Goal: Task Accomplishment & Management: Manage account settings

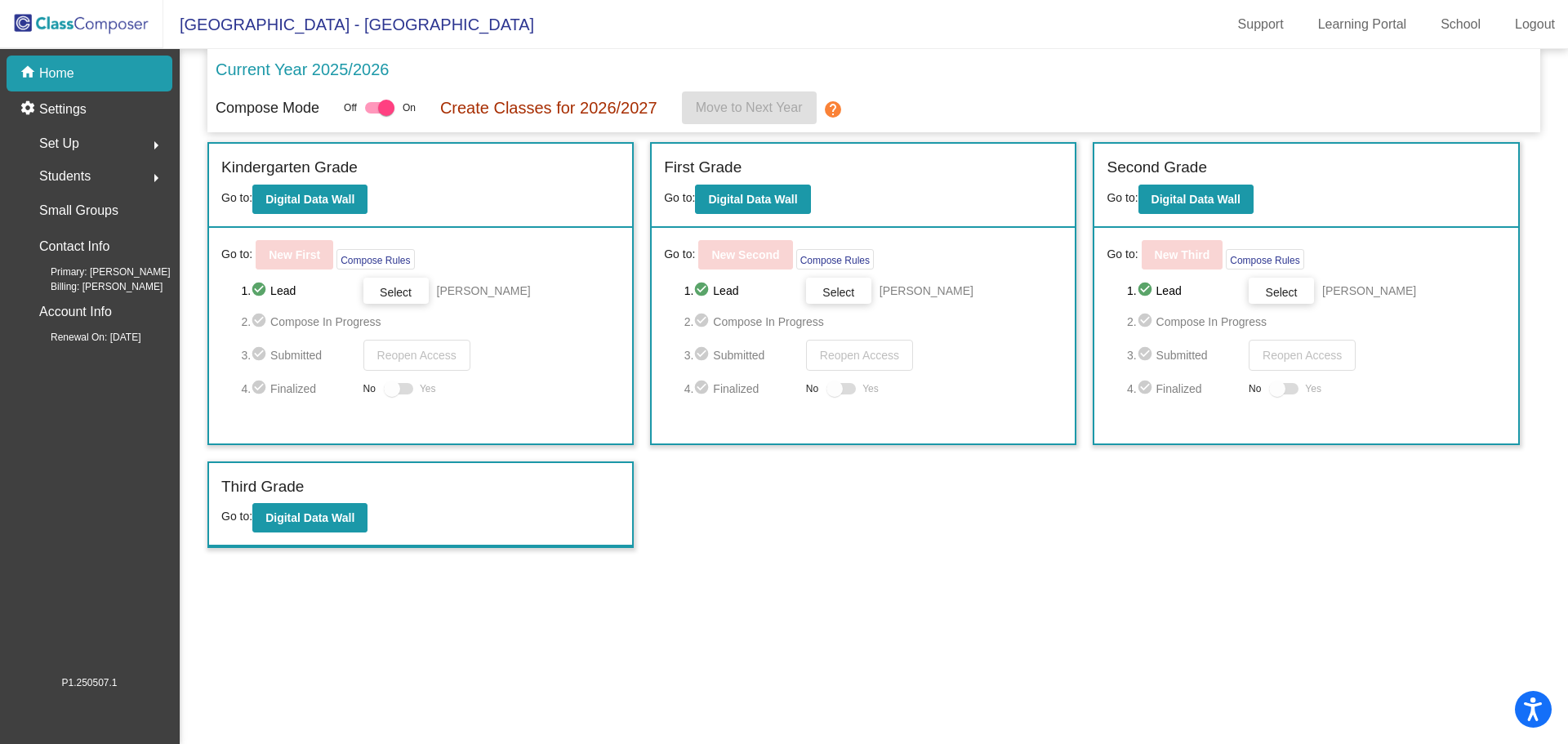
click at [69, 172] on span "Students" at bounding box center [64, 176] width 51 height 23
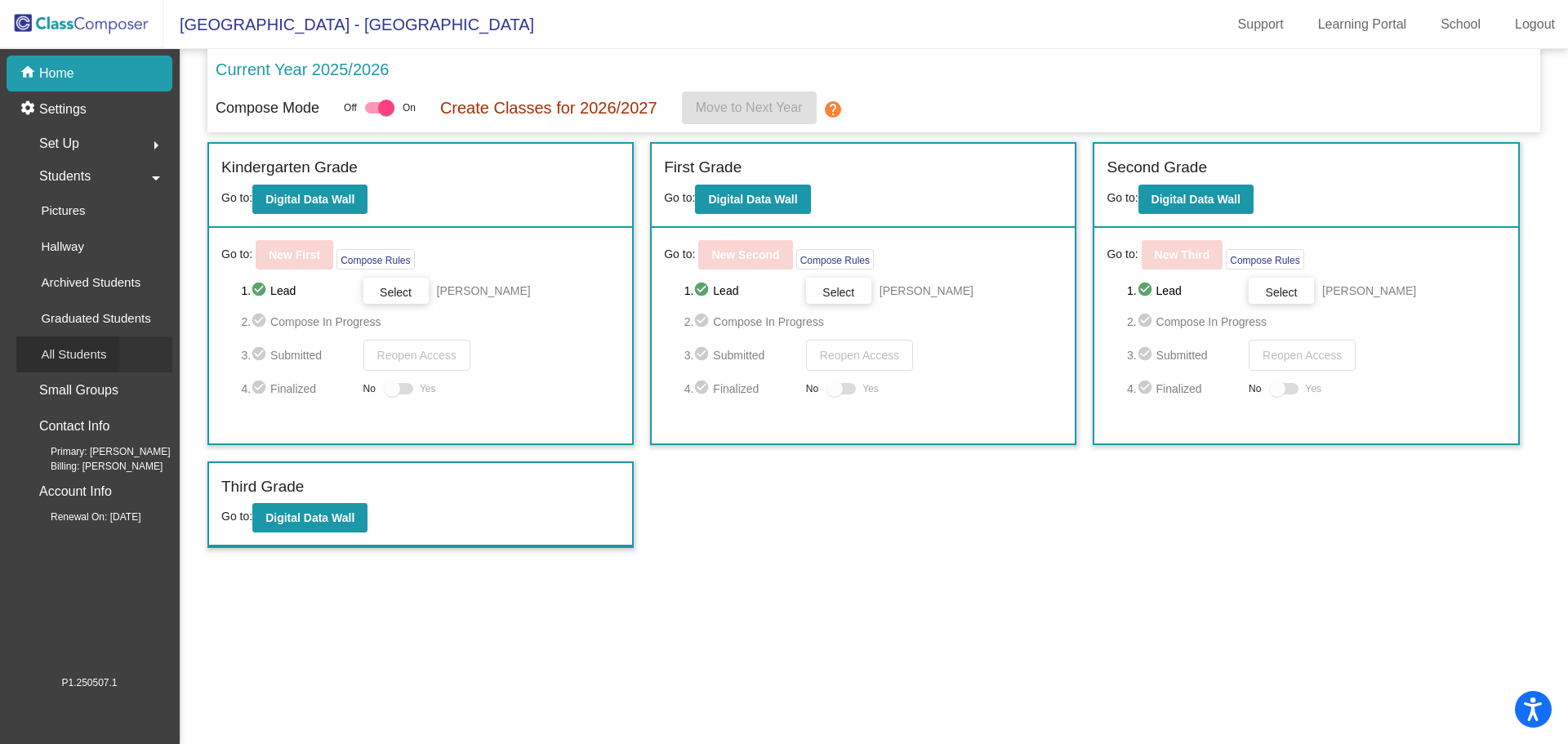
click at [84, 350] on p "All Students" at bounding box center [74, 354] width 65 height 20
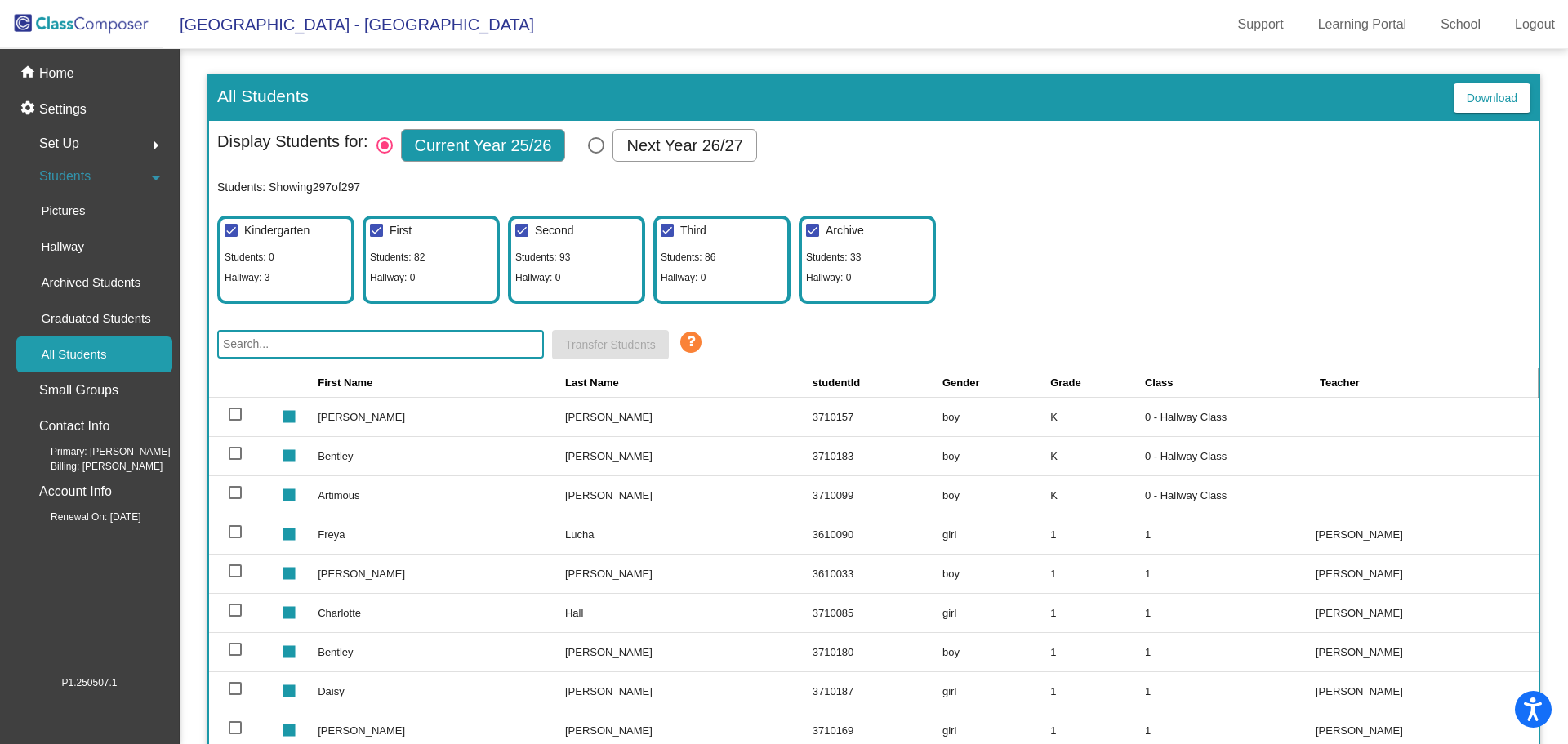
click at [421, 344] on input "text" at bounding box center [380, 345] width 327 height 29
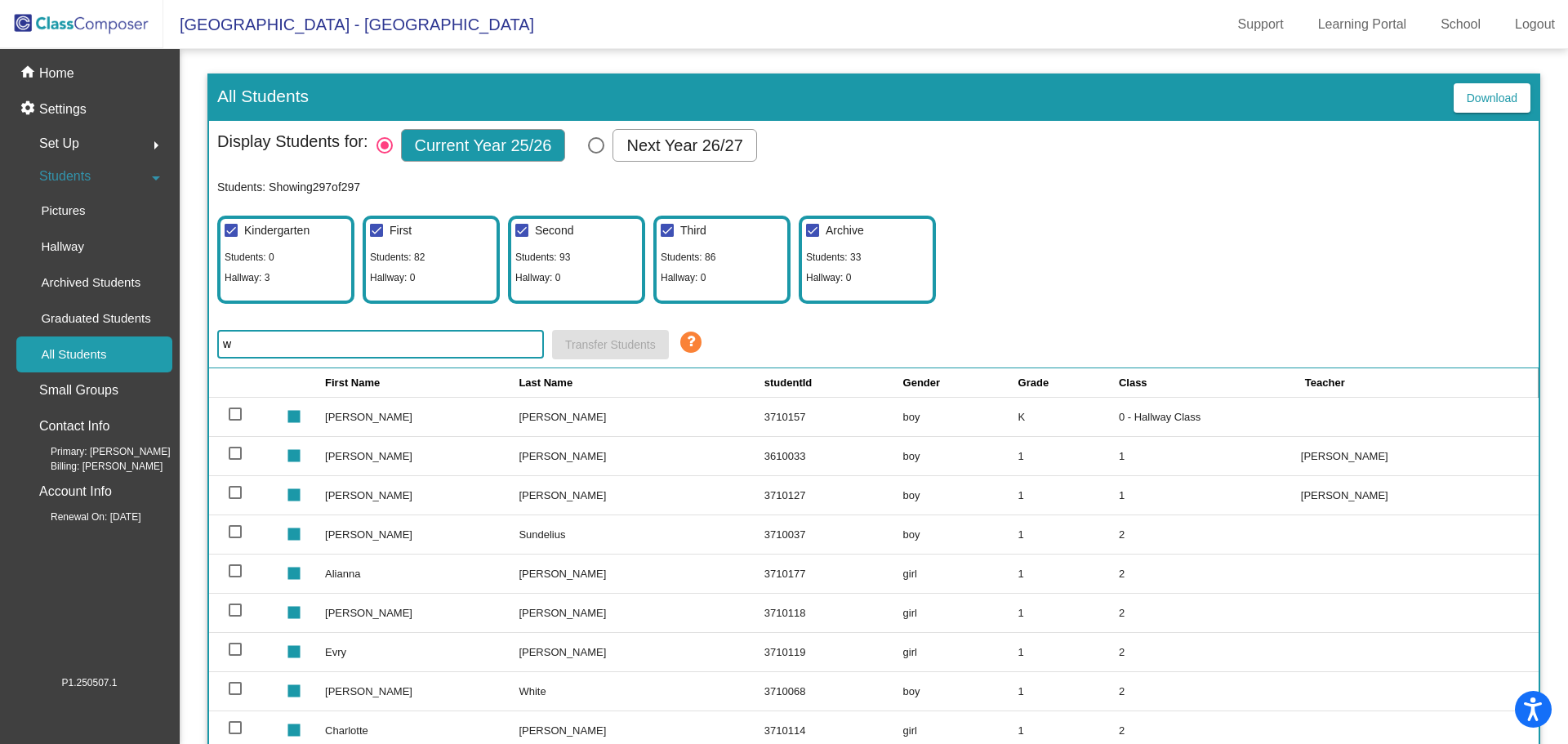
type input "w"
drag, startPoint x: 451, startPoint y: 452, endPoint x: 391, endPoint y: 434, distance: 62.6
click at [451, 451] on td "[PERSON_NAME]" at bounding box center [422, 456] width 194 height 39
click at [351, 407] on td "[PERSON_NAME]" at bounding box center [422, 416] width 194 height 39
click at [236, 412] on div at bounding box center [235, 414] width 13 height 13
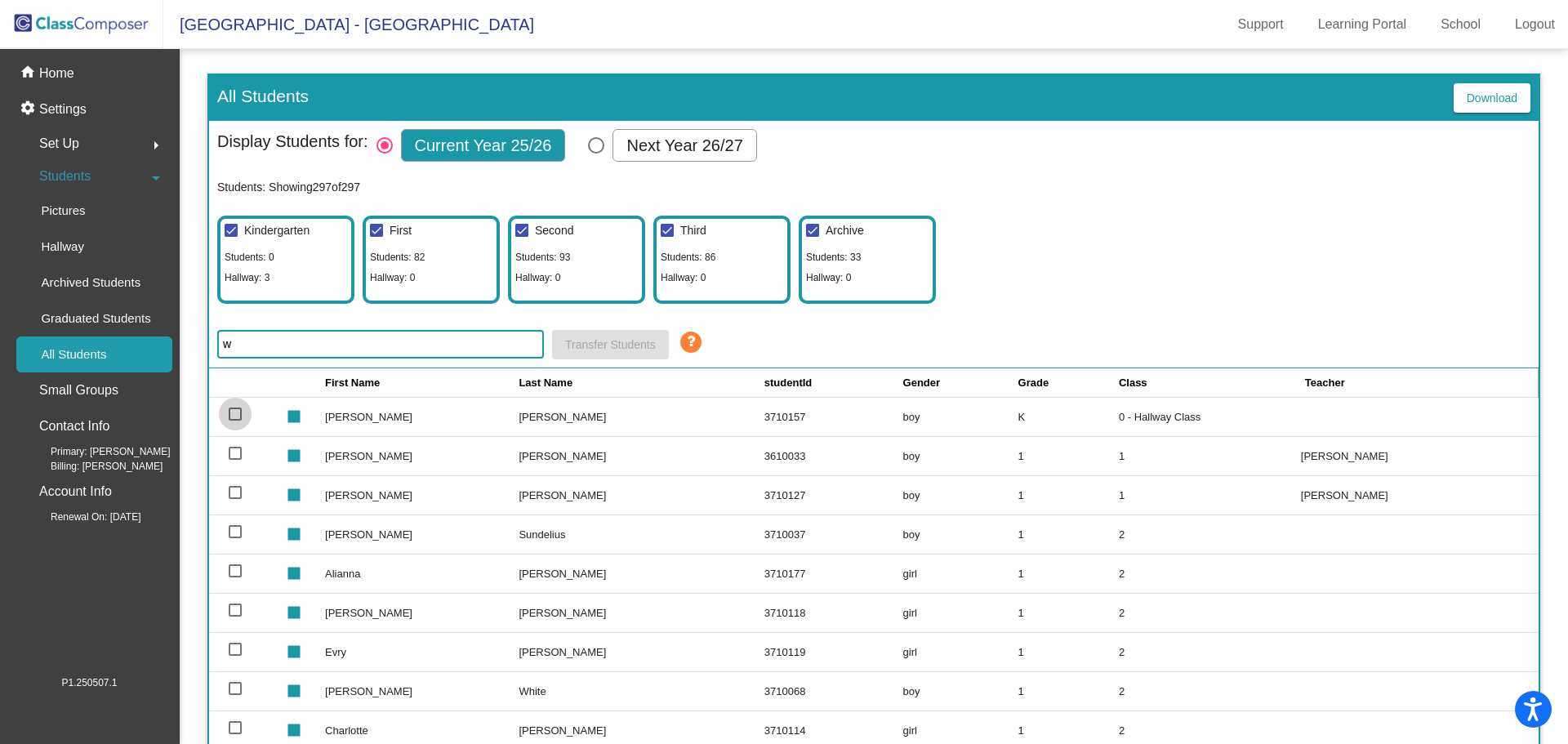
click at [235, 421] on input "select row 2" at bounding box center [235, 421] width 1 height 1
checkbox input "true"
click at [70, 21] on img at bounding box center [82, 24] width 164 height 48
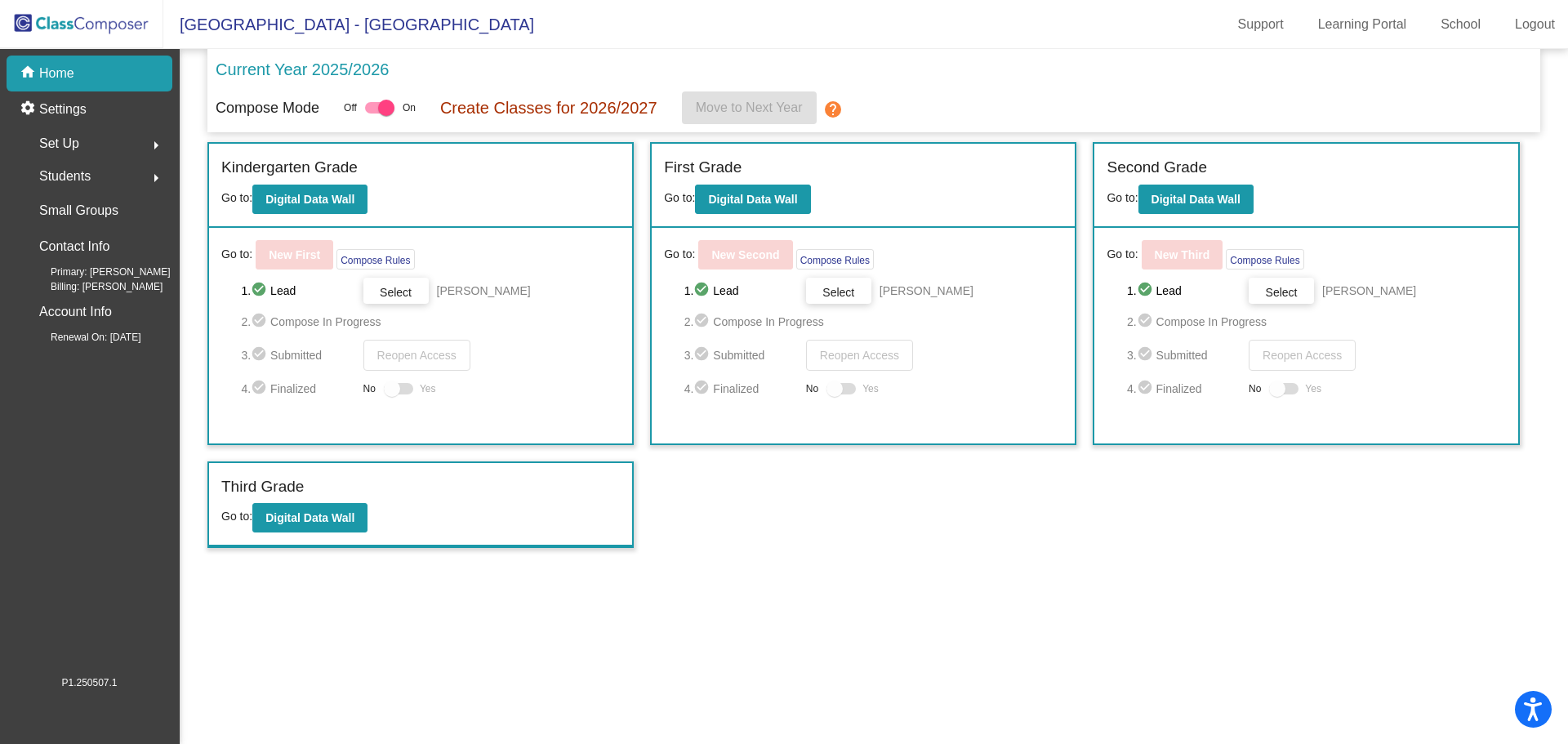
click at [81, 175] on span "Students" at bounding box center [64, 176] width 51 height 23
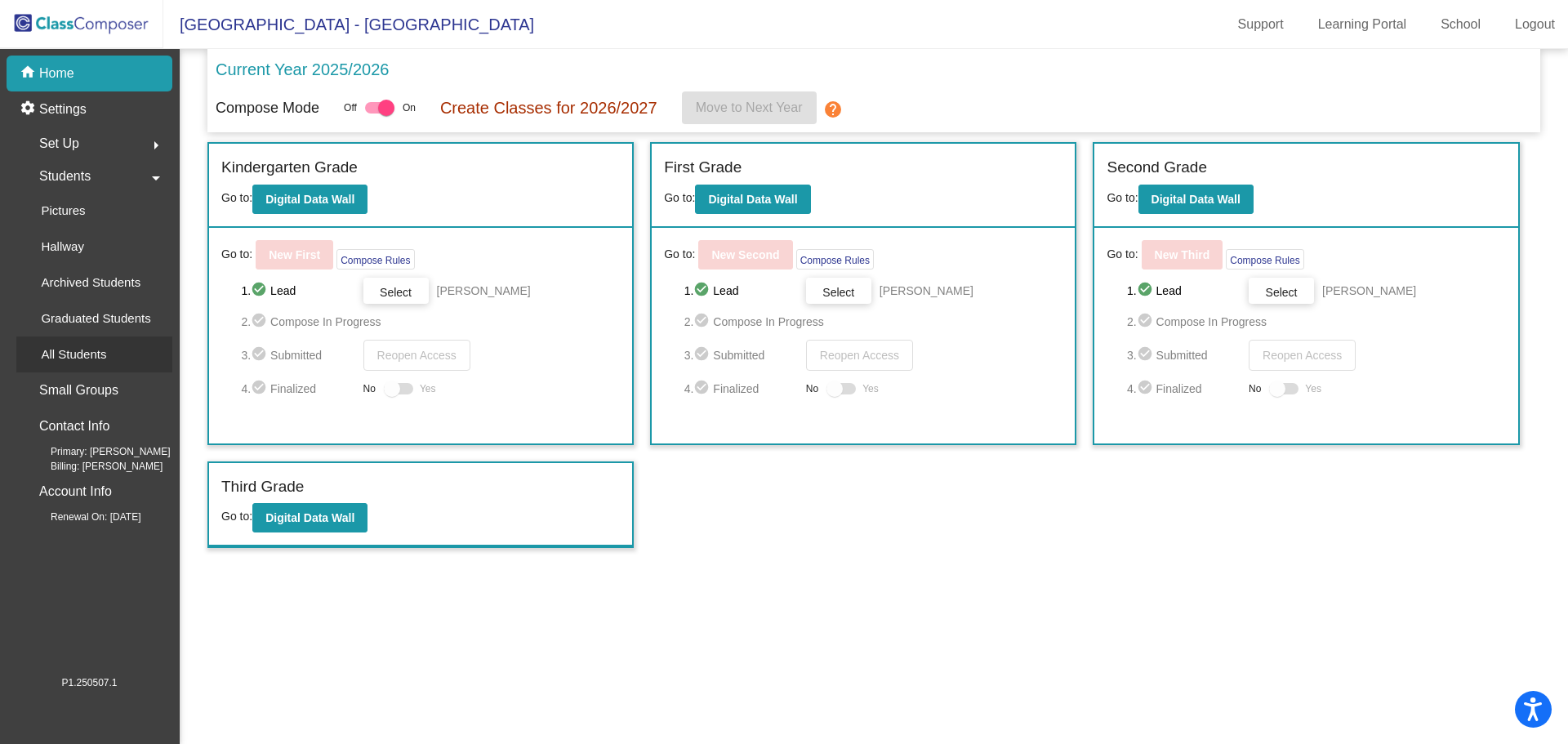
click at [85, 357] on p "All Students" at bounding box center [74, 354] width 65 height 20
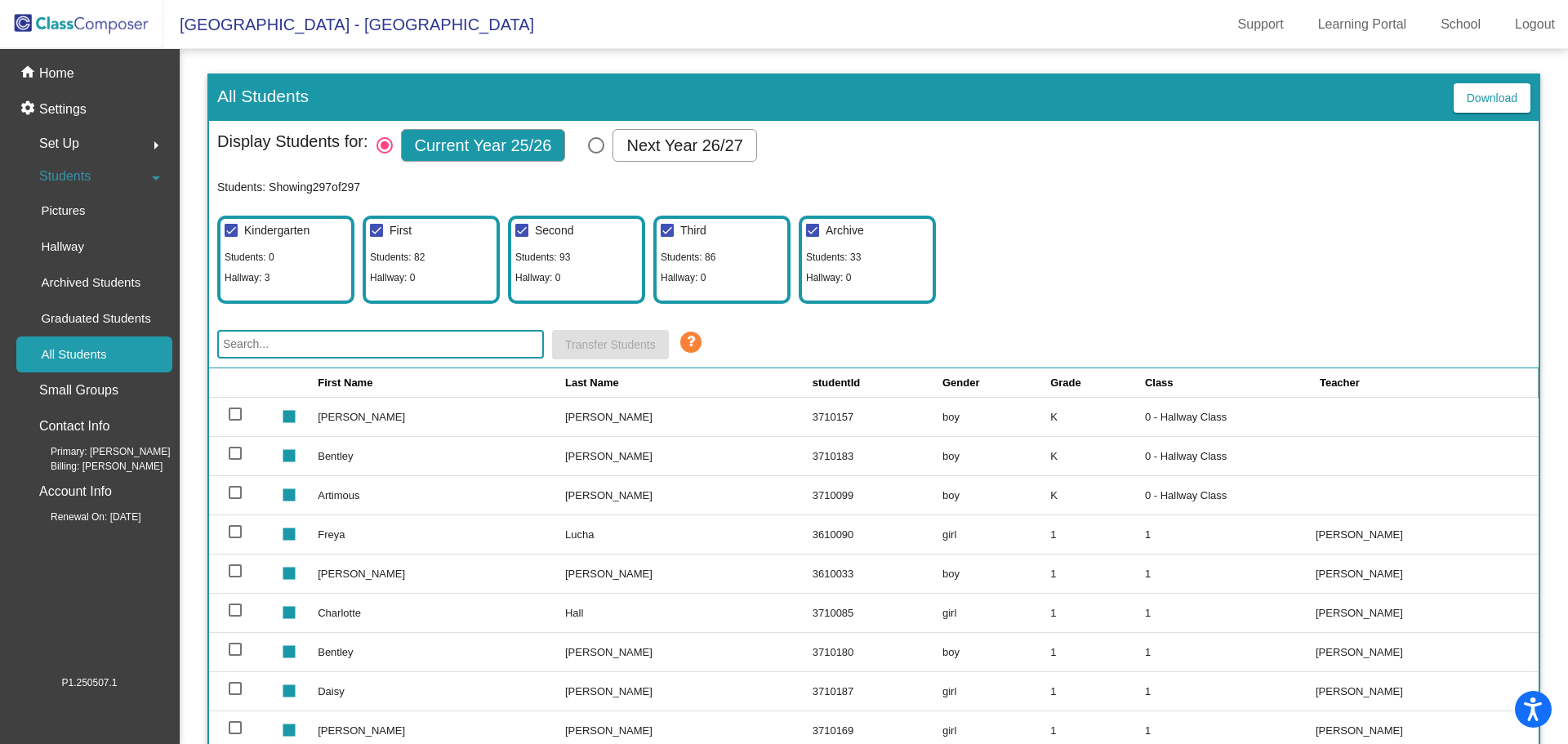
click at [269, 339] on input "text" at bounding box center [380, 345] width 327 height 29
click at [232, 412] on div at bounding box center [235, 414] width 13 height 13
click at [235, 421] on input "select row 2" at bounding box center [235, 421] width 1 height 1
click at [235, 417] on div at bounding box center [235, 414] width 13 height 13
click at [235, 421] on input "deselect row 2" at bounding box center [235, 421] width 1 height 1
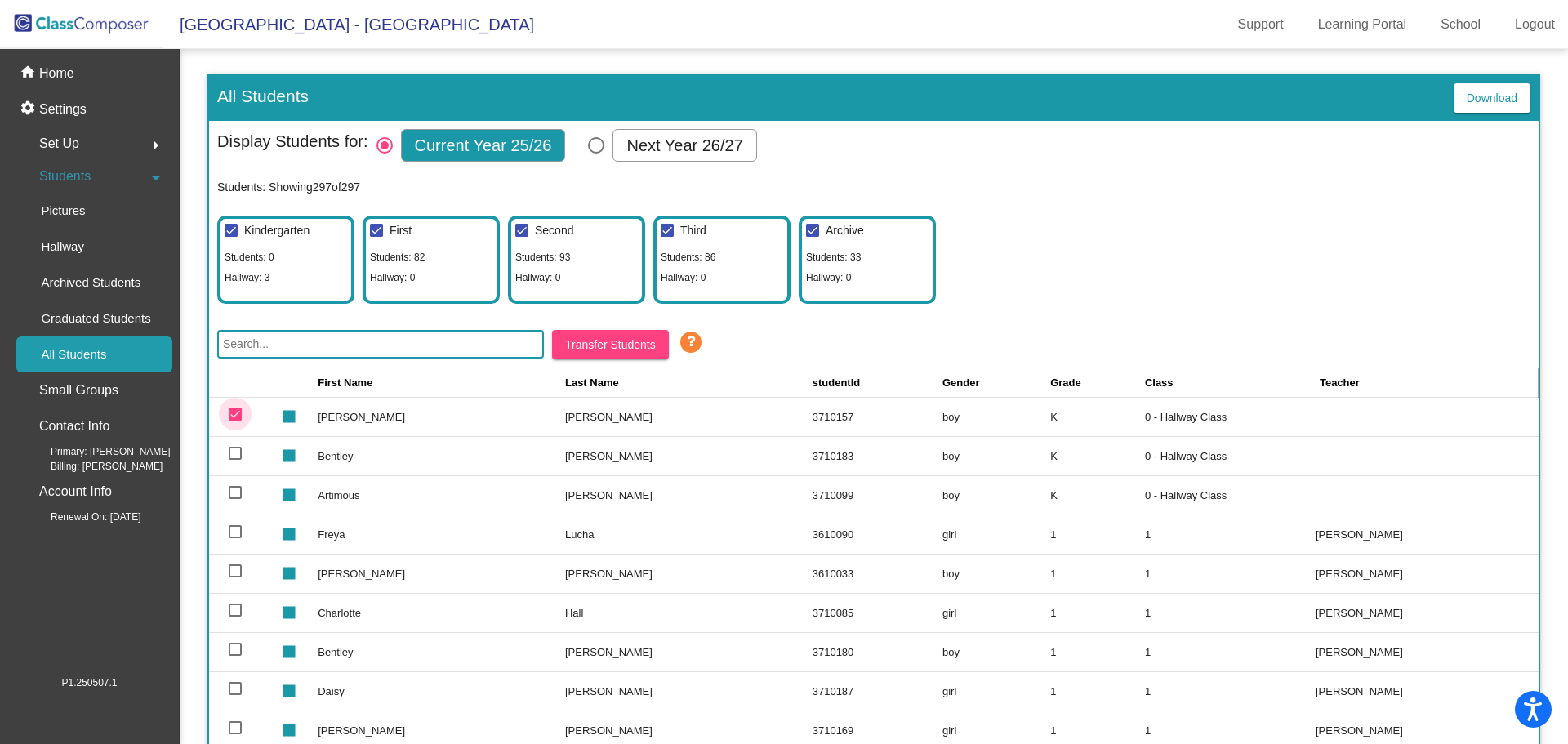
checkbox input "false"
click at [51, 279] on p "Archived Students" at bounding box center [90, 282] width 100 height 20
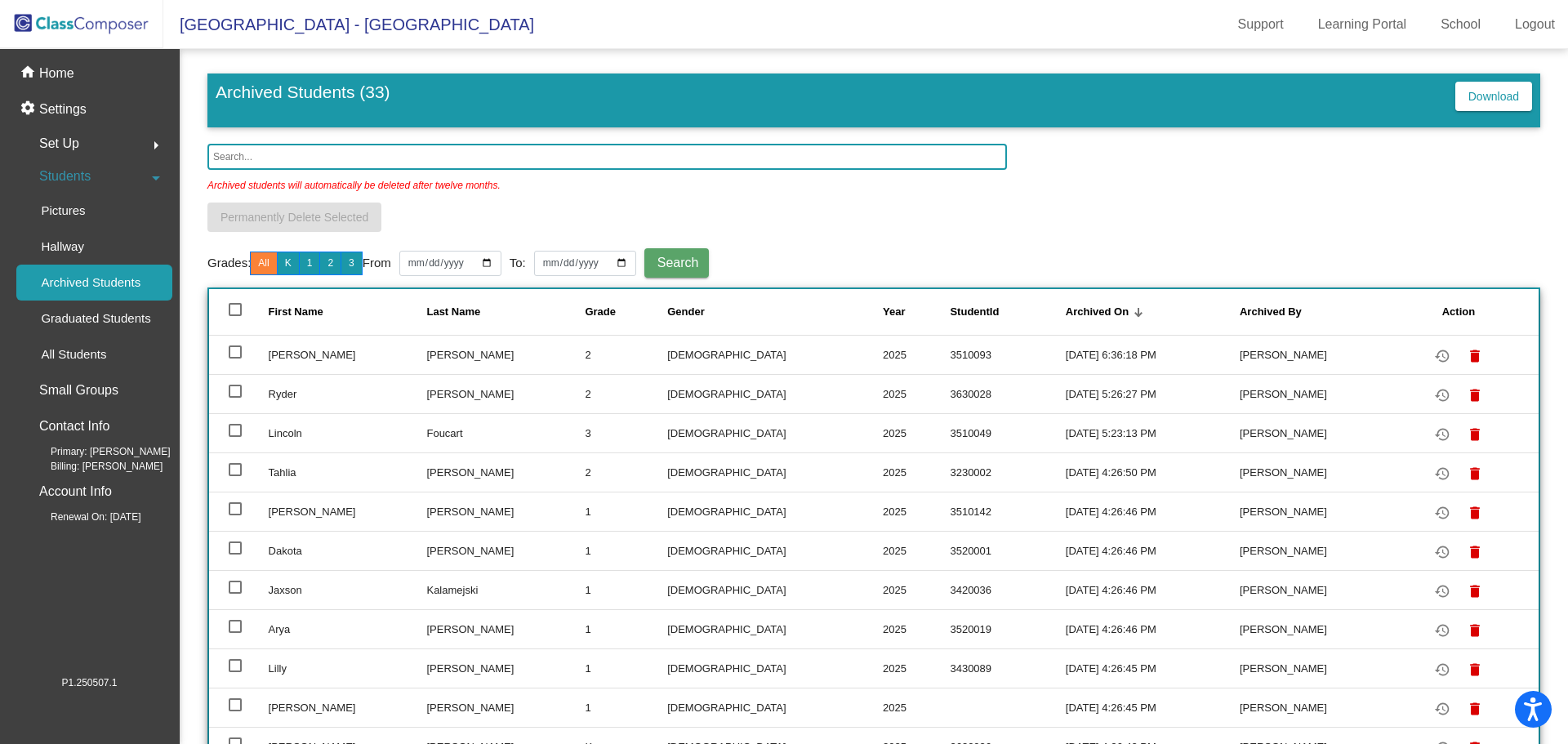
click at [231, 346] on div at bounding box center [235, 352] width 13 height 13
click at [235, 358] on input "select row 2" at bounding box center [235, 358] width 1 height 1
checkbox input "true"
click at [1432, 354] on mat-icon "restore" at bounding box center [1441, 356] width 20 height 20
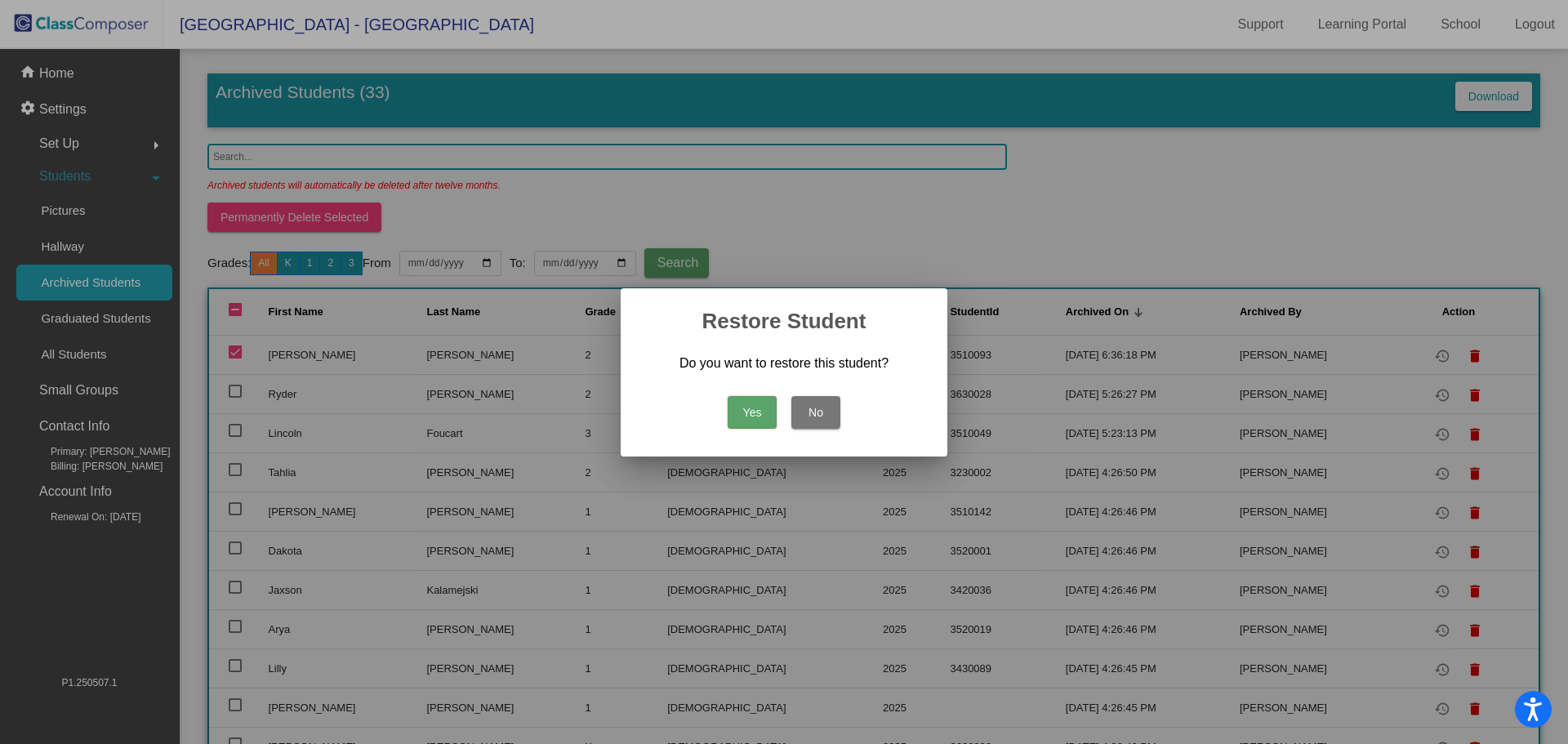
click at [760, 414] on button "Yes" at bounding box center [752, 413] width 49 height 33
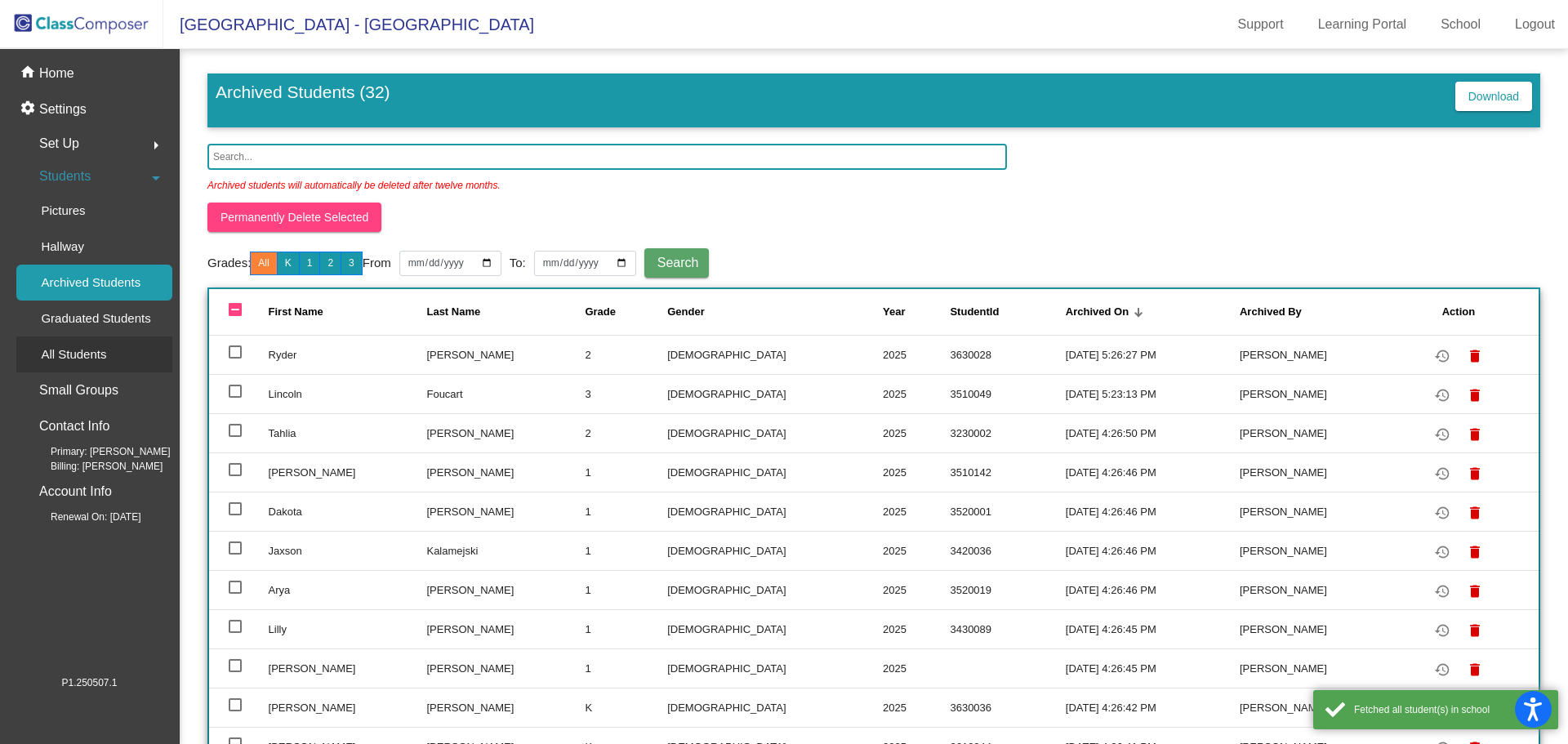
click at [96, 361] on p "All Students" at bounding box center [74, 354] width 65 height 20
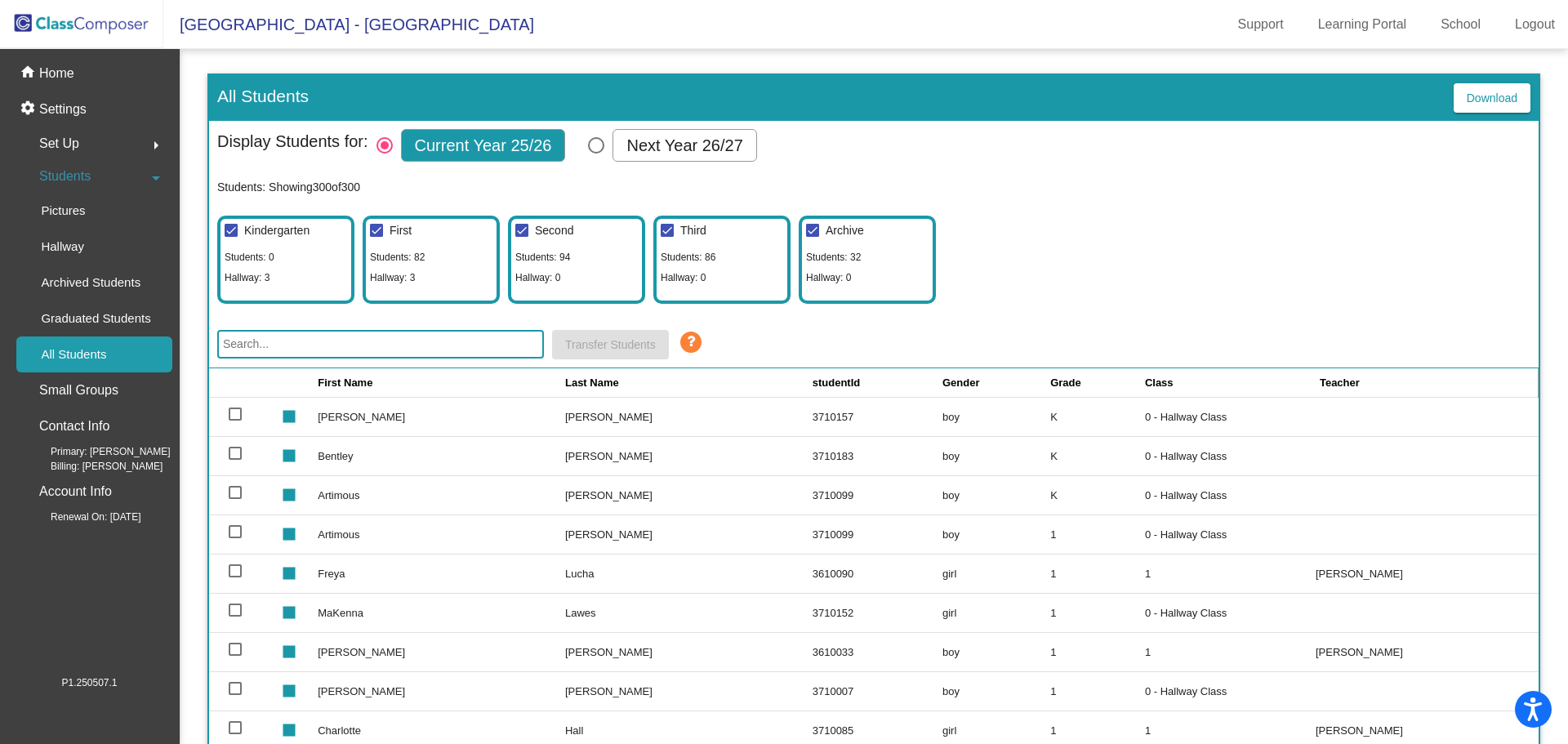
click at [277, 341] on input "text" at bounding box center [380, 345] width 327 height 29
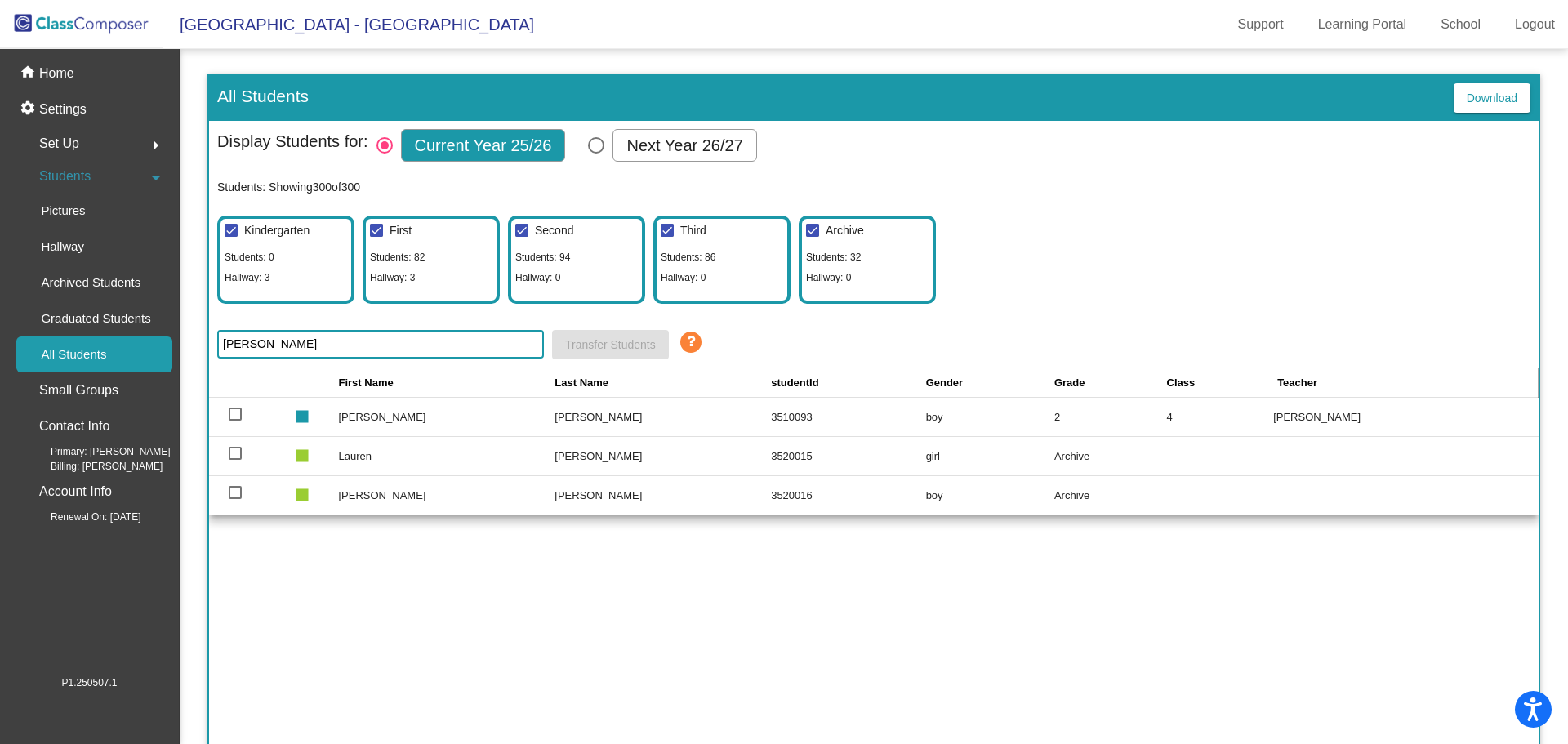
type input "[PERSON_NAME]"
click at [238, 413] on div at bounding box center [235, 414] width 13 height 13
click at [235, 421] on input "select row 182" at bounding box center [235, 421] width 1 height 1
checkbox input "true"
click at [603, 347] on span "Transfer Students" at bounding box center [610, 345] width 90 height 13
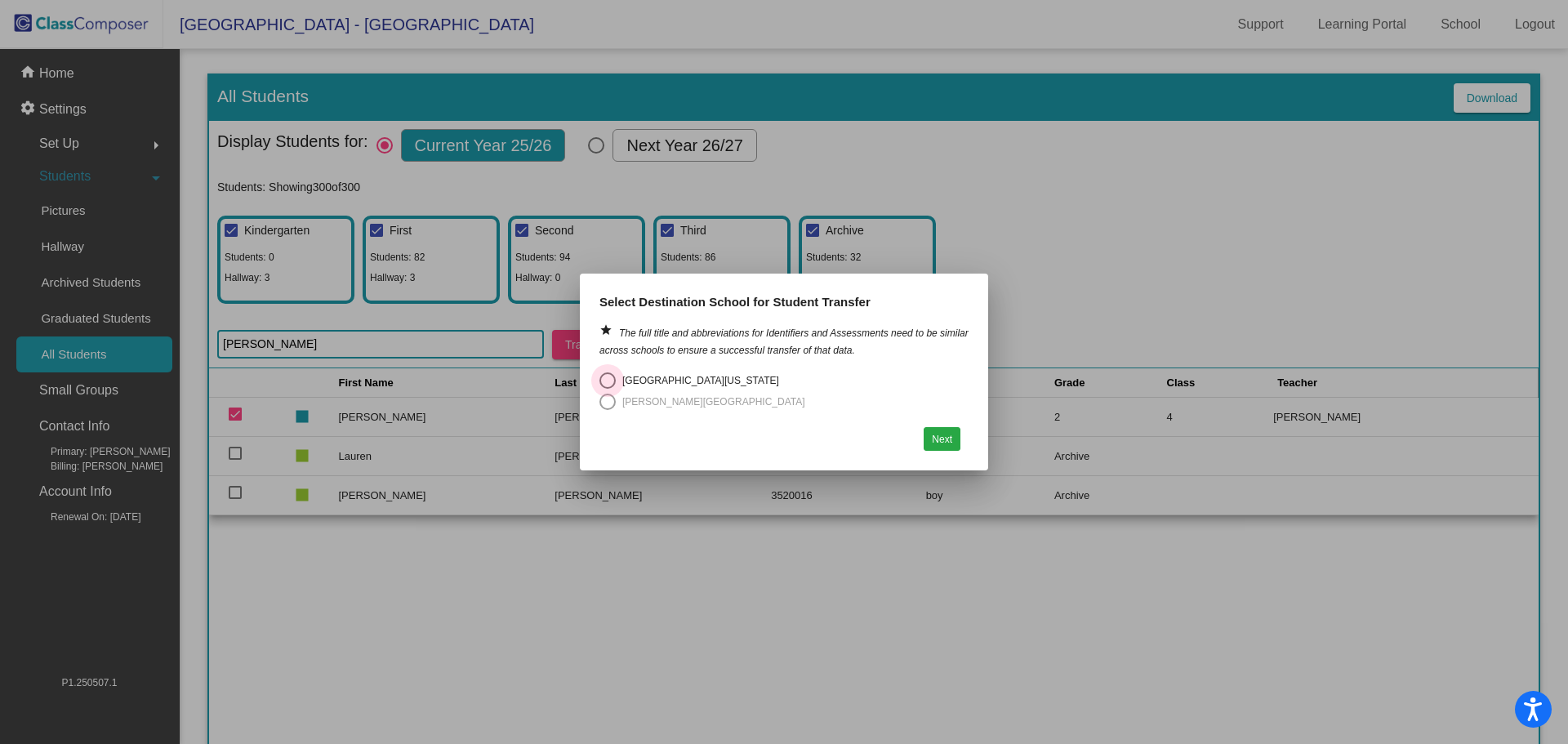
click at [611, 378] on div "Select an option" at bounding box center [608, 381] width 17 height 17
click at [608, 389] on input "[GEOGRAPHIC_DATA][US_STATE]" at bounding box center [607, 389] width 1 height 1
radio input "true"
click at [937, 443] on button "Next" at bounding box center [941, 439] width 36 height 23
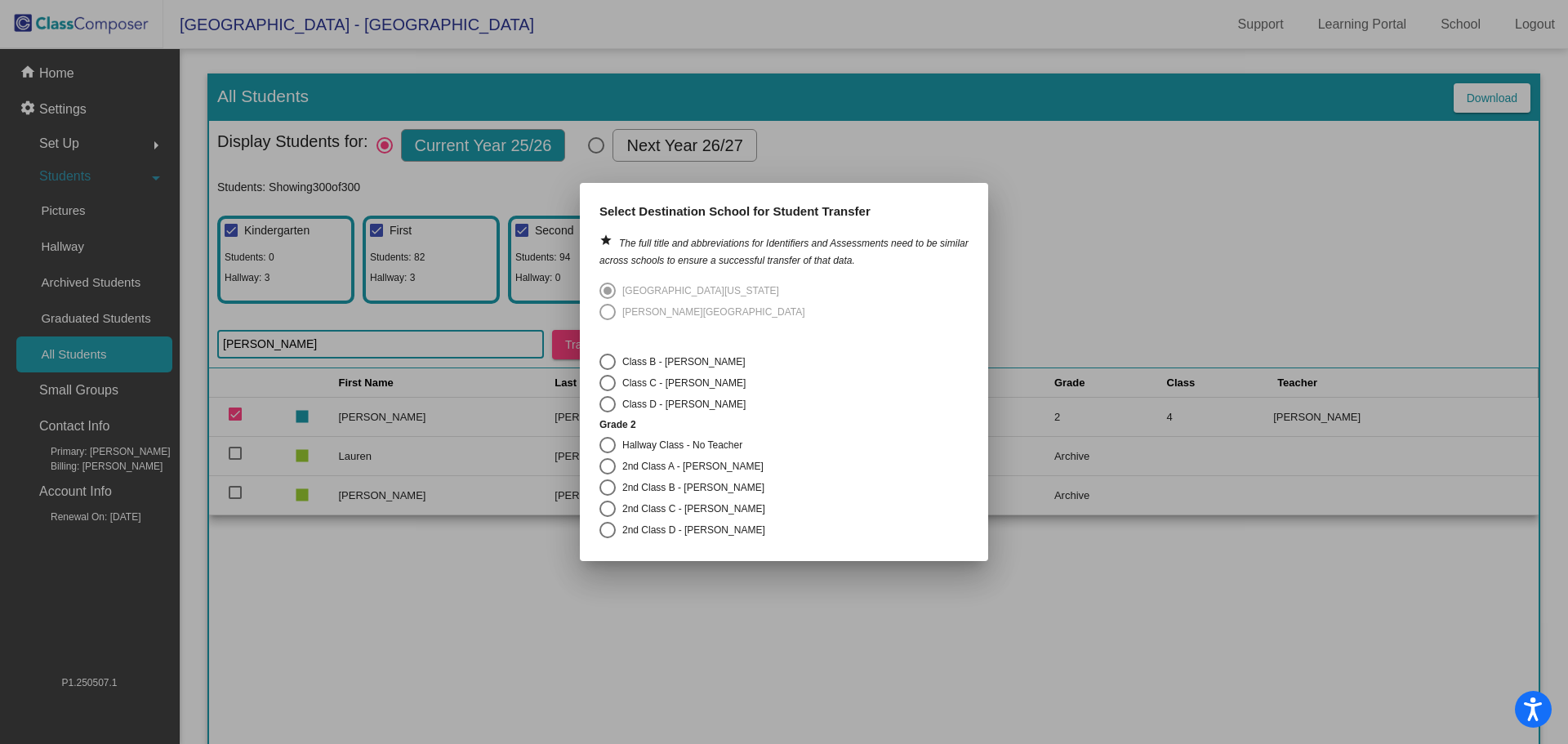
scroll to position [164, 0]
click at [606, 360] on div "Select an option" at bounding box center [608, 364] width 17 height 17
click at [607, 372] on input "Hallway Class - No Teacher" at bounding box center [607, 372] width 1 height 1
radio input "true"
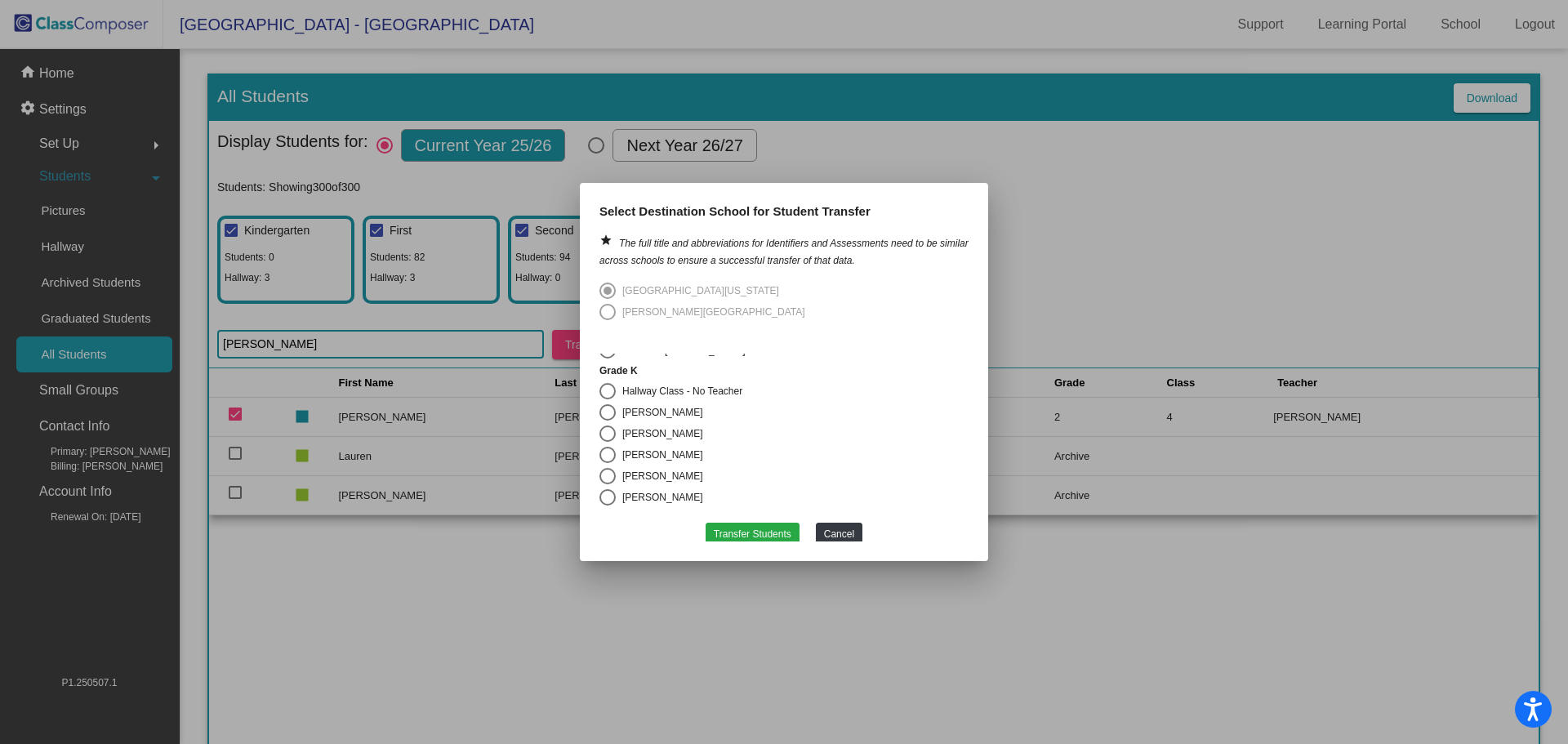
scroll to position [413, 0]
click at [760, 519] on button "Transfer Students" at bounding box center [752, 529] width 94 height 23
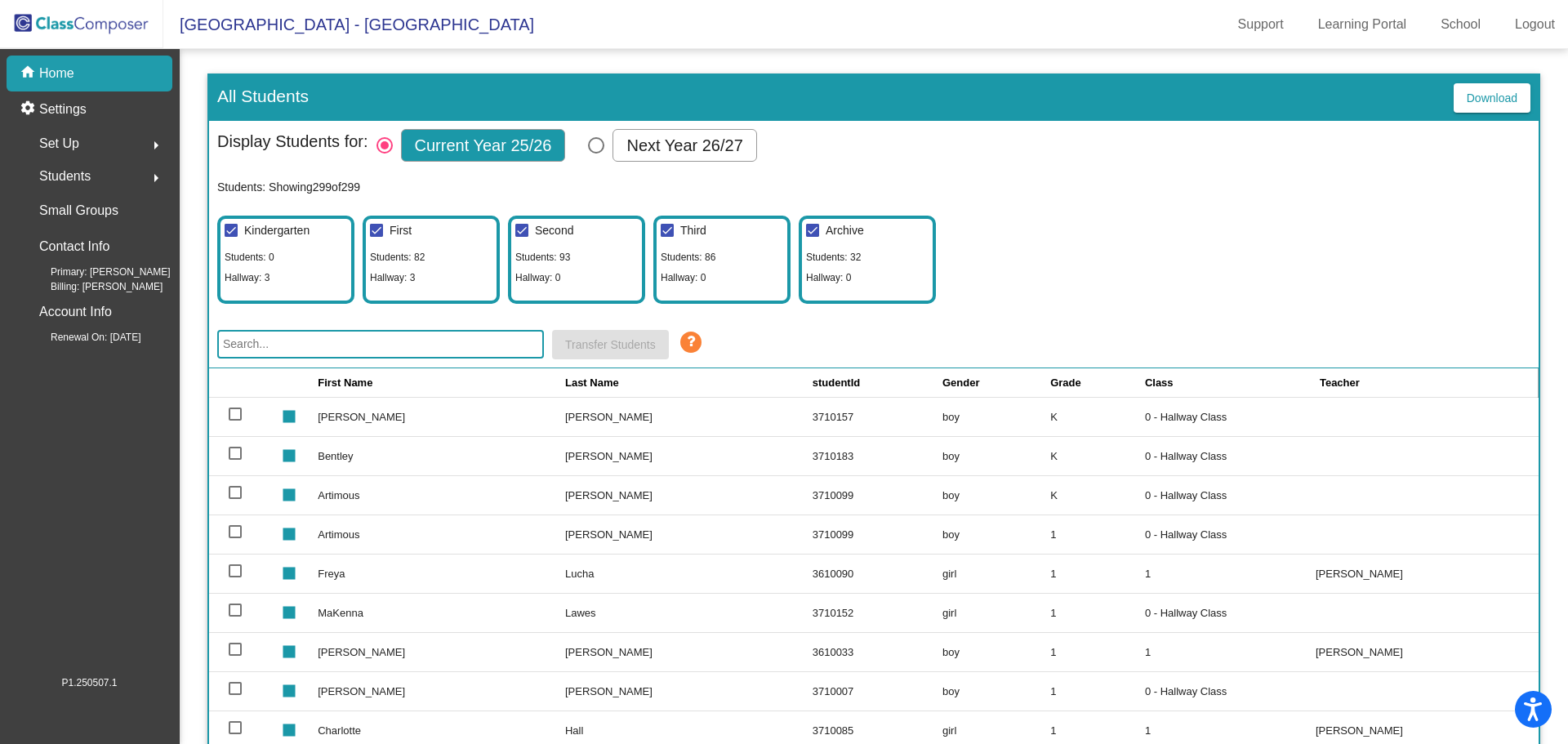
click at [70, 29] on img at bounding box center [82, 24] width 164 height 48
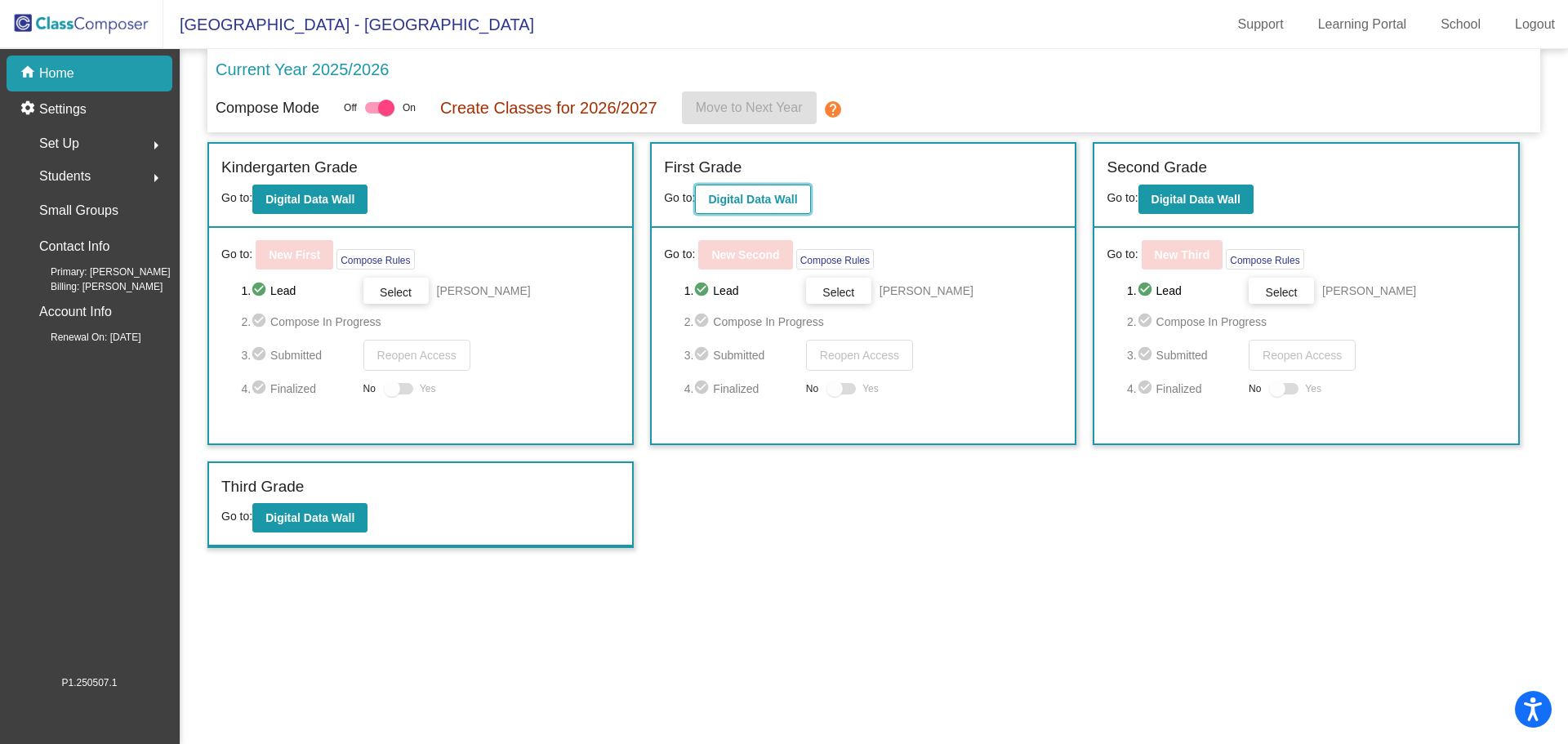
click at [748, 197] on b "Digital Data Wall" at bounding box center [753, 199] width 89 height 13
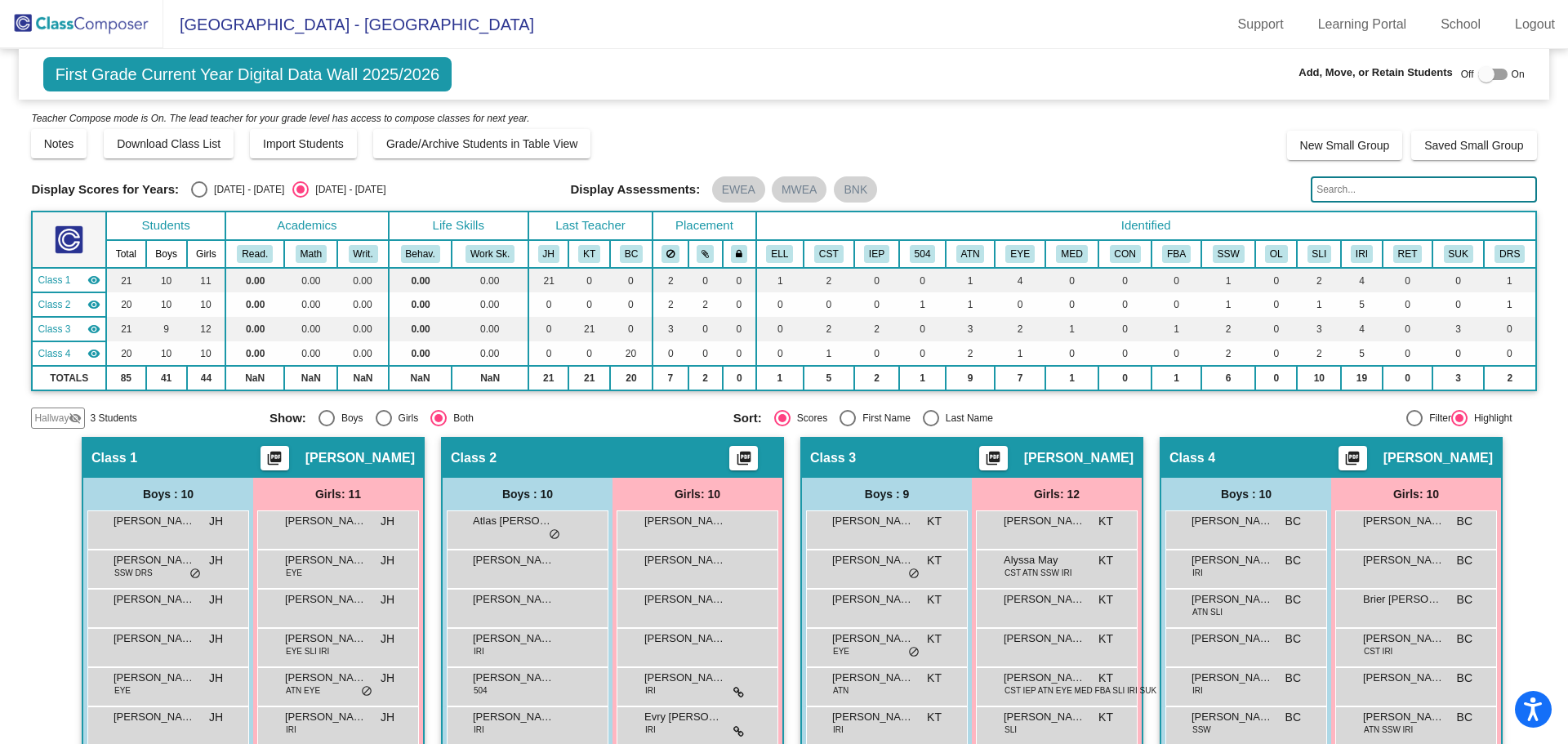
click at [78, 416] on mat-icon "visibility_off" at bounding box center [75, 418] width 13 height 13
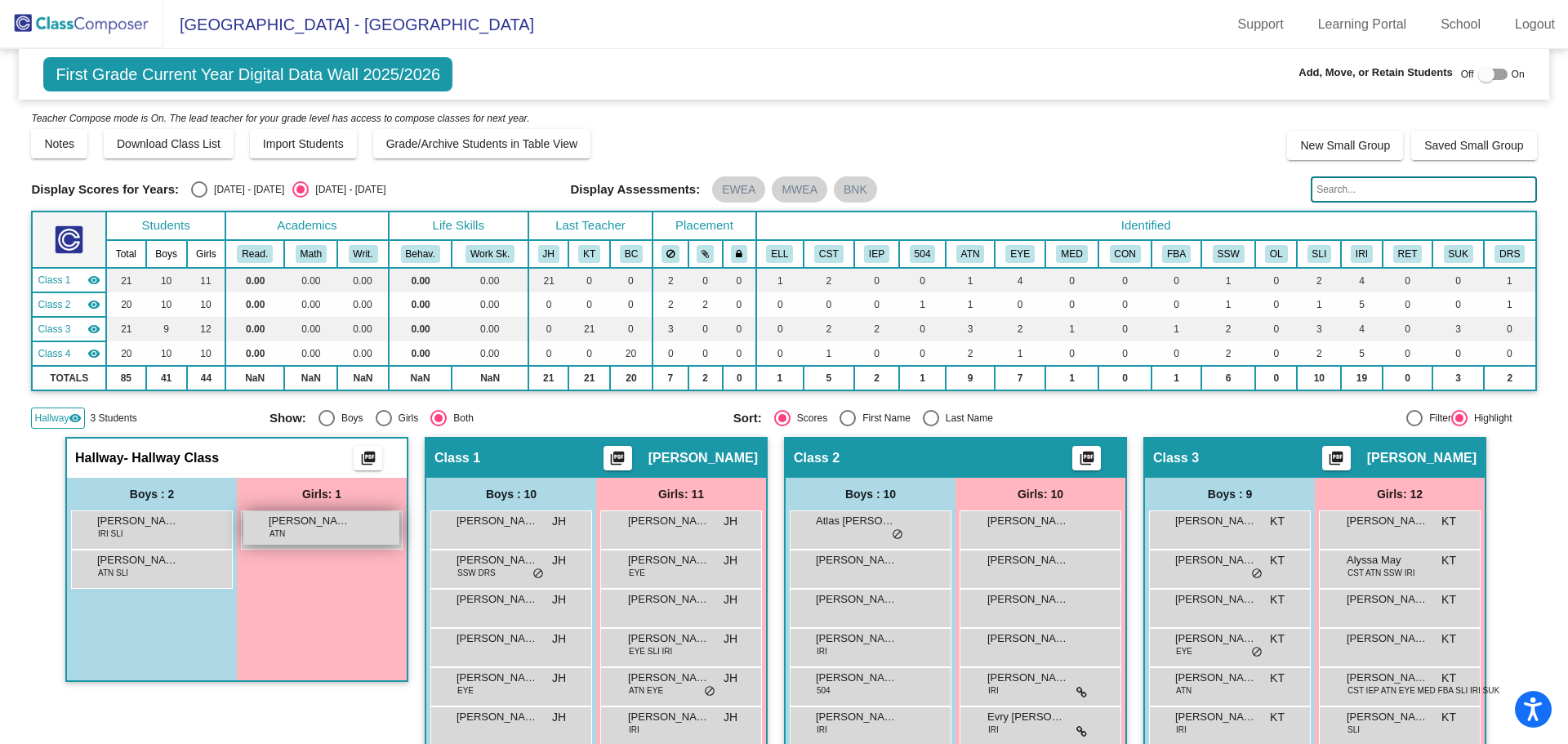
click at [309, 537] on div "MaKenna Lawes ATN lock do_not_disturb_alt" at bounding box center [322, 528] width 156 height 34
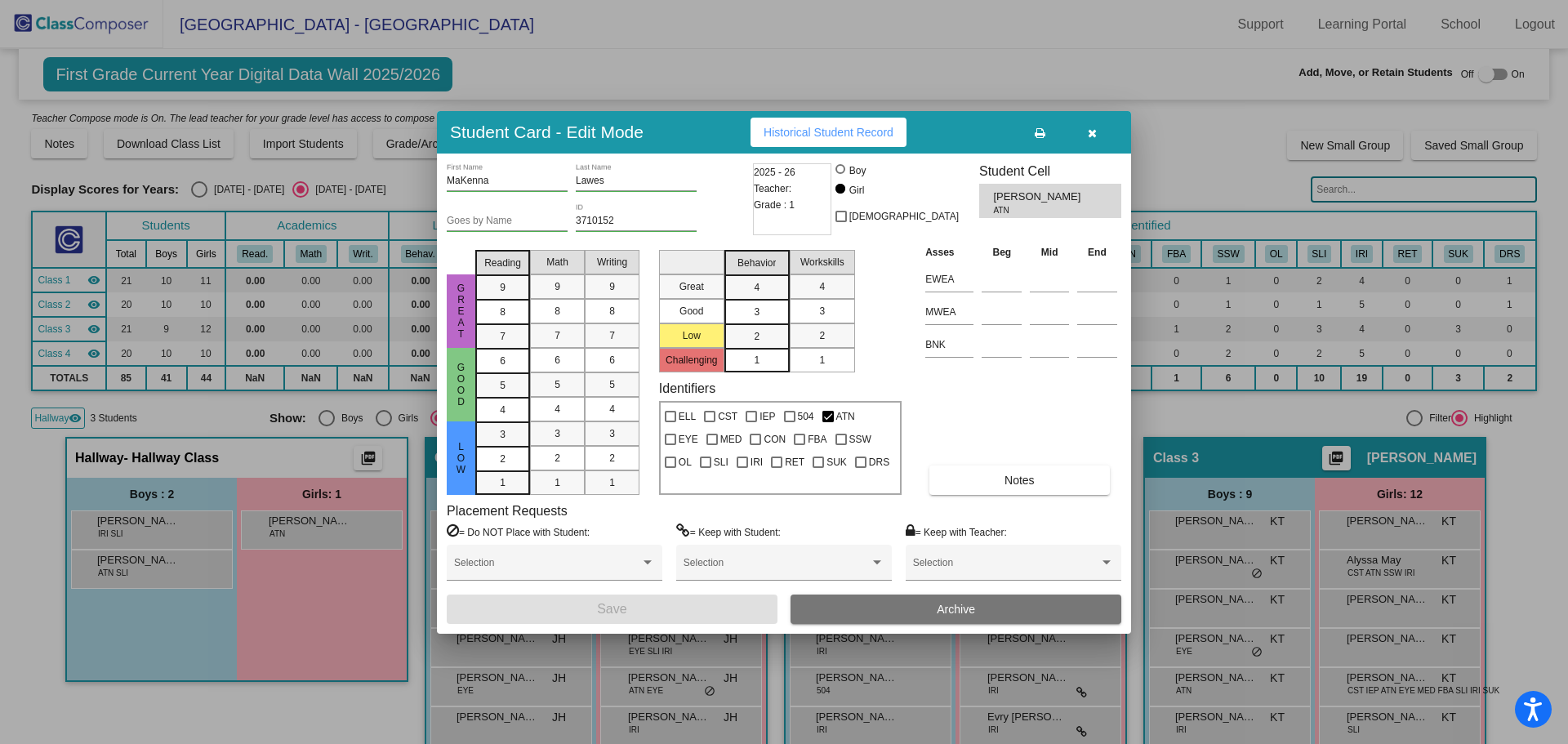
click at [1091, 129] on icon "button" at bounding box center [1092, 133] width 9 height 11
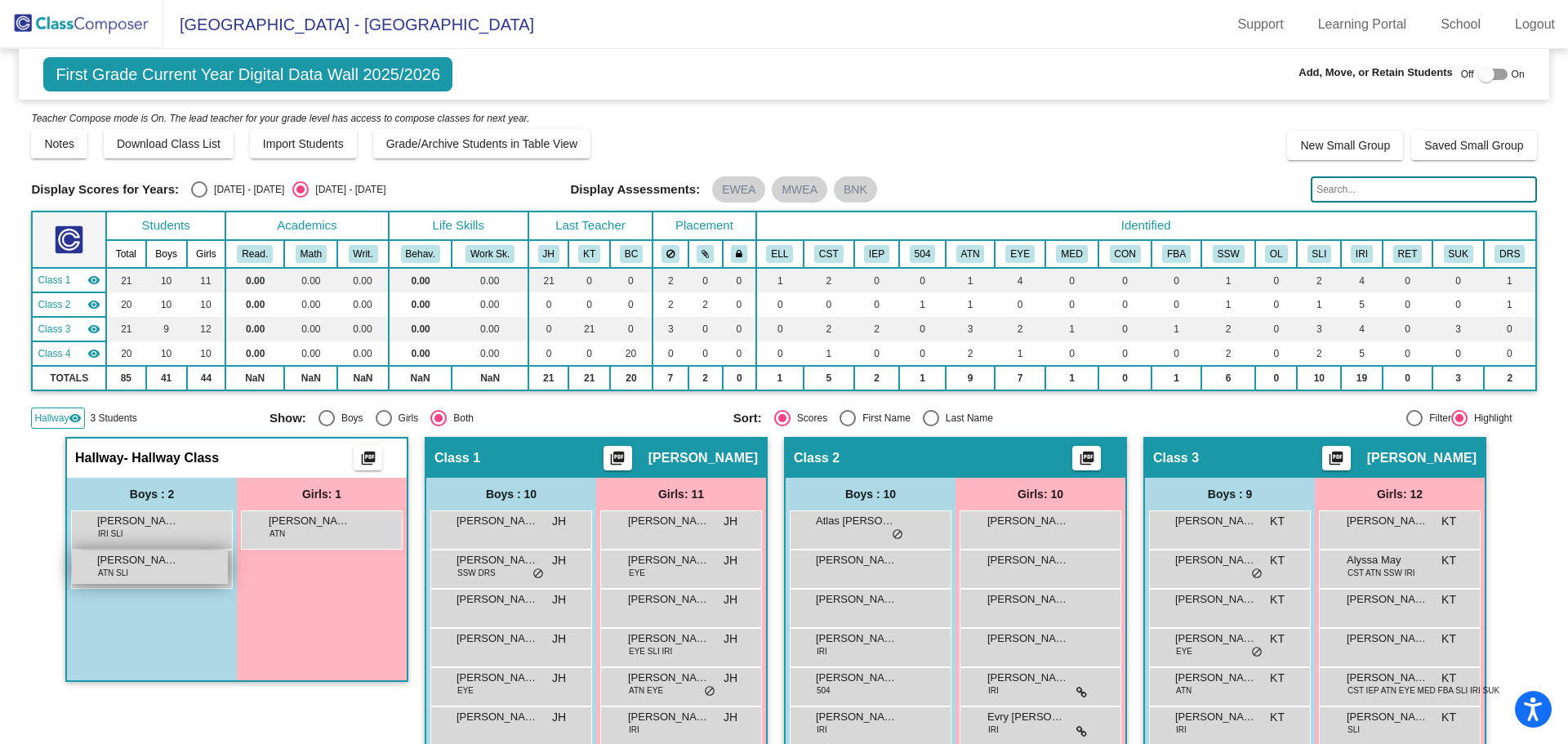
click at [137, 565] on span "Kane Kinney" at bounding box center [138, 561] width 82 height 17
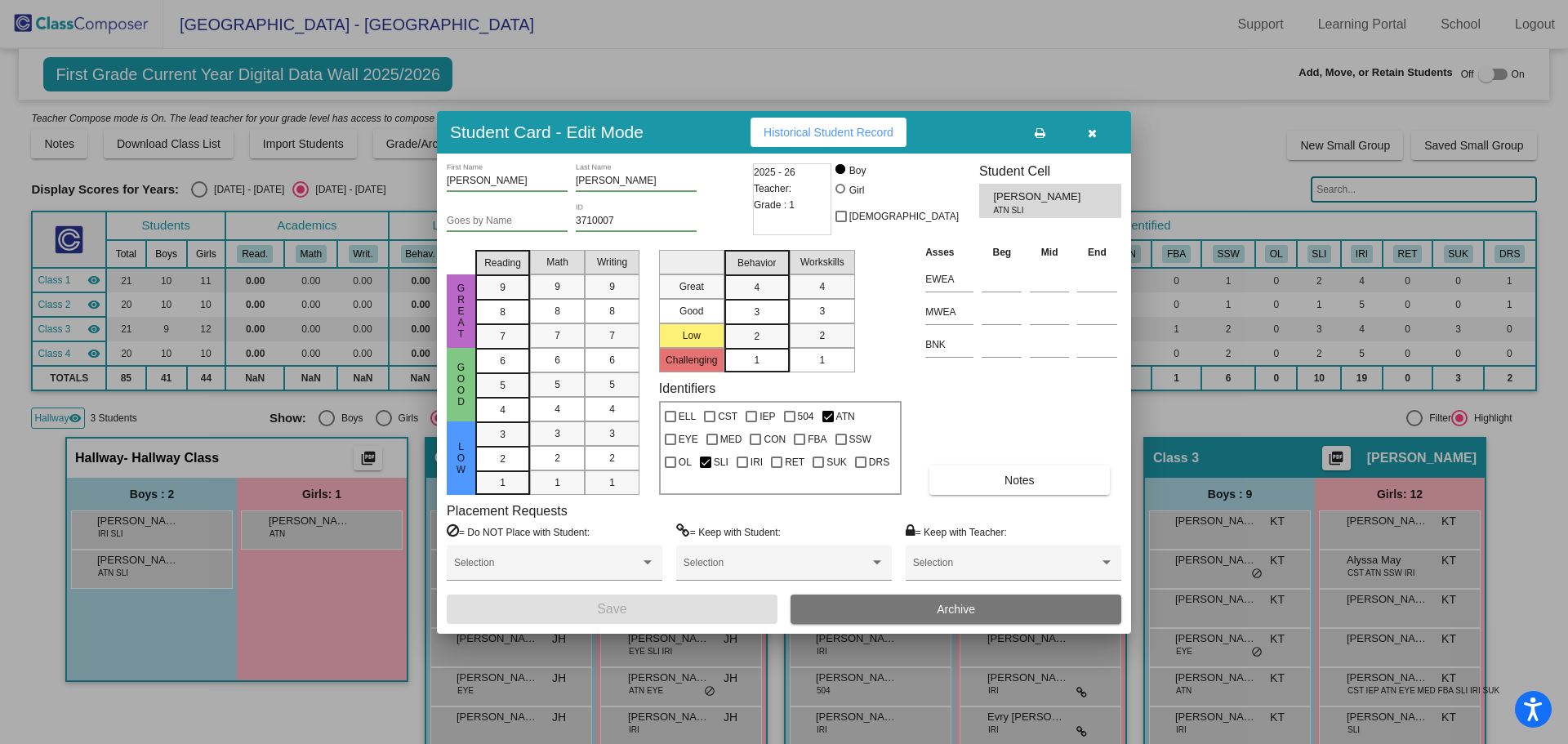
click at [1101, 130] on button "button" at bounding box center [1092, 132] width 52 height 30
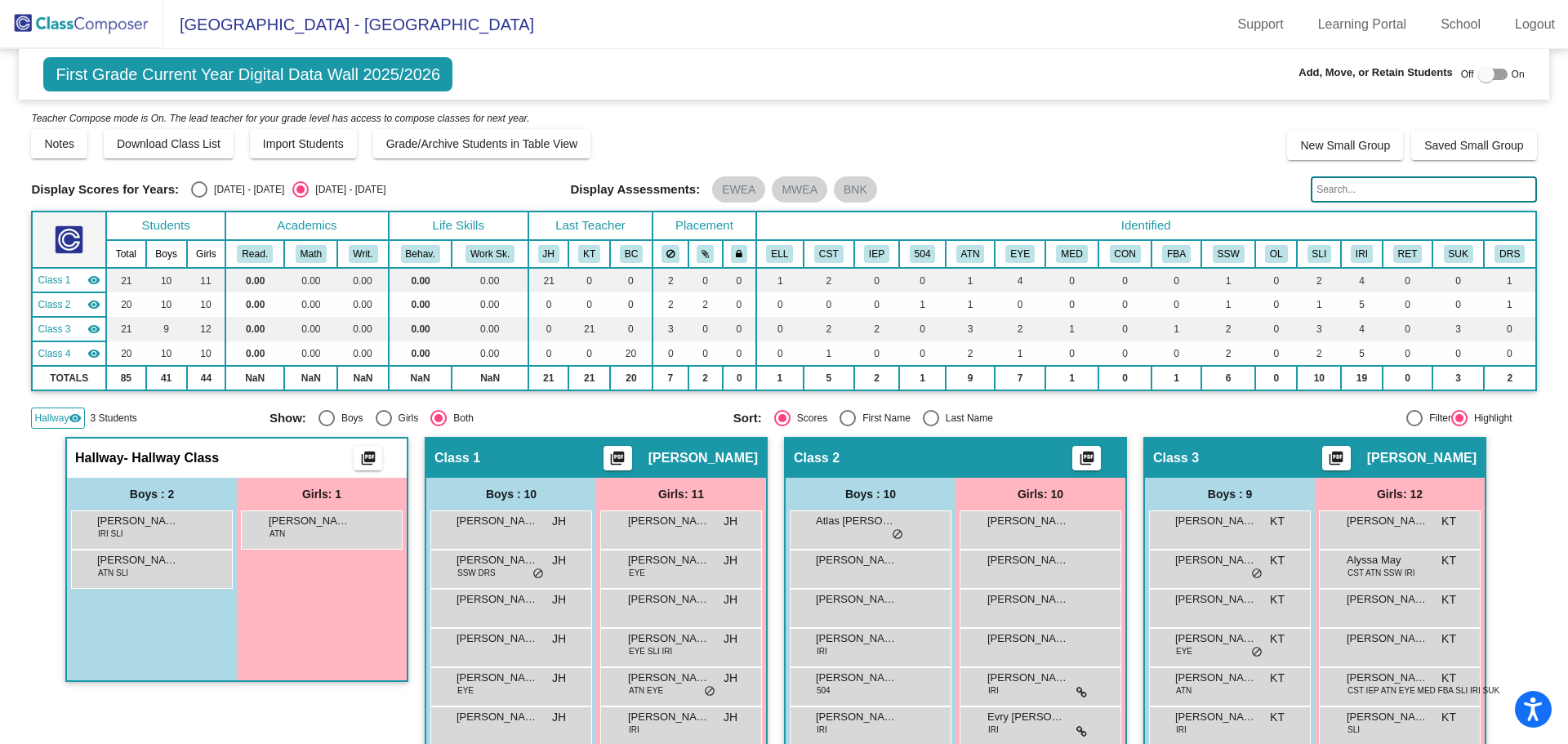
click at [1345, 189] on input "text" at bounding box center [1423, 190] width 225 height 26
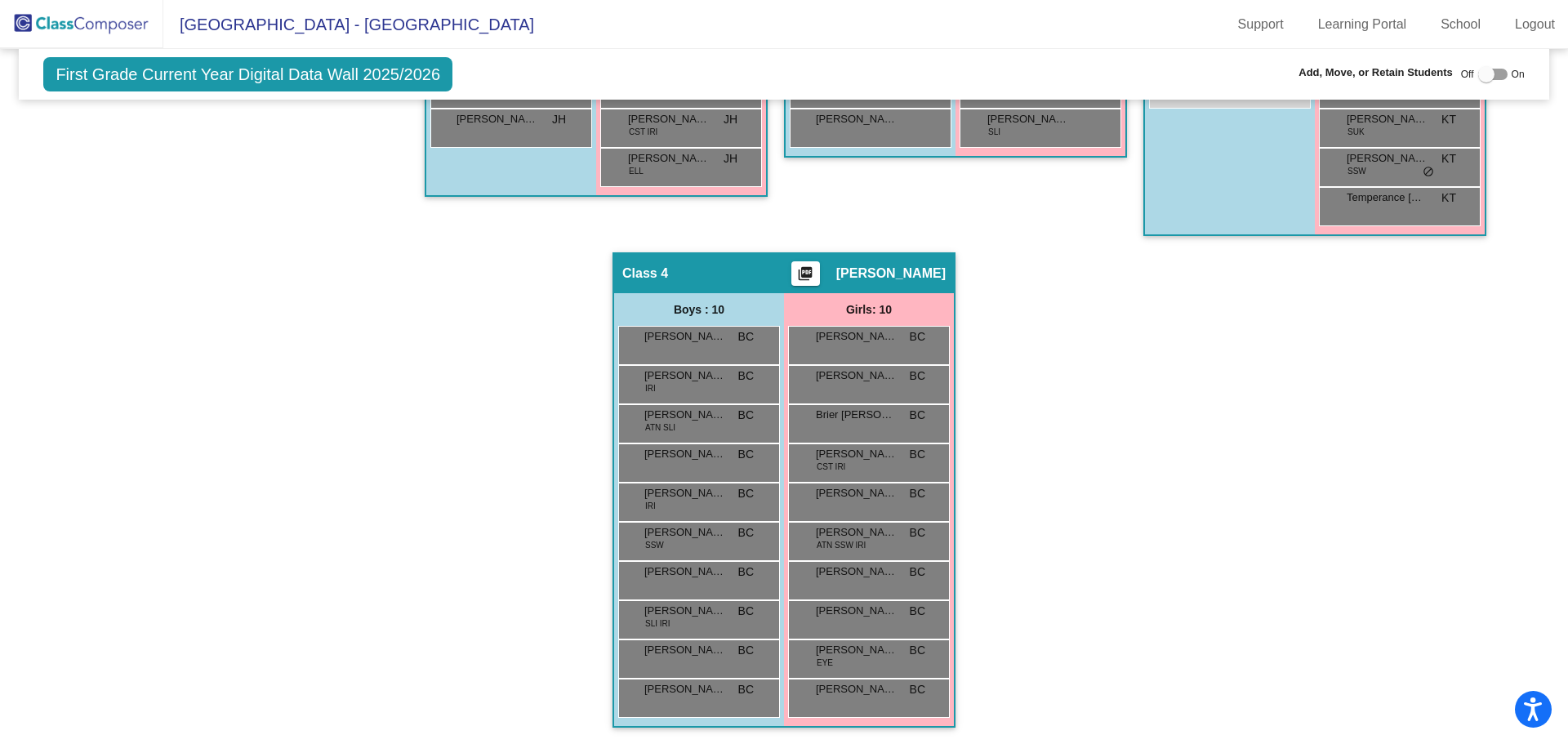
scroll to position [183, 0]
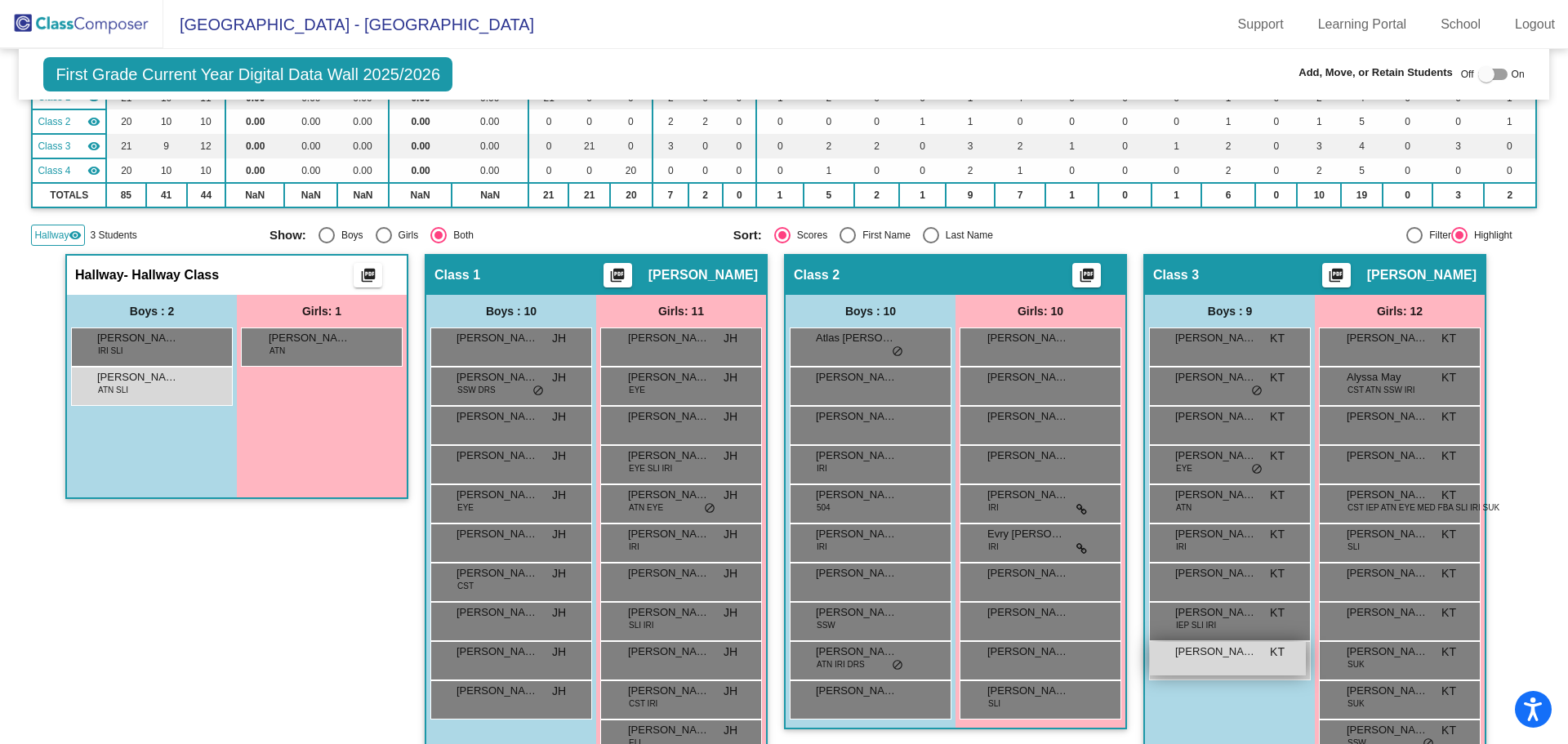
type input "kinn"
click at [1245, 660] on div "Kane Kinney KT lock do_not_disturb_alt" at bounding box center [1228, 659] width 156 height 34
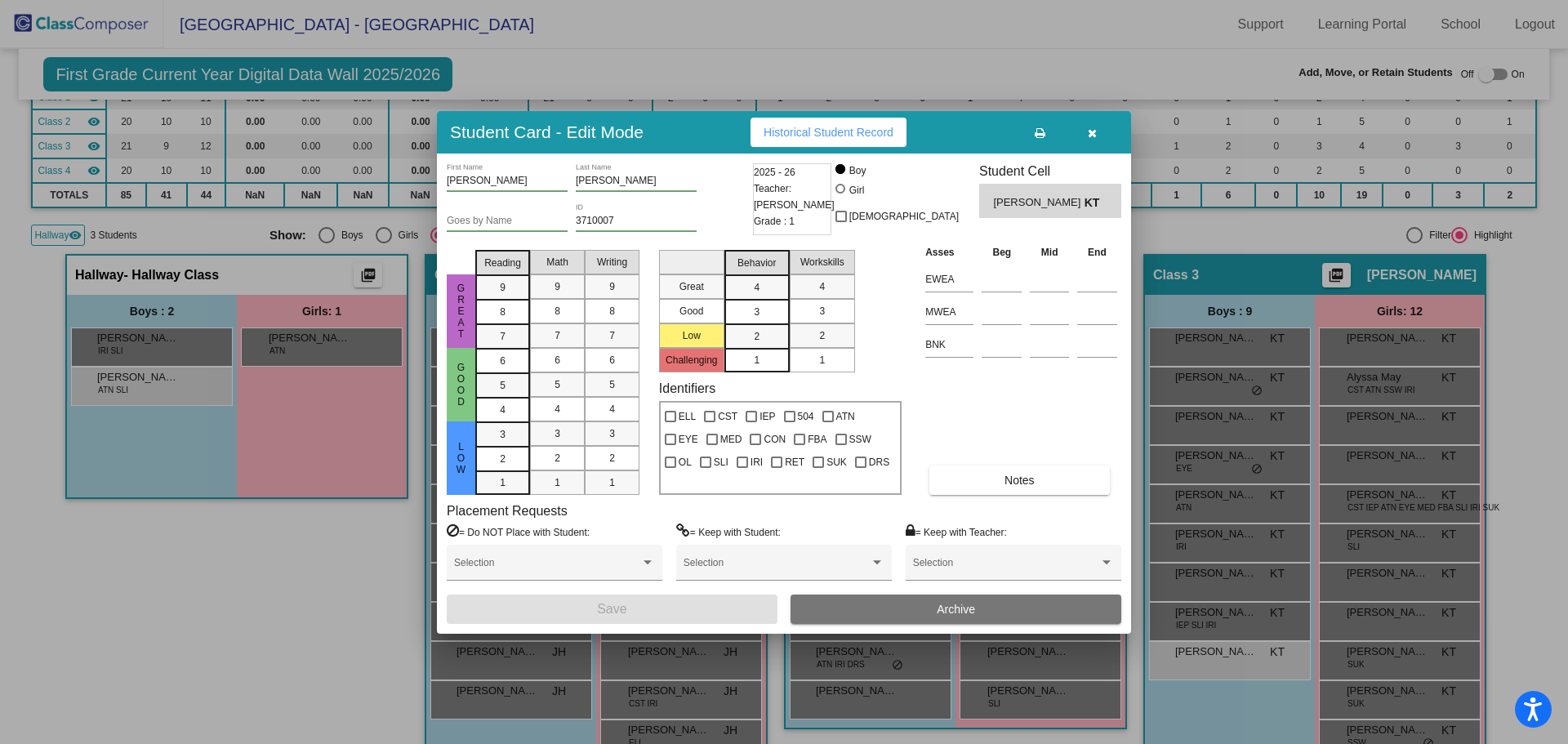
click at [960, 611] on span "Archive" at bounding box center [956, 610] width 38 height 13
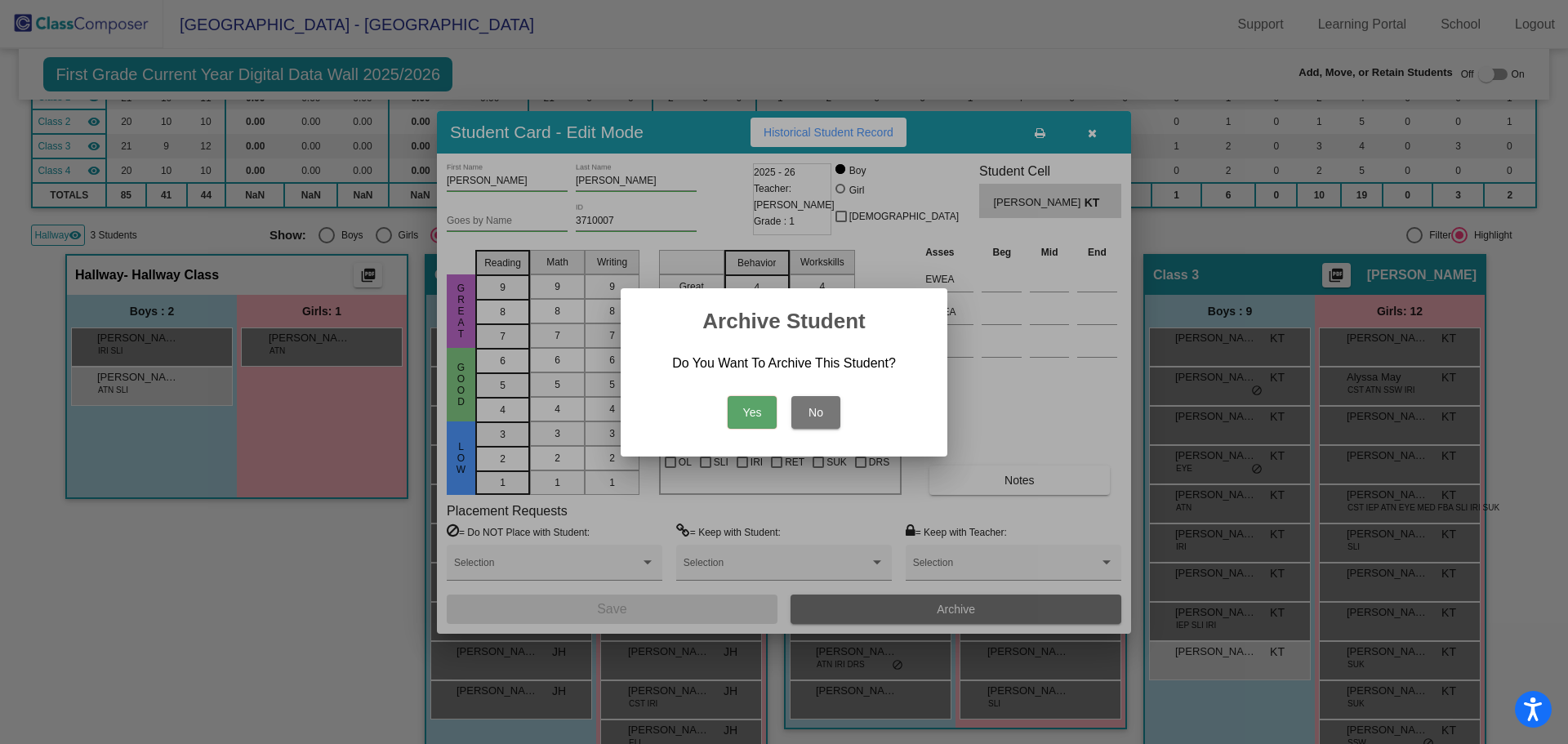
click at [756, 411] on button "Yes" at bounding box center [752, 413] width 49 height 33
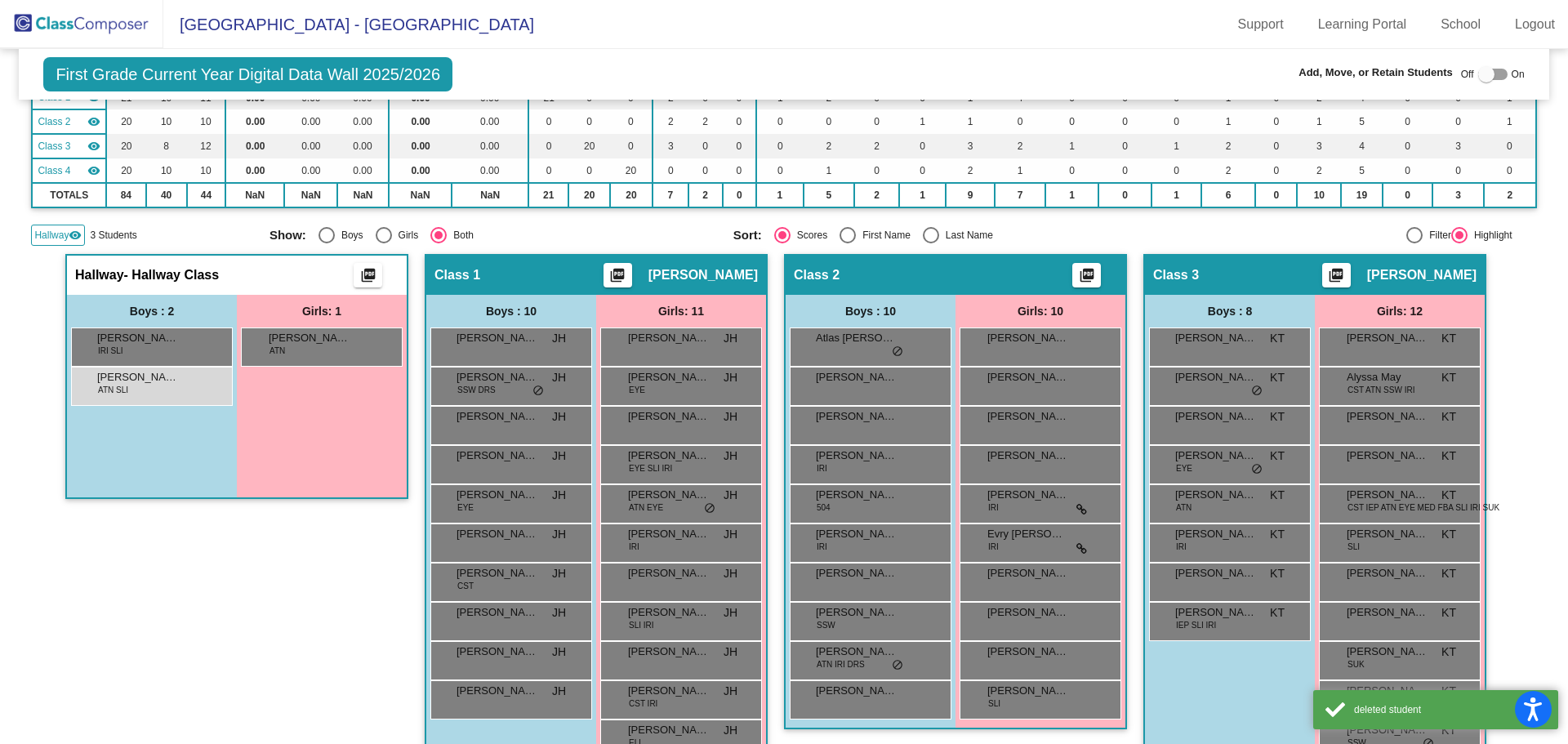
drag, startPoint x: 130, startPoint y: 377, endPoint x: 270, endPoint y: 424, distance: 147.7
click at [270, 424] on div "Boys : 2 Artimous Schoech IRI SLI lock do_not_disturb_alt Kane Kinney ATN SLI l…" at bounding box center [236, 397] width 340 height 203
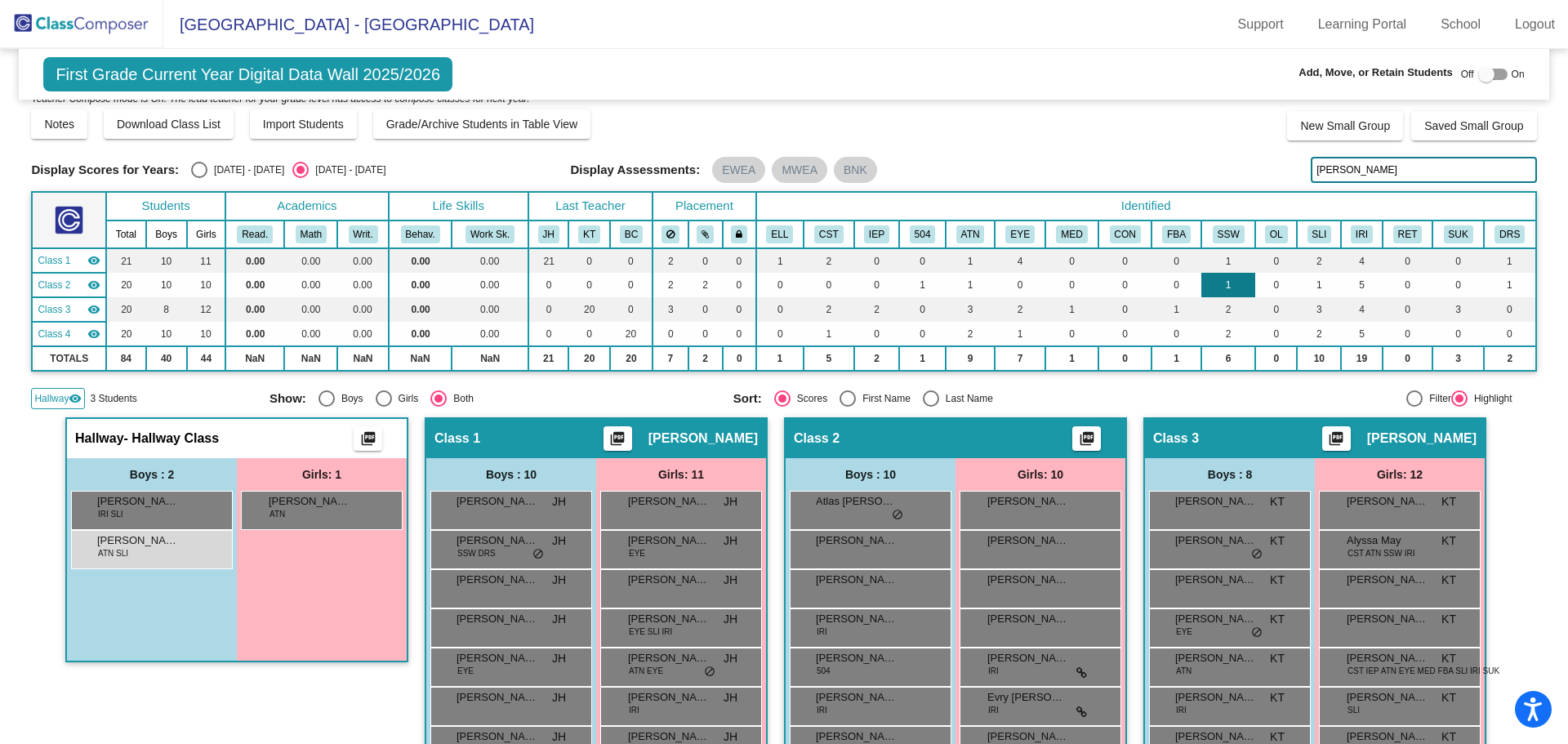
scroll to position [0, 0]
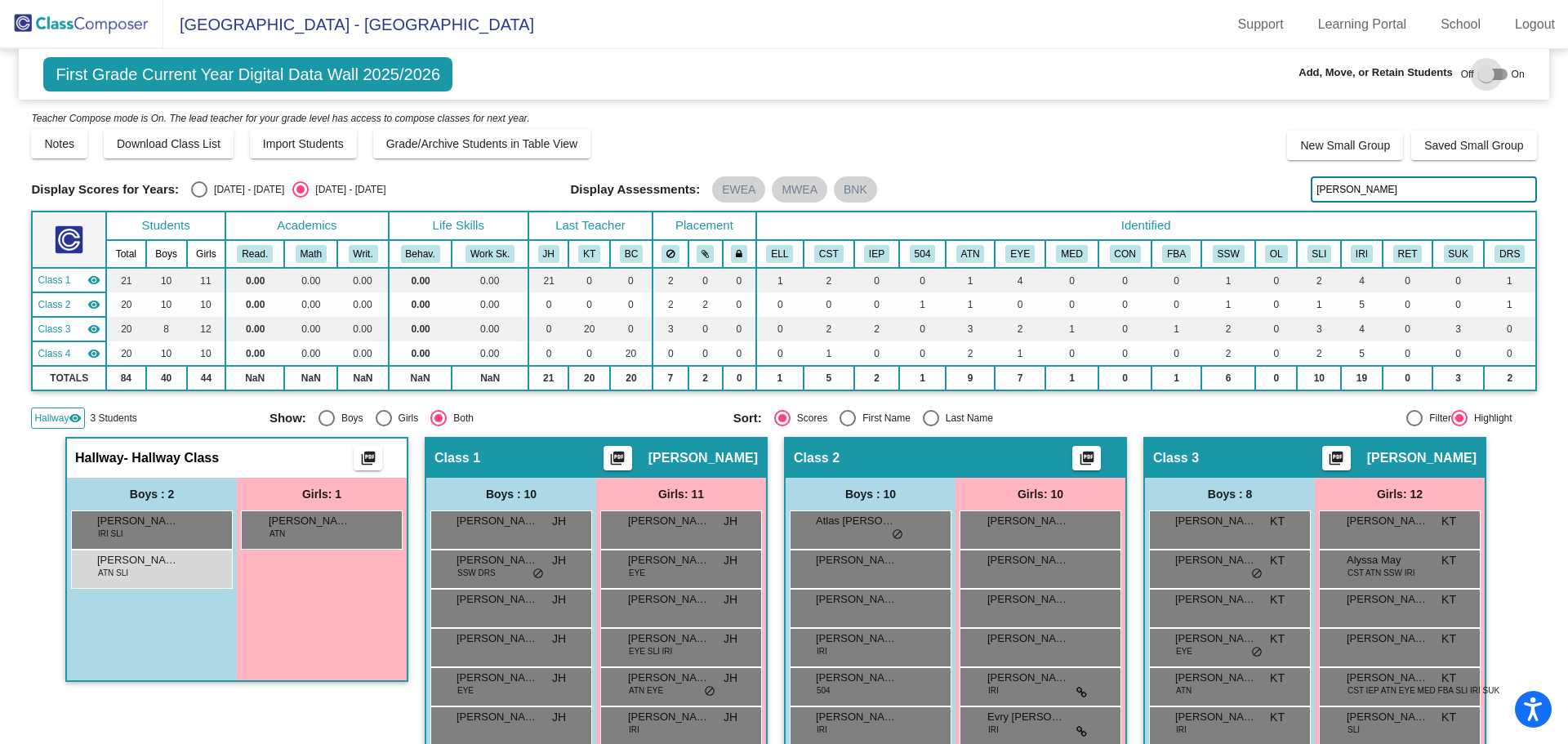
click at [1491, 73] on div at bounding box center [1493, 74] width 30 height 11
checkbox input "true"
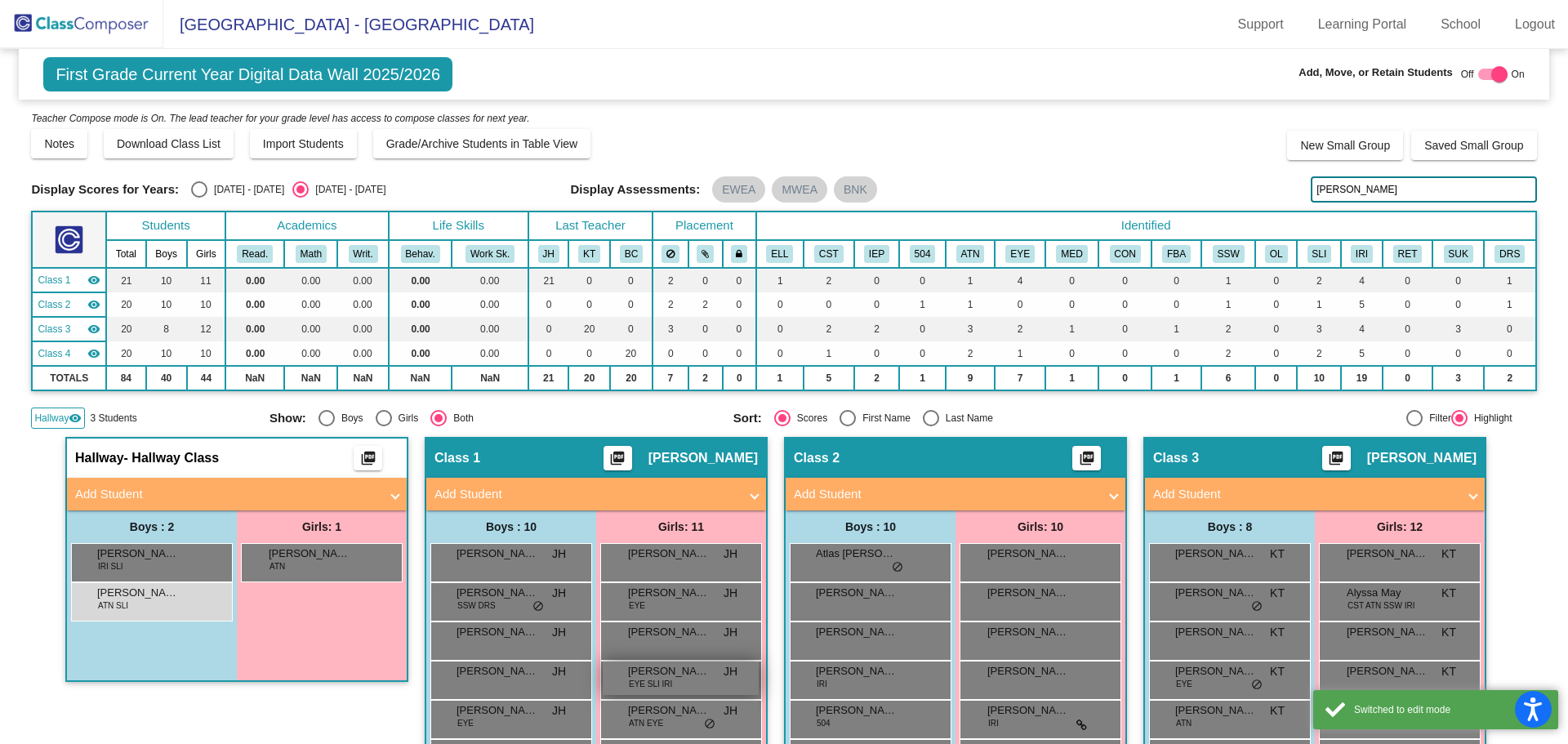
scroll to position [245, 0]
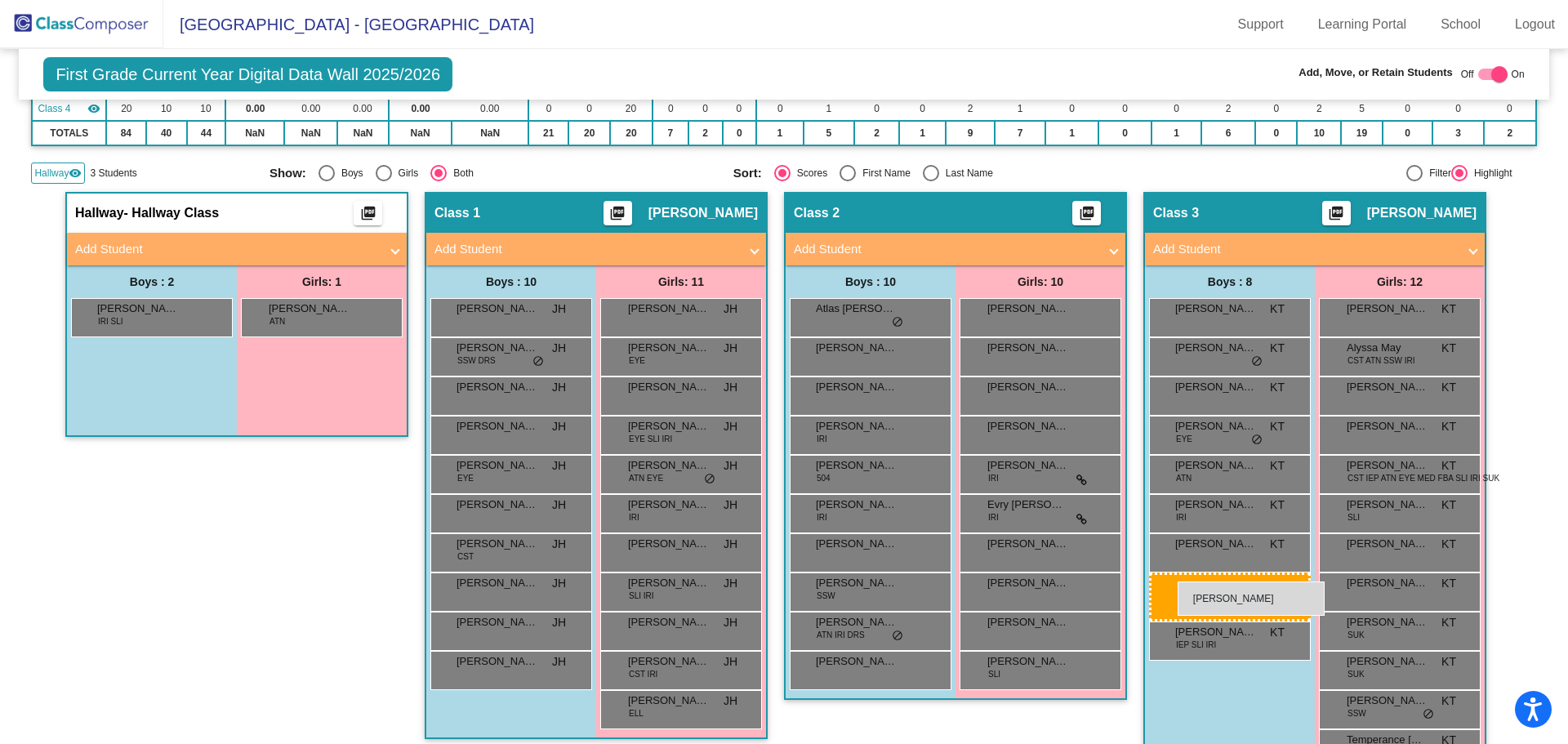
drag, startPoint x: 103, startPoint y: 350, endPoint x: 1168, endPoint y: 578, distance: 1089.1
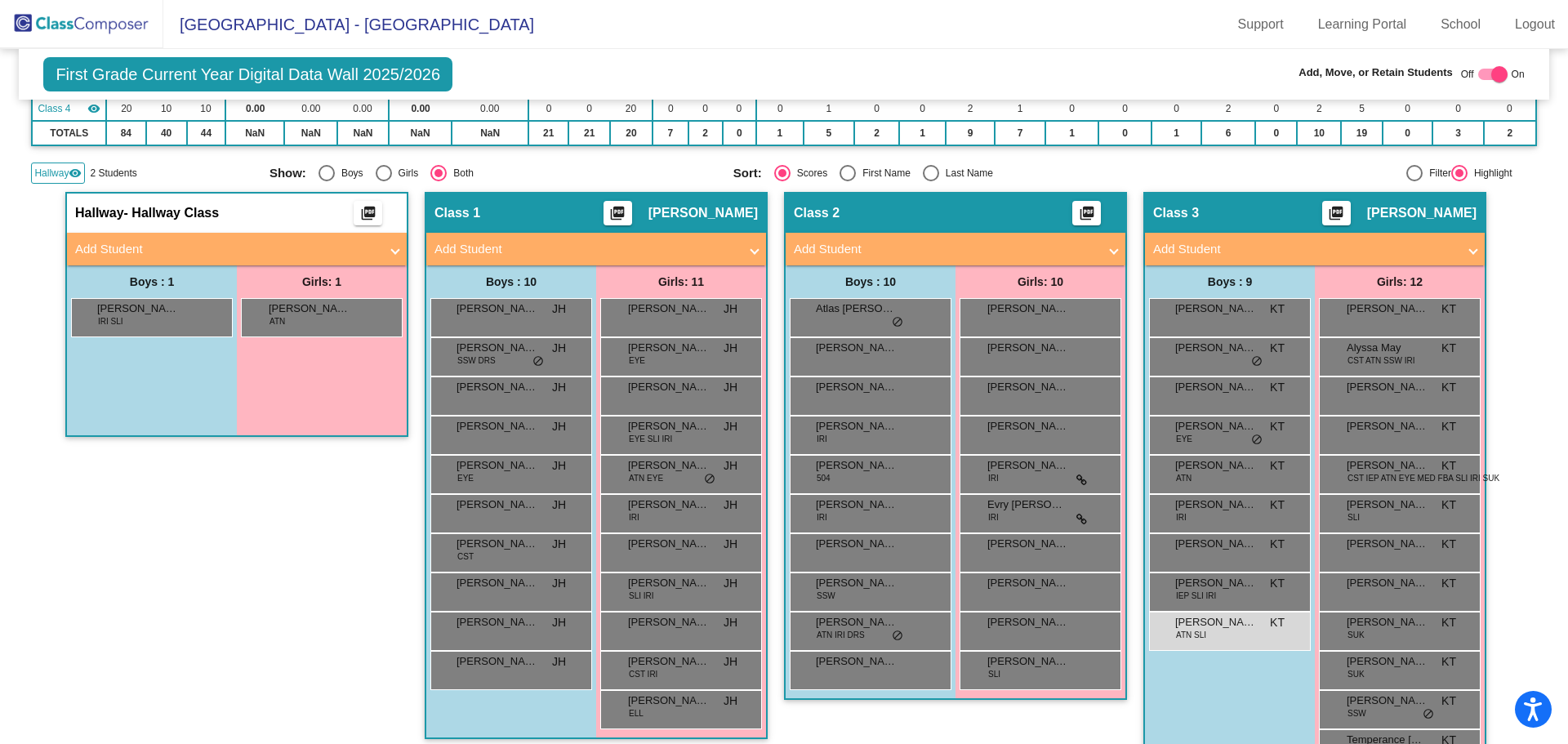
scroll to position [0, 0]
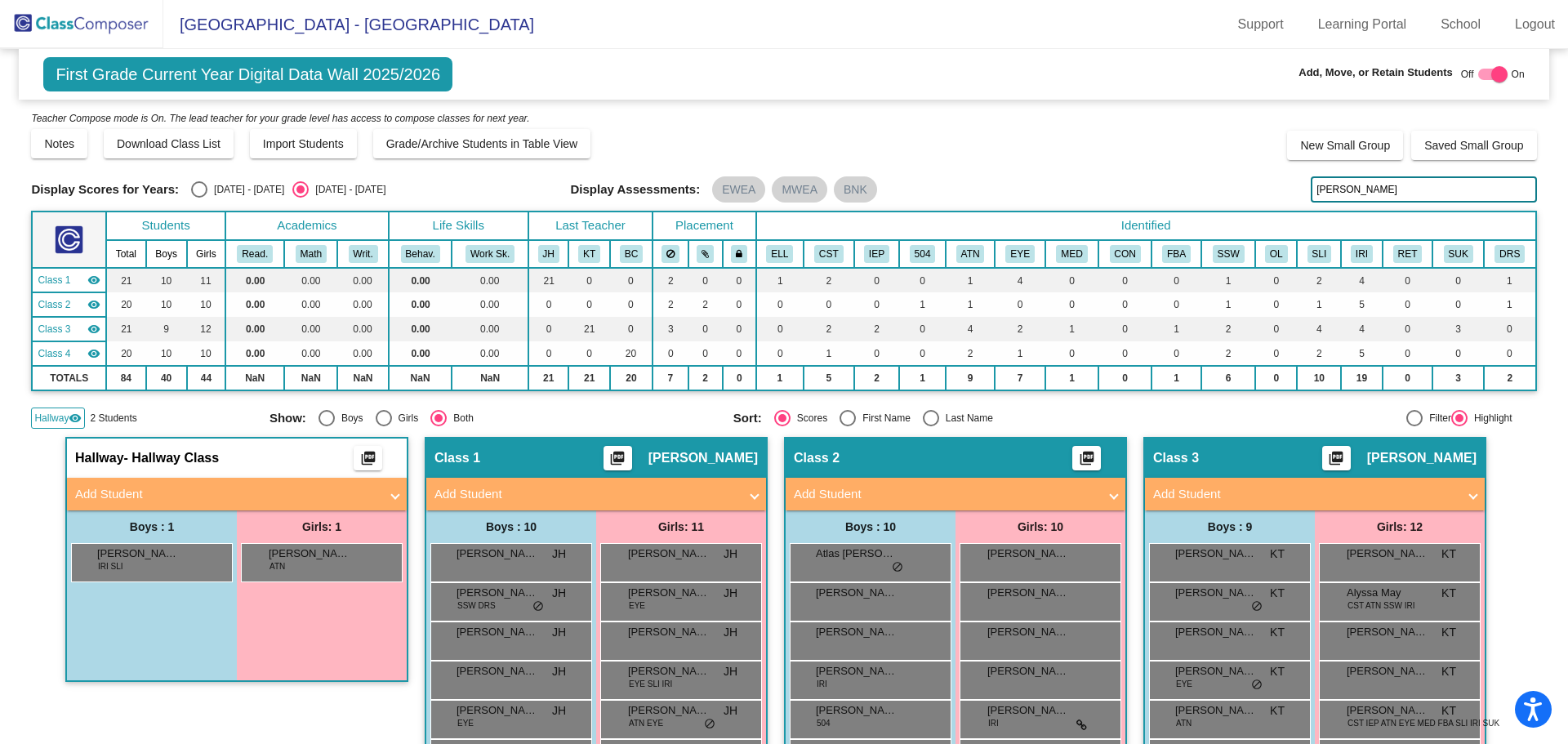
drag, startPoint x: 1347, startPoint y: 190, endPoint x: 1262, endPoint y: 184, distance: 85.2
click at [1262, 184] on div "Display Scores for Years: 2024 - 2025 2025 - 2026 Display Assessments: EWEA MWE…" at bounding box center [783, 190] width 1505 height 26
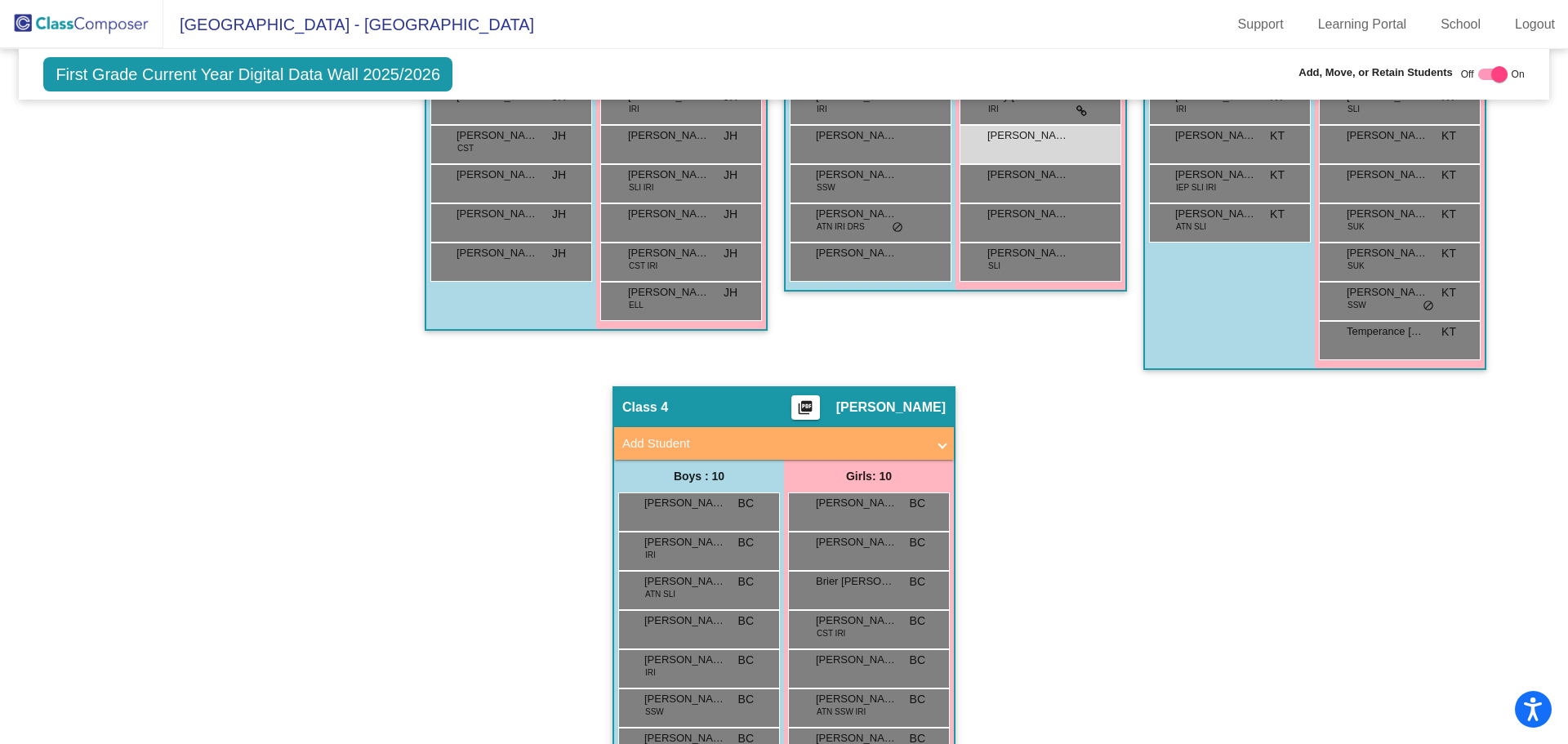
scroll to position [327, 0]
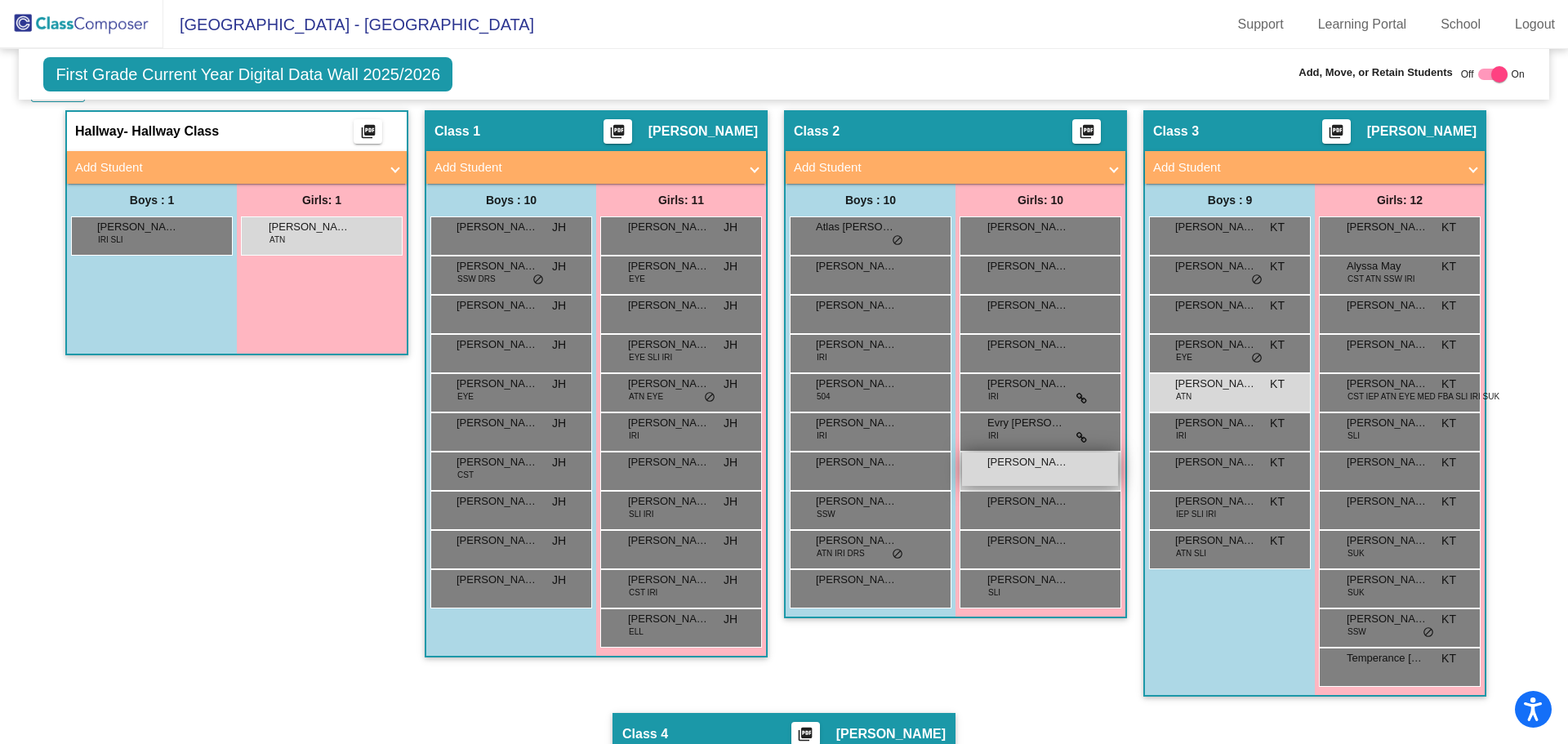
type input "lawes"
click at [1028, 462] on span "MaKenna Lawes" at bounding box center [1028, 463] width 82 height 17
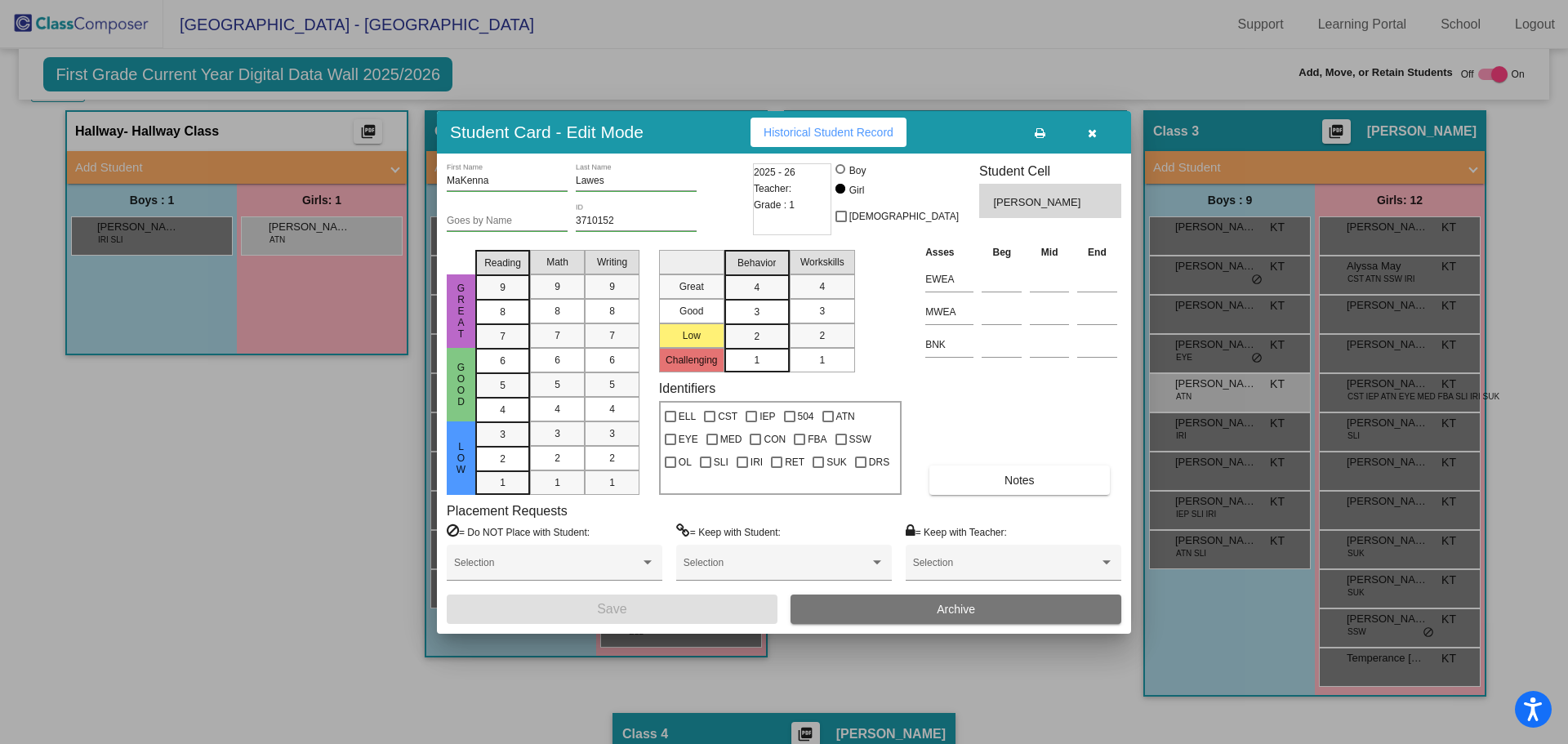
click at [1092, 135] on icon "button" at bounding box center [1092, 133] width 9 height 11
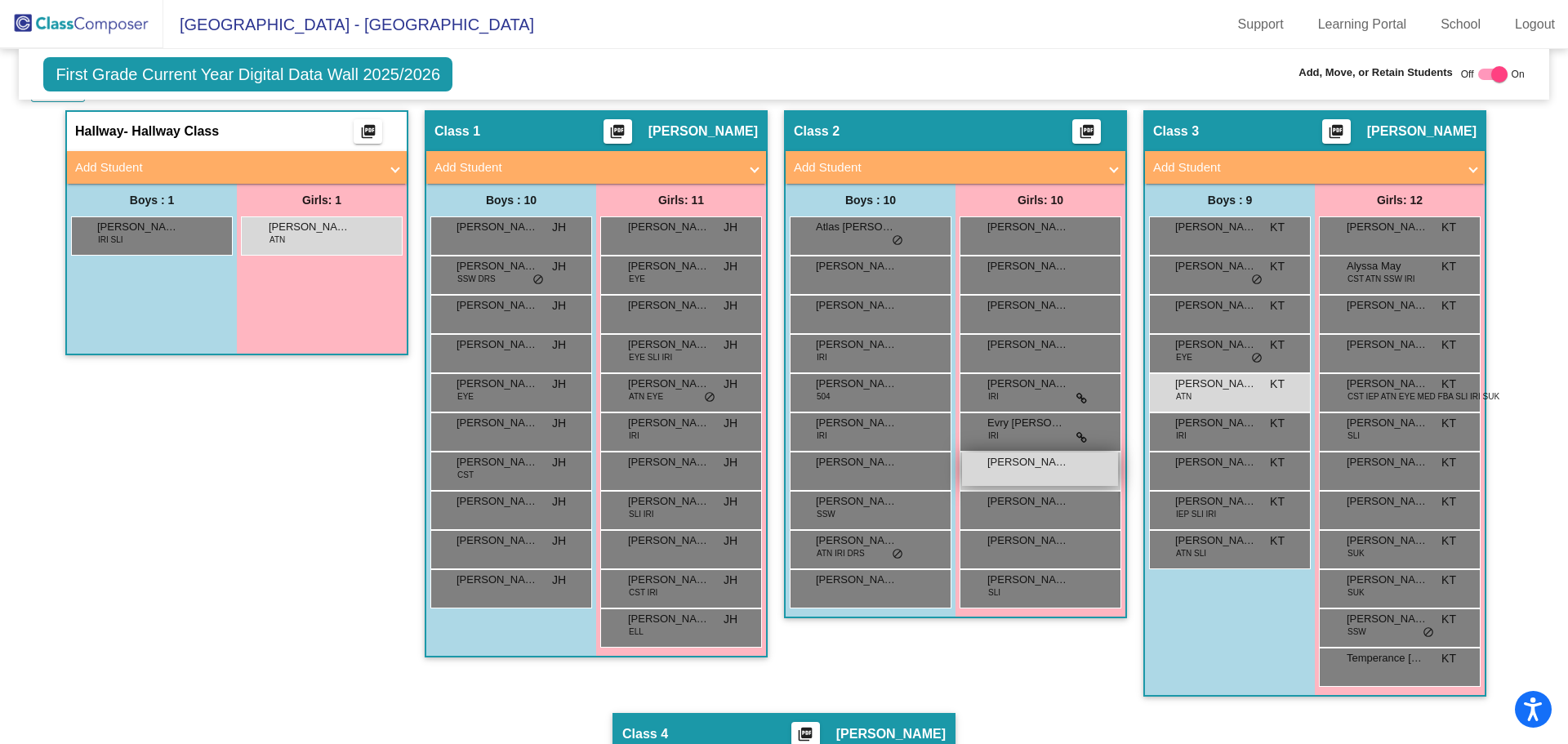
click at [1003, 467] on span "MaKenna Lawes" at bounding box center [1028, 463] width 82 height 17
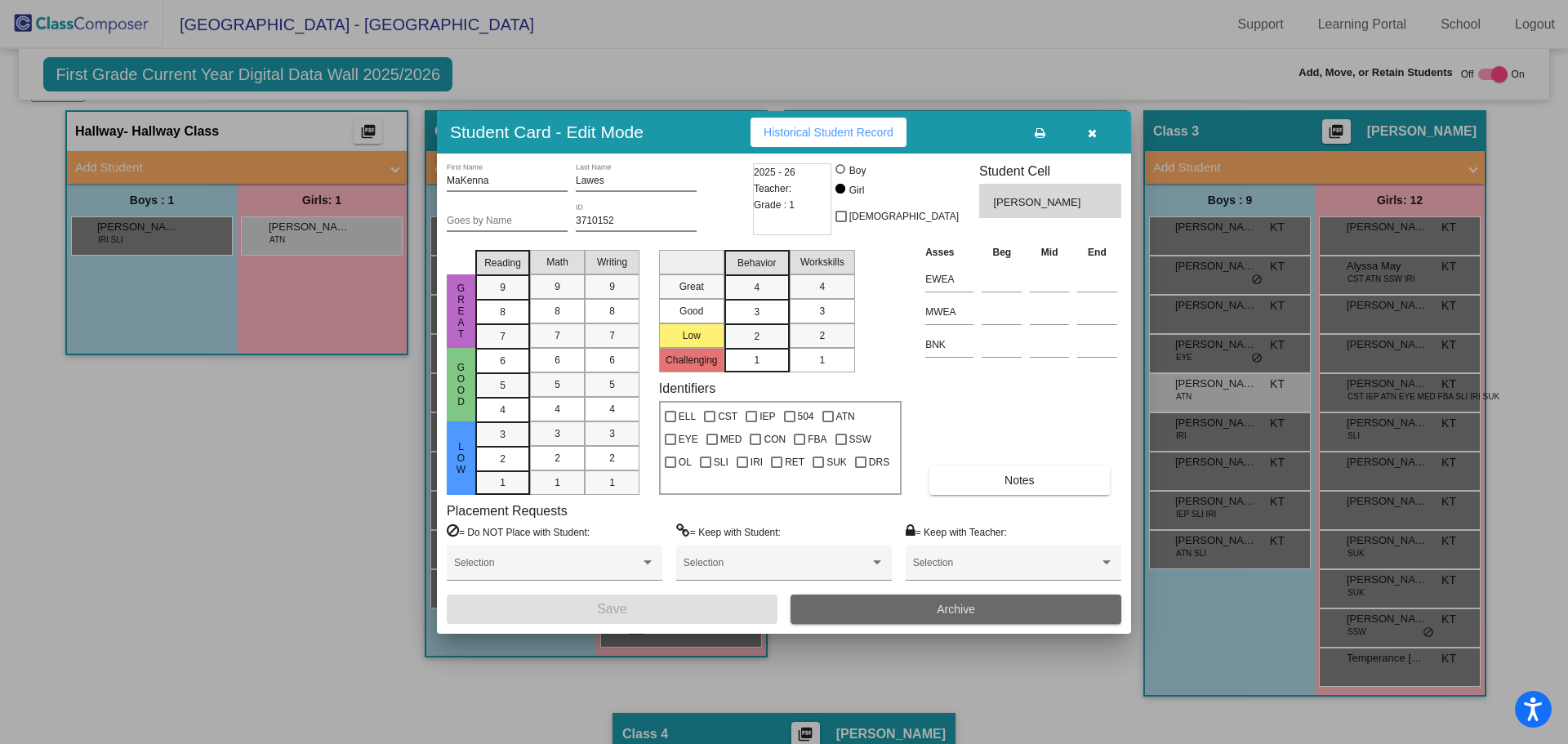
click at [935, 602] on button "Archive" at bounding box center [955, 610] width 330 height 30
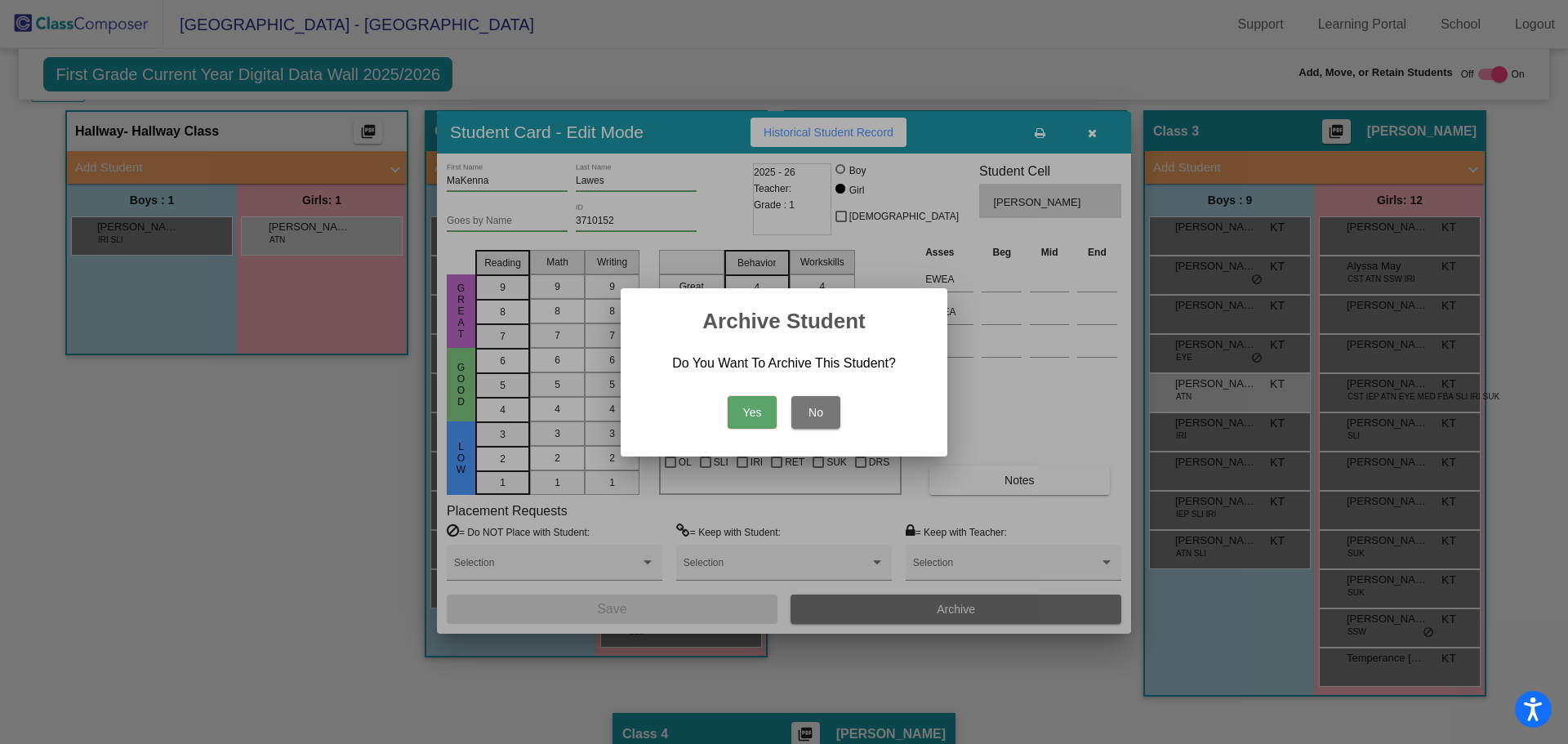
click at [757, 412] on button "Yes" at bounding box center [752, 413] width 49 height 33
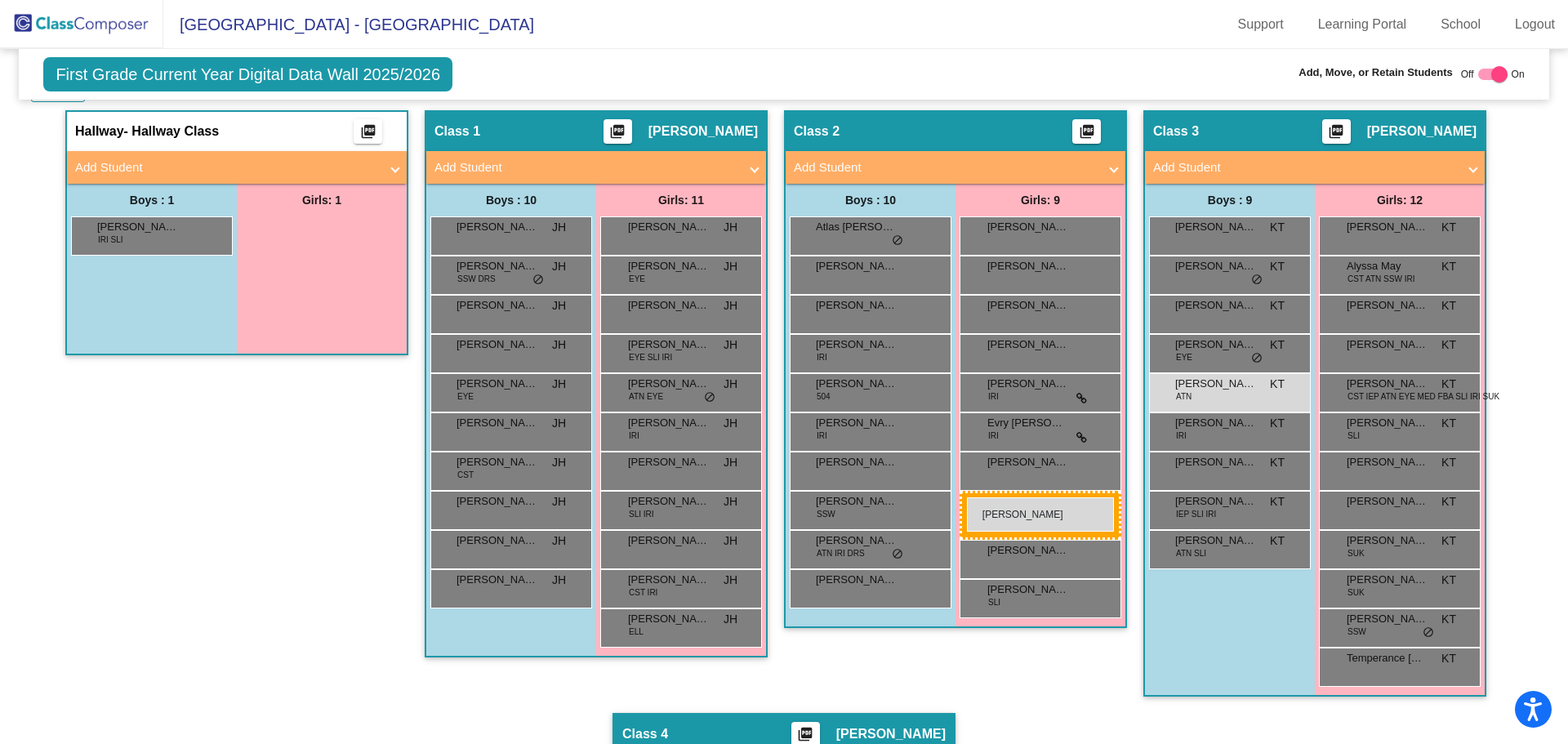
drag, startPoint x: 316, startPoint y: 234, endPoint x: 967, endPoint y: 497, distance: 702.1
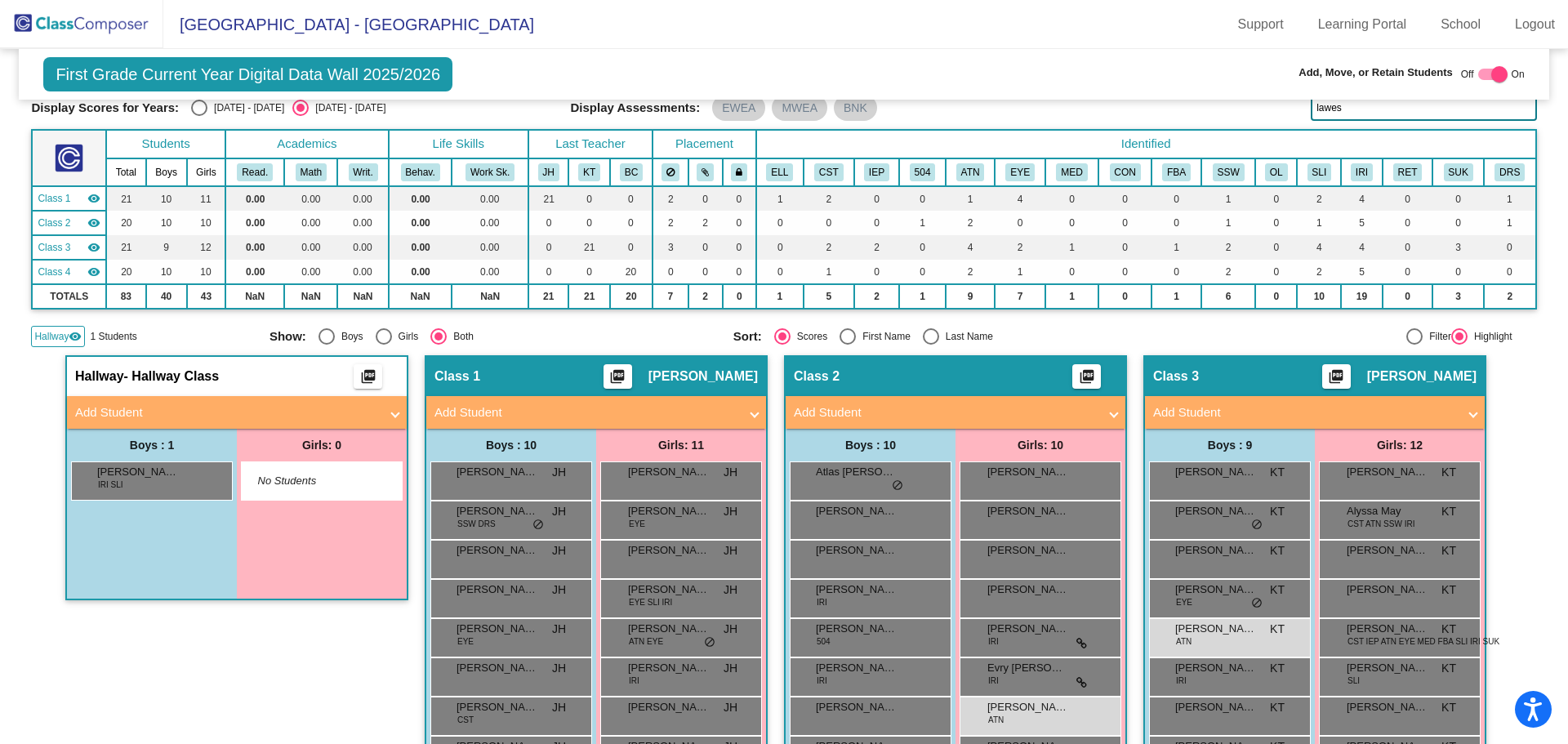
scroll to position [0, 0]
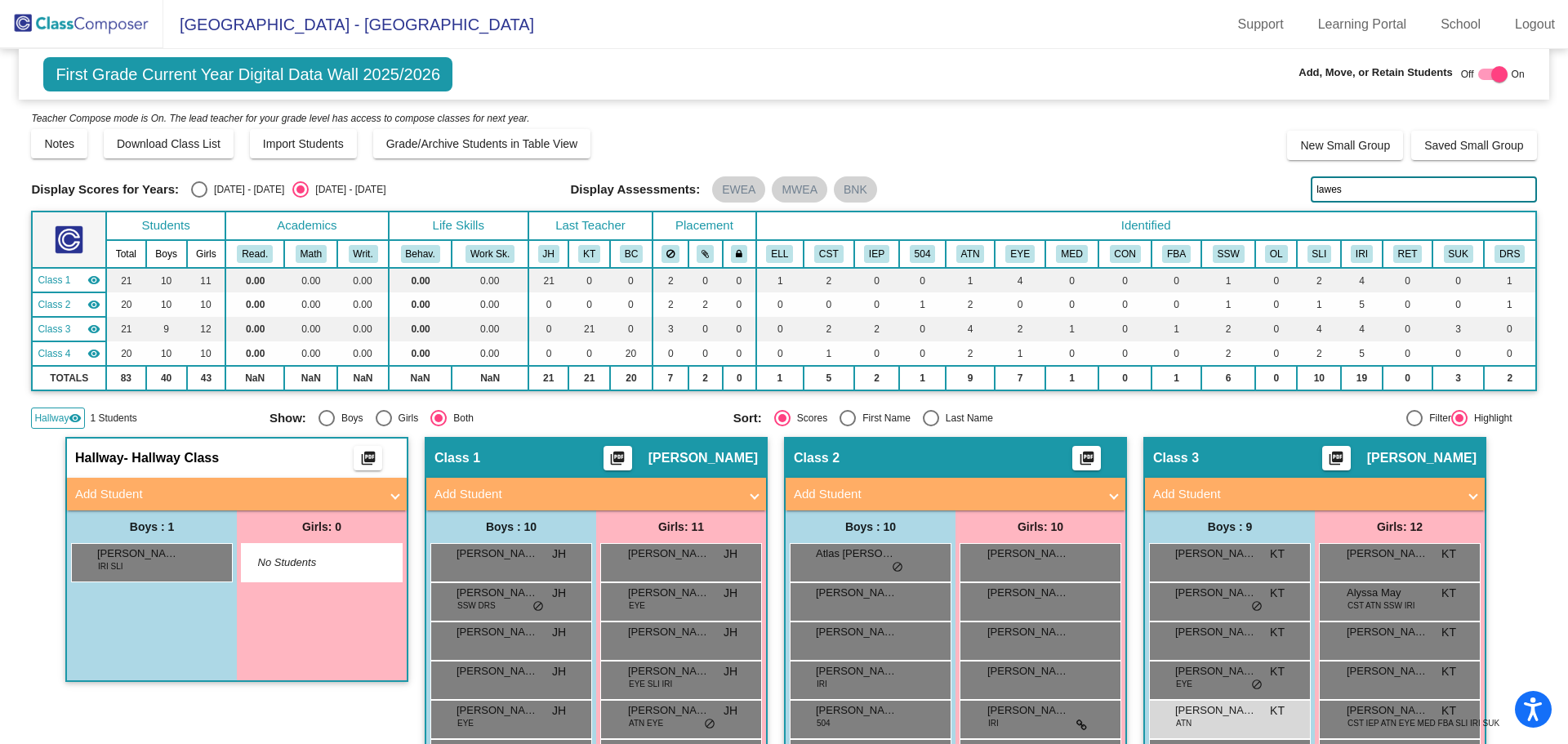
click at [49, 23] on img at bounding box center [82, 24] width 164 height 48
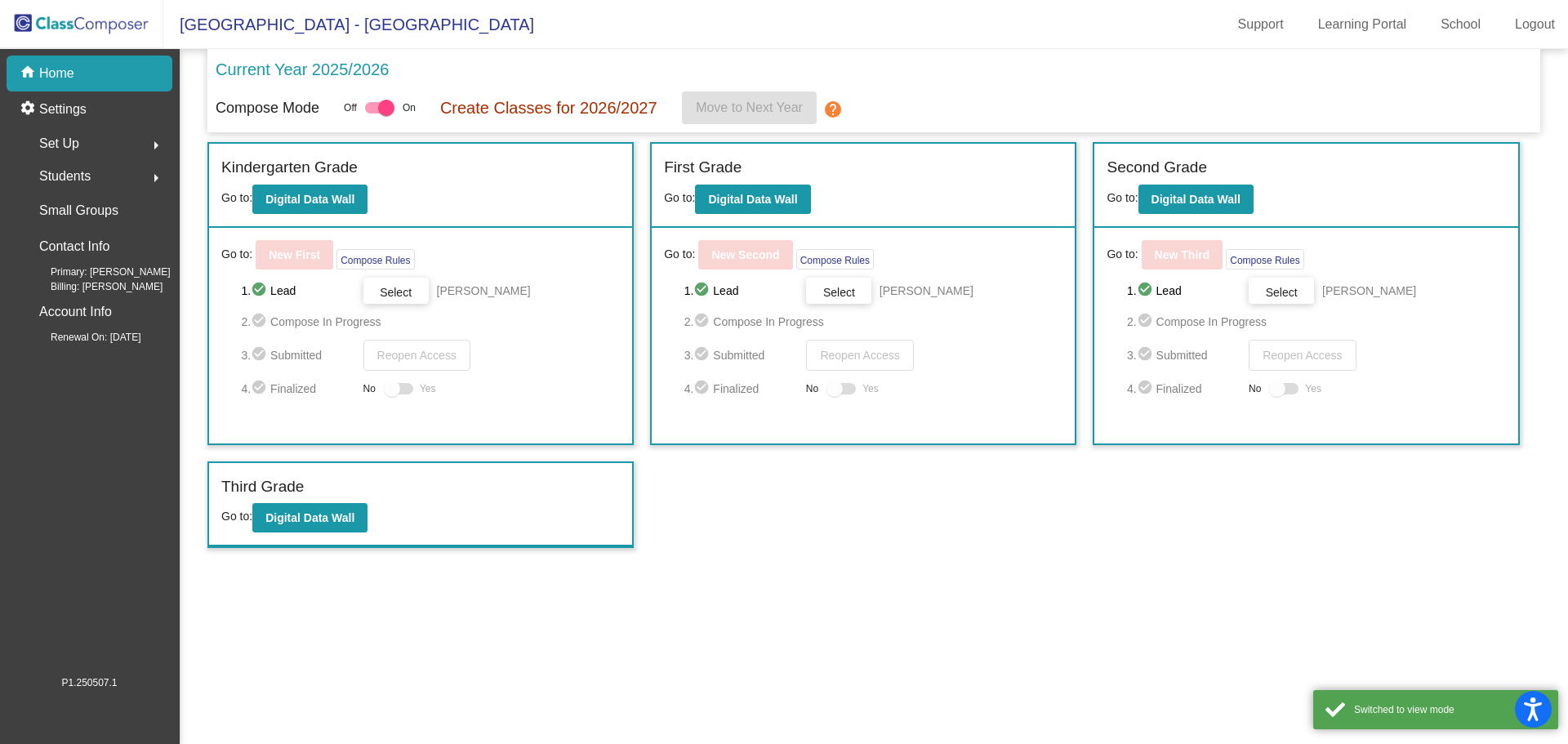
click at [67, 174] on span "Students" at bounding box center [64, 176] width 51 height 23
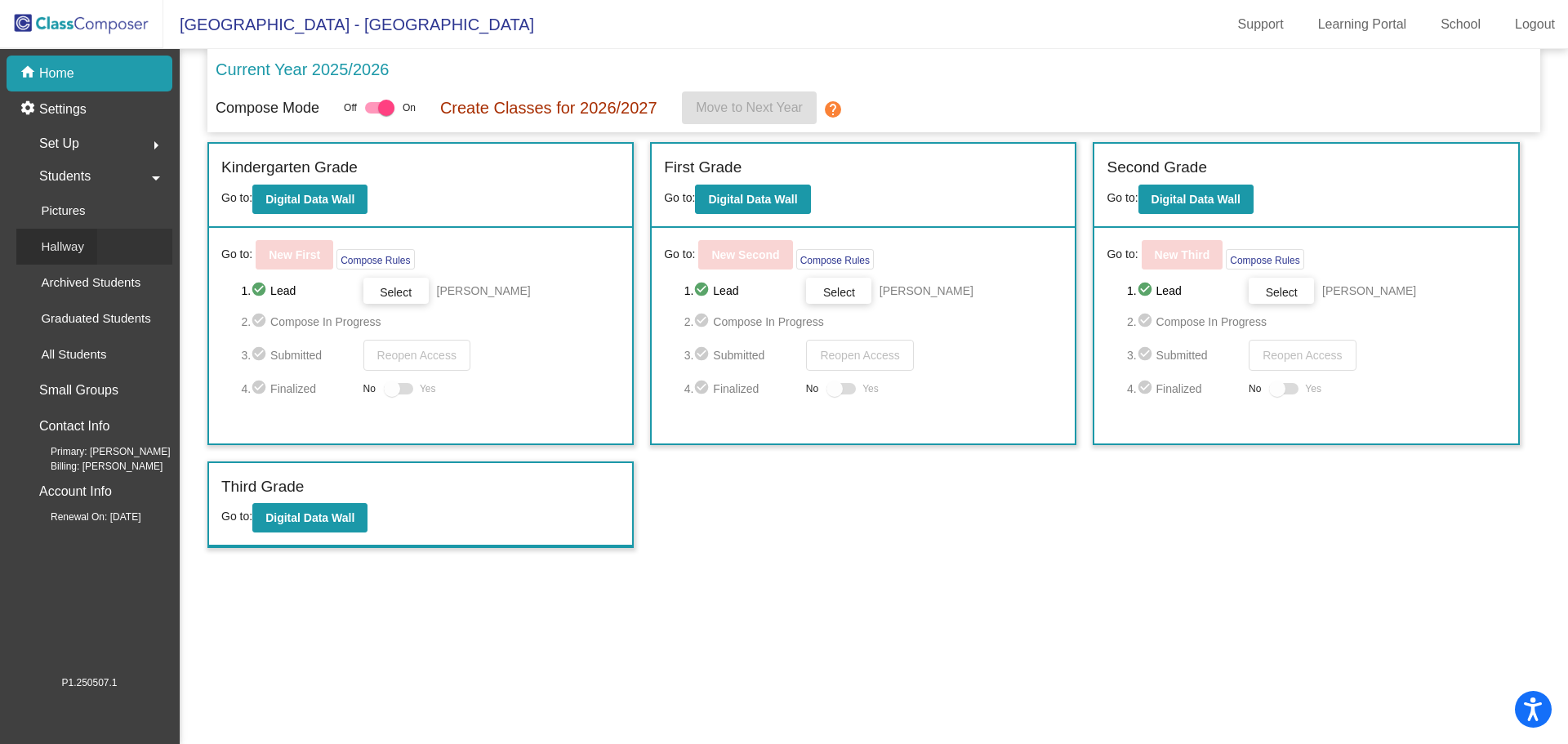
click at [73, 245] on p "Hallway" at bounding box center [62, 246] width 44 height 20
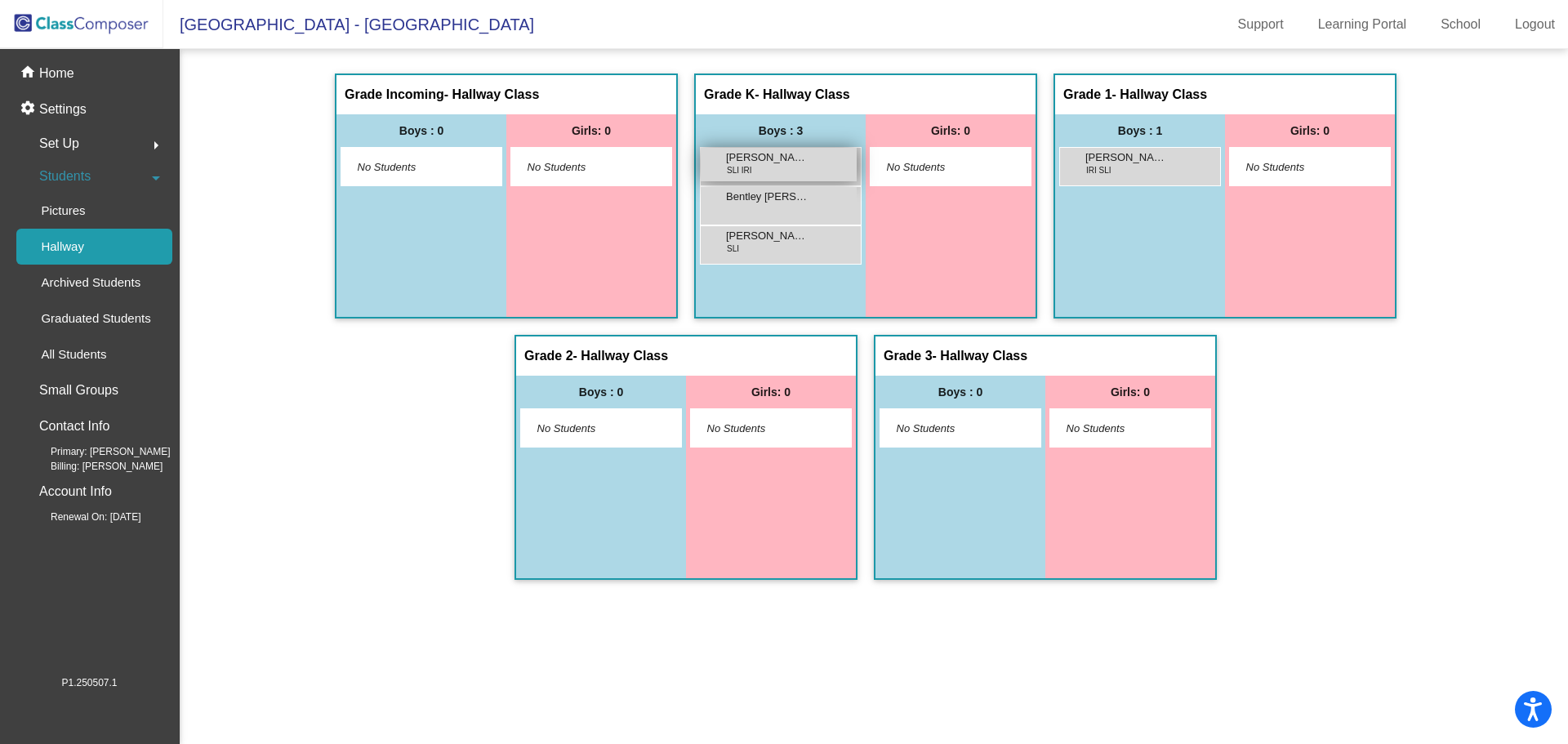
click at [792, 161] on span "Artimous Schoech" at bounding box center [767, 158] width 82 height 17
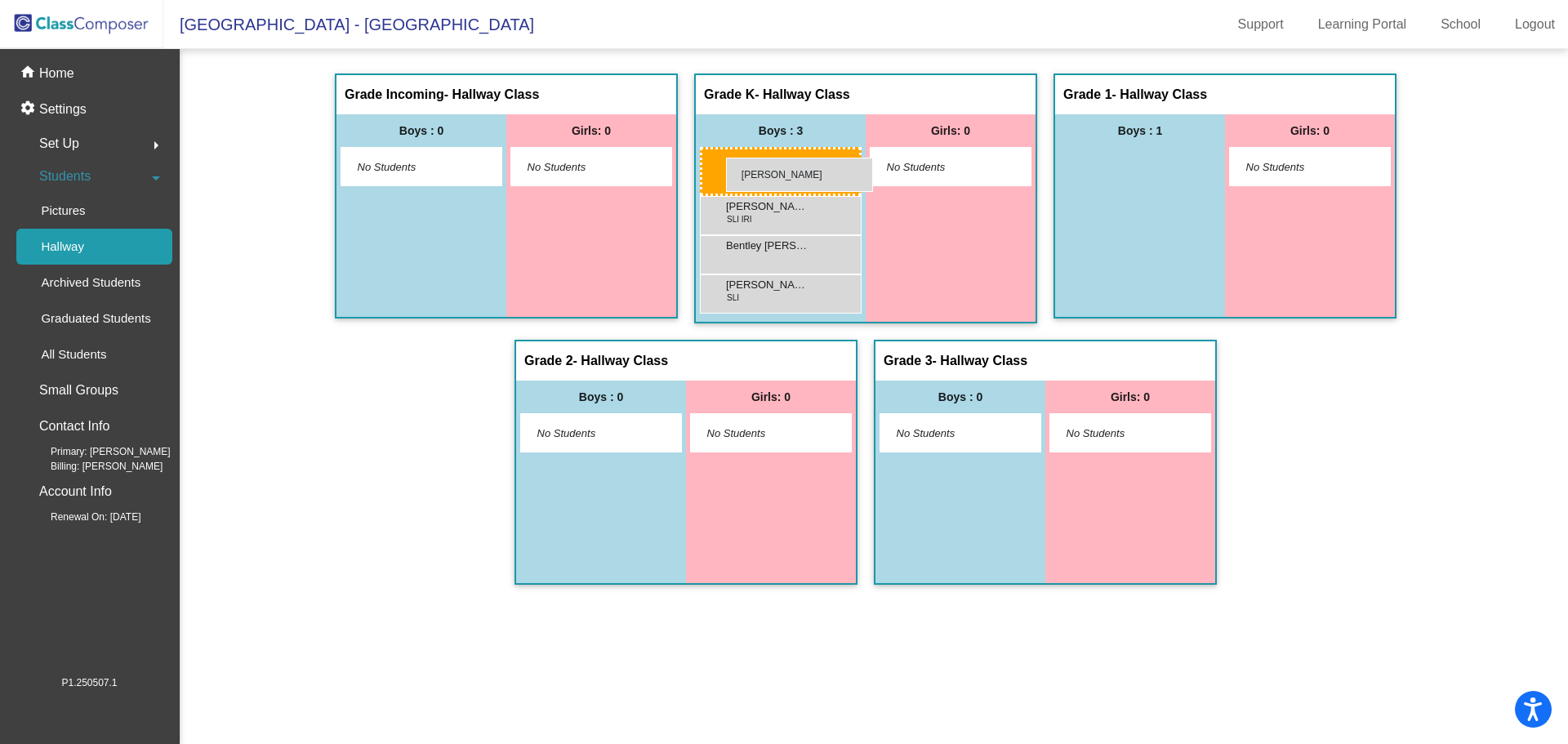
drag, startPoint x: 1115, startPoint y: 166, endPoint x: 726, endPoint y: 157, distance: 389.1
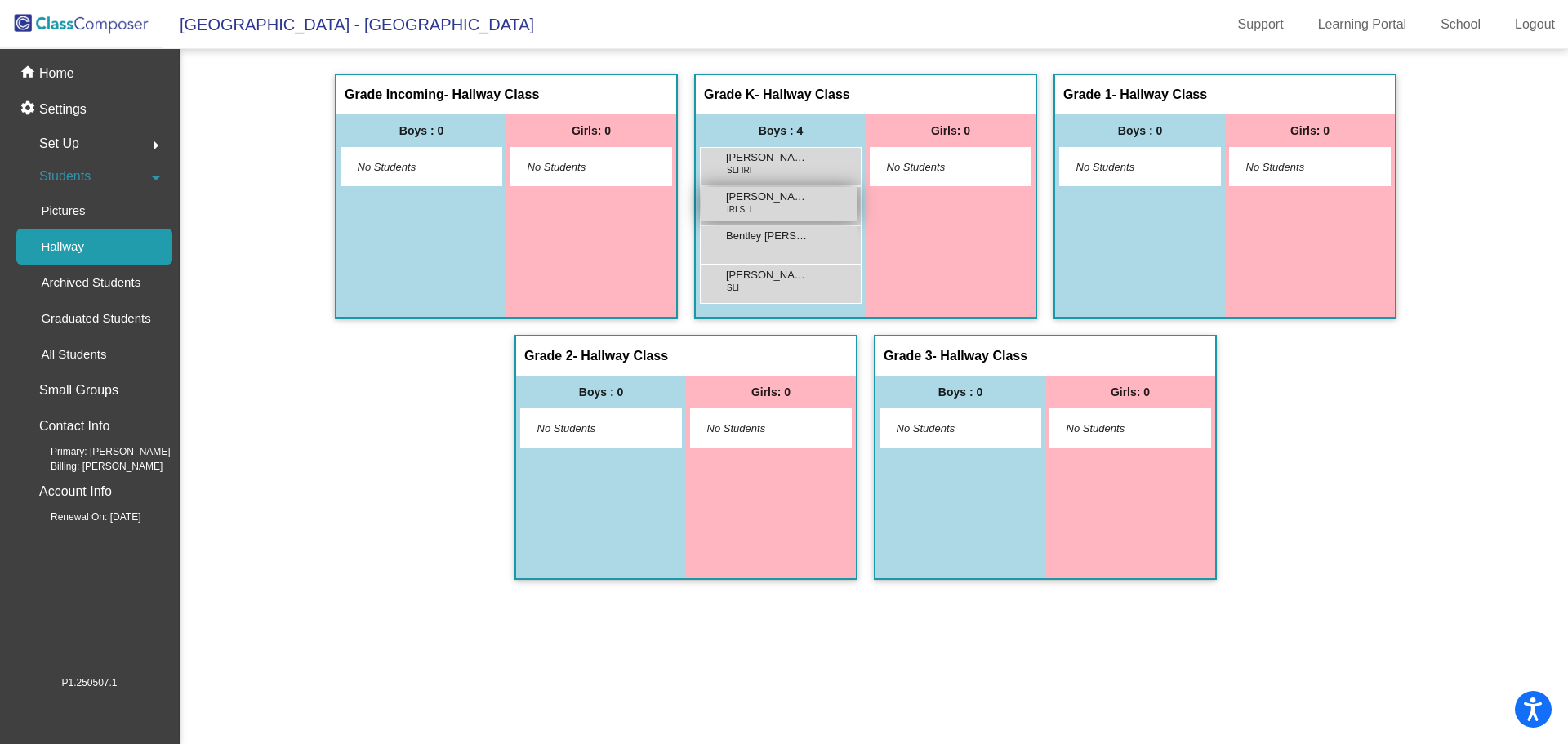
click at [771, 202] on span "Artimous Schoech" at bounding box center [767, 197] width 82 height 17
click at [59, 70] on p "Home" at bounding box center [57, 73] width 35 height 20
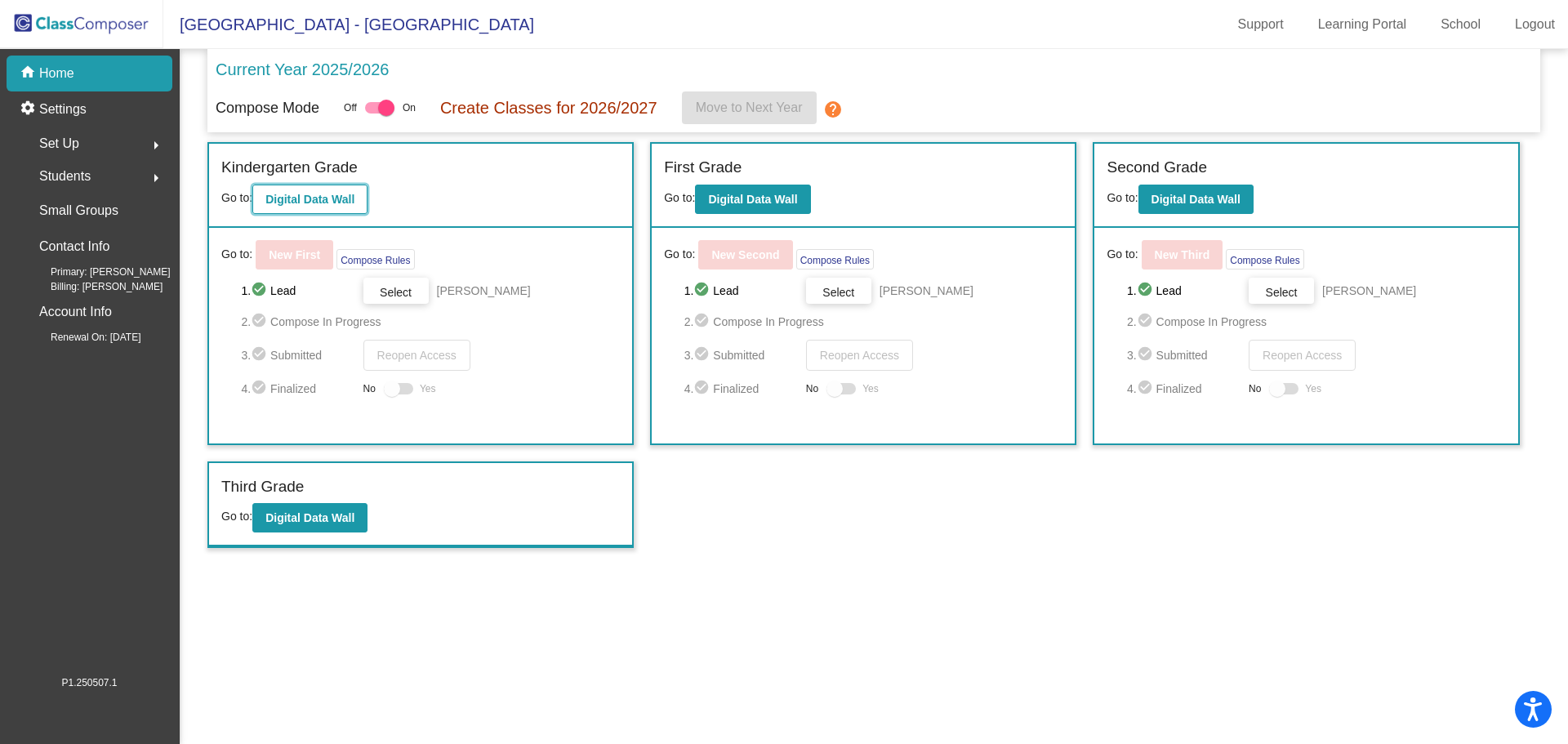
click at [315, 206] on button "Digital Data Wall" at bounding box center [310, 199] width 115 height 30
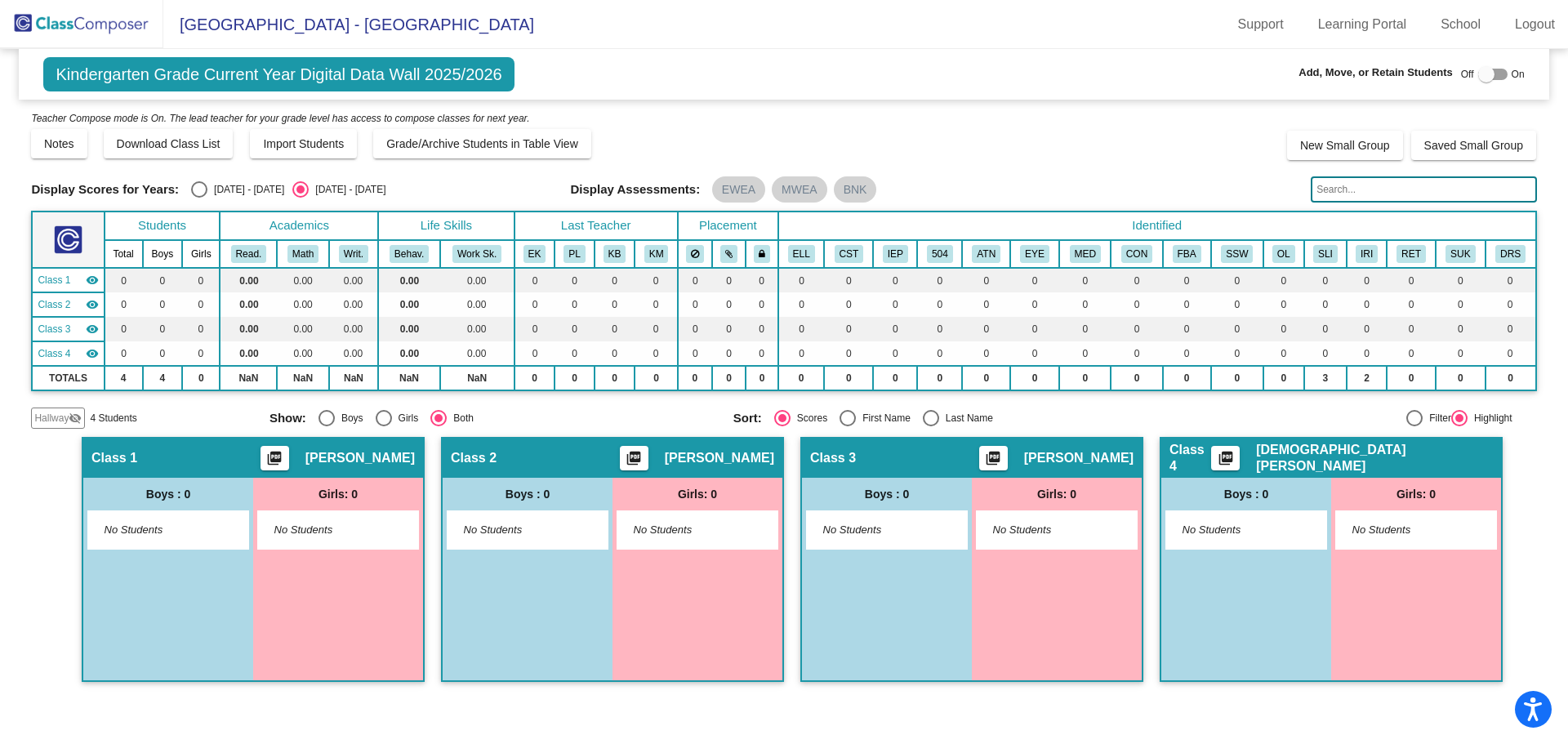
click at [63, 414] on span "Hallway" at bounding box center [51, 418] width 34 height 15
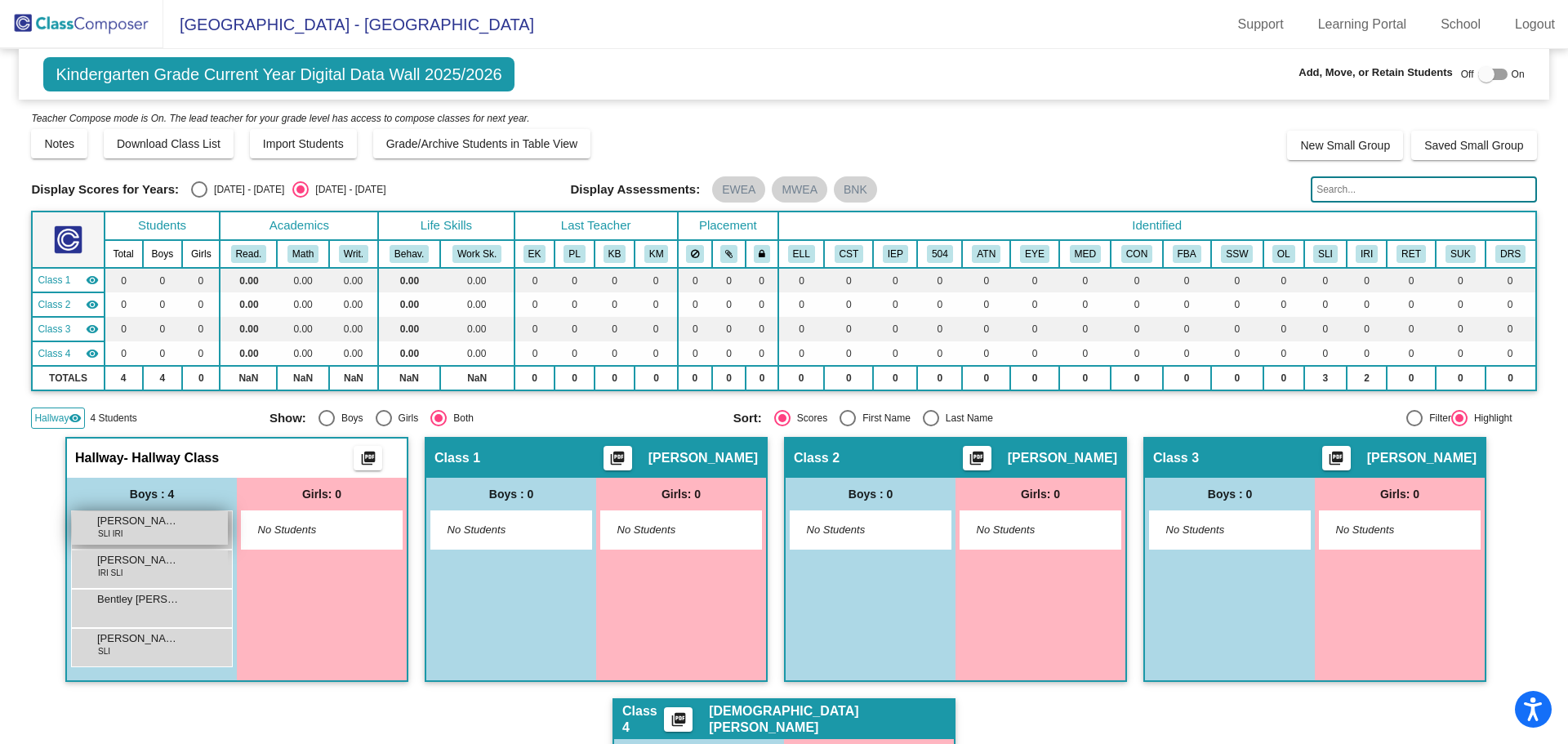
click at [118, 536] on span "SLI IRI" at bounding box center [110, 534] width 25 height 12
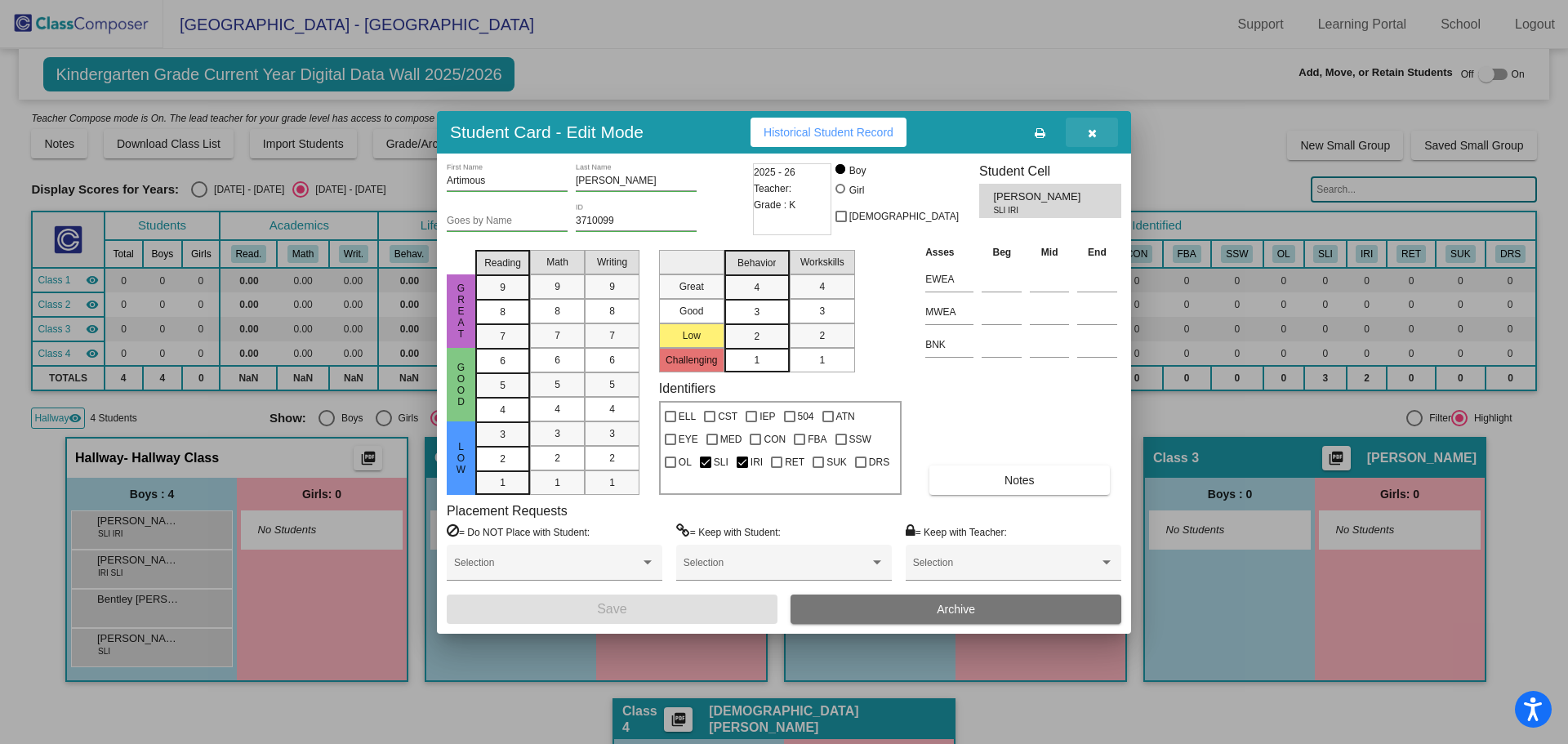
click at [1096, 133] on icon "button" at bounding box center [1092, 133] width 9 height 11
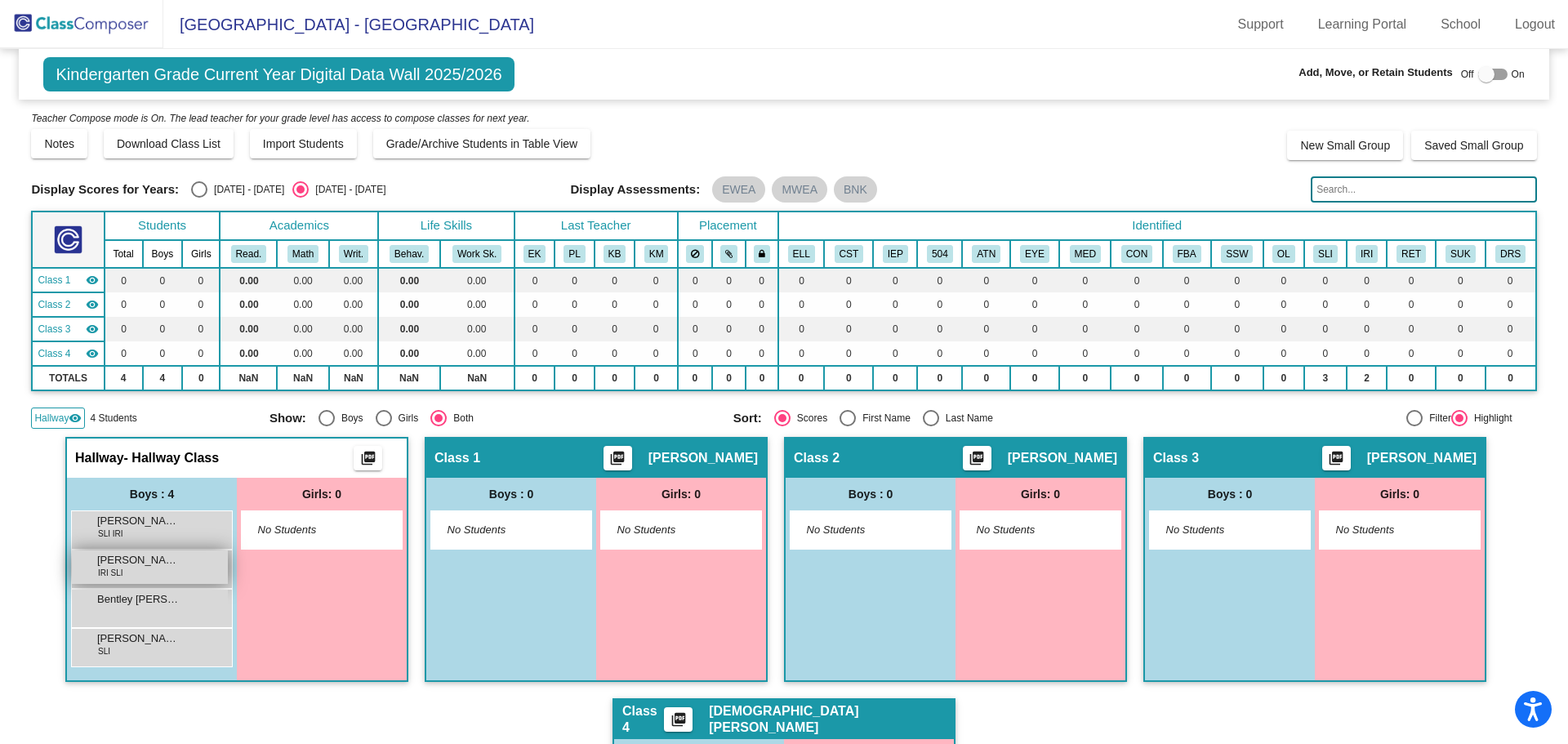
click at [166, 559] on span "Artimous Schoech" at bounding box center [138, 561] width 82 height 17
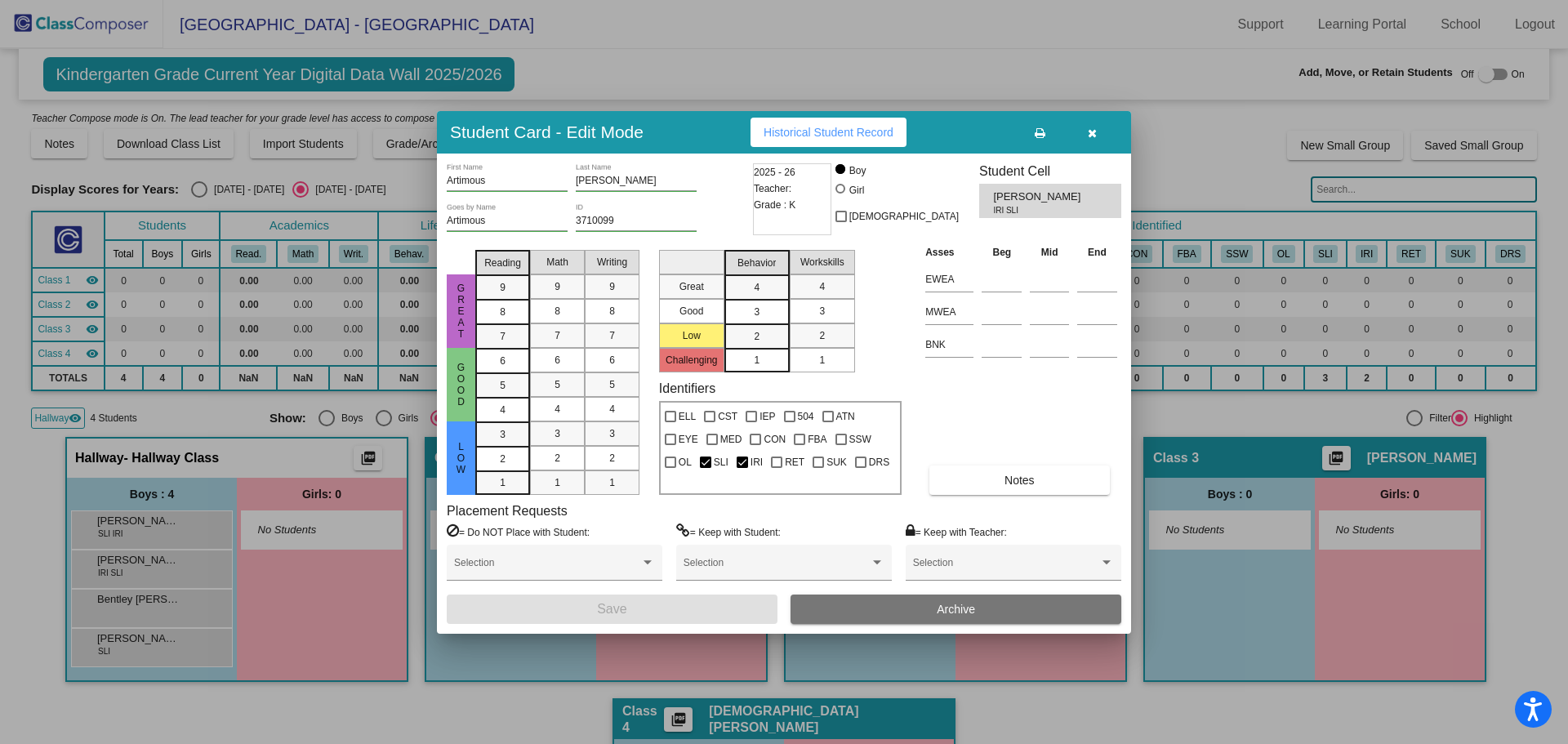
click at [1097, 130] on button "button" at bounding box center [1092, 132] width 52 height 30
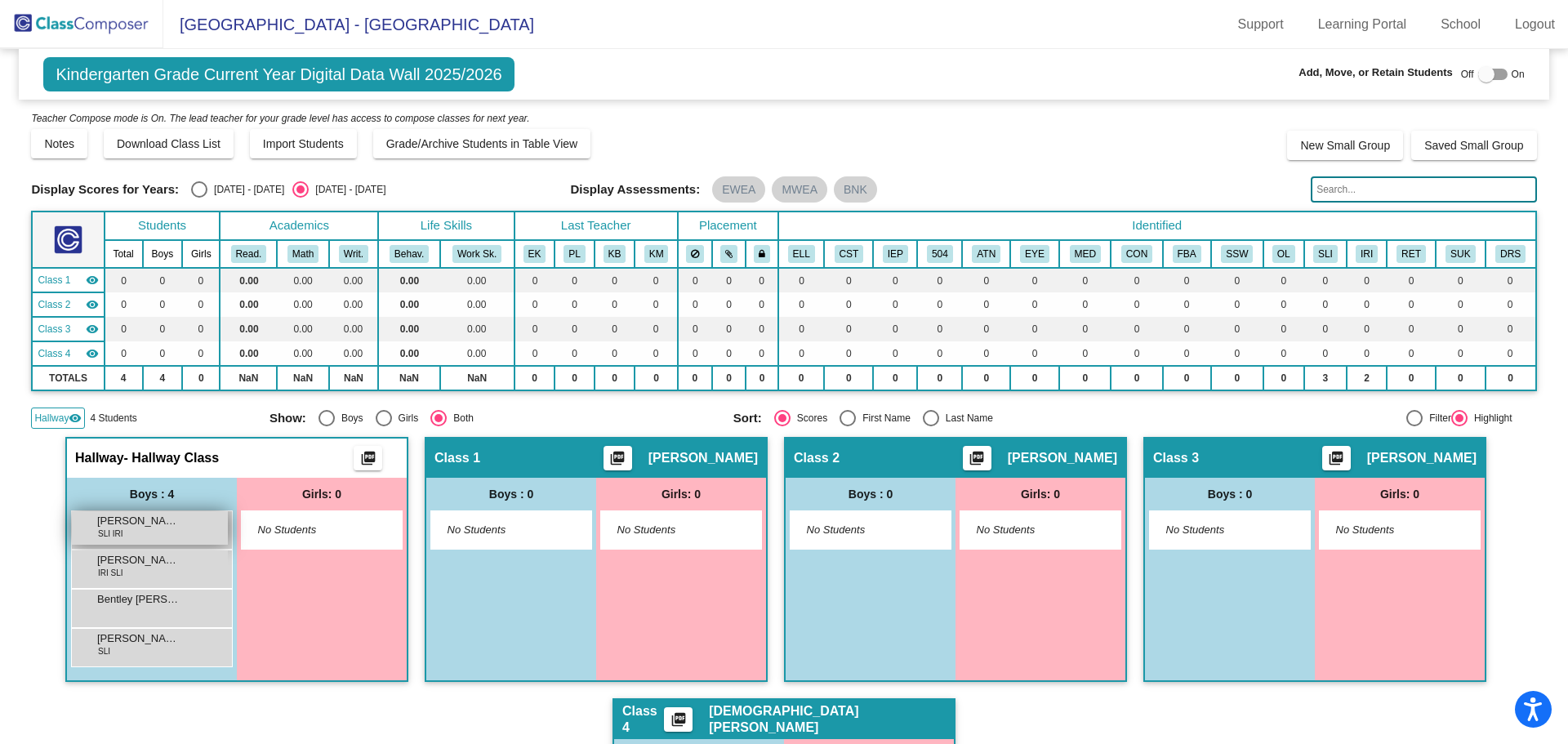
click at [185, 528] on div "Artimous Schoech SLI IRI lock do_not_disturb_alt" at bounding box center [150, 528] width 156 height 34
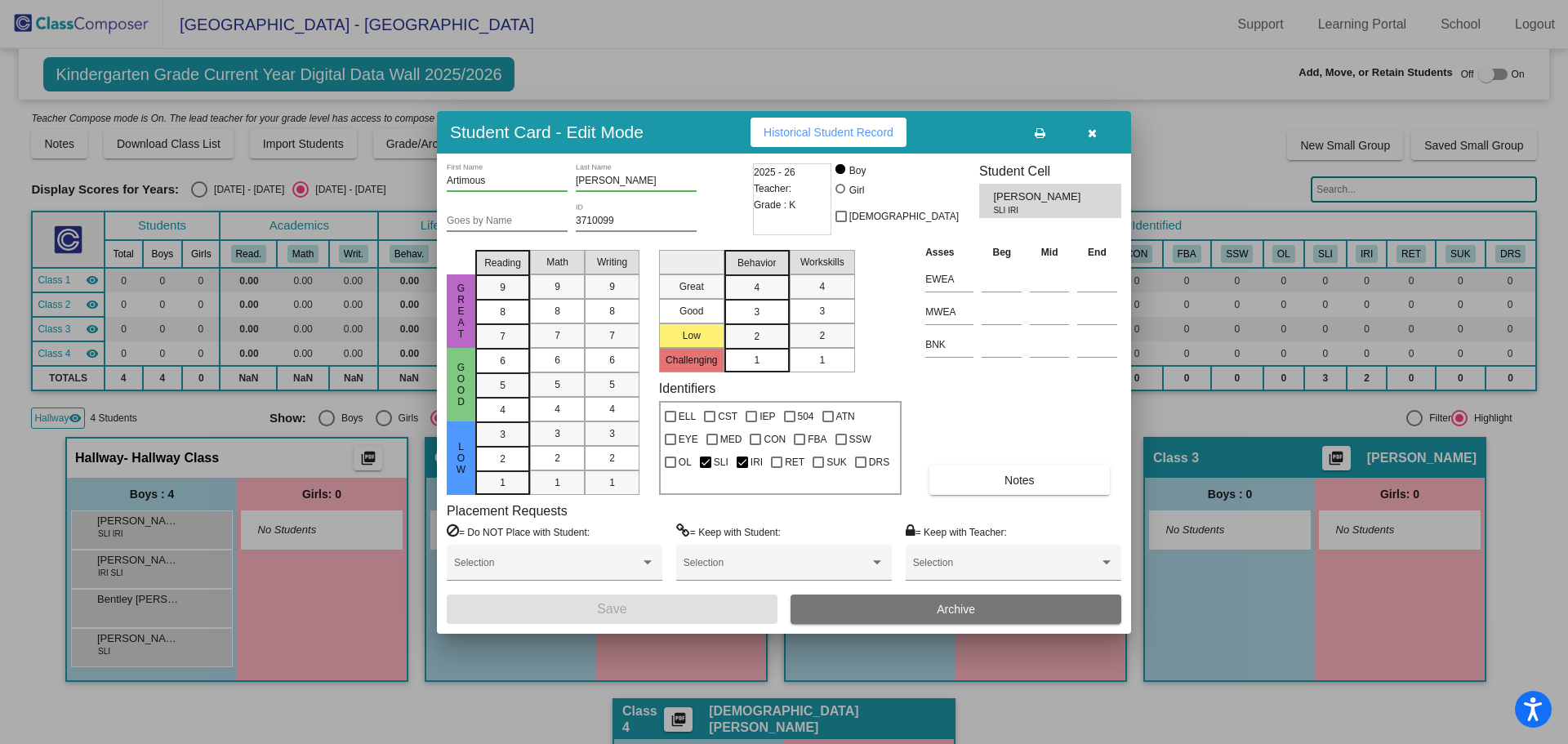
click at [1092, 137] on icon "button" at bounding box center [1092, 133] width 9 height 11
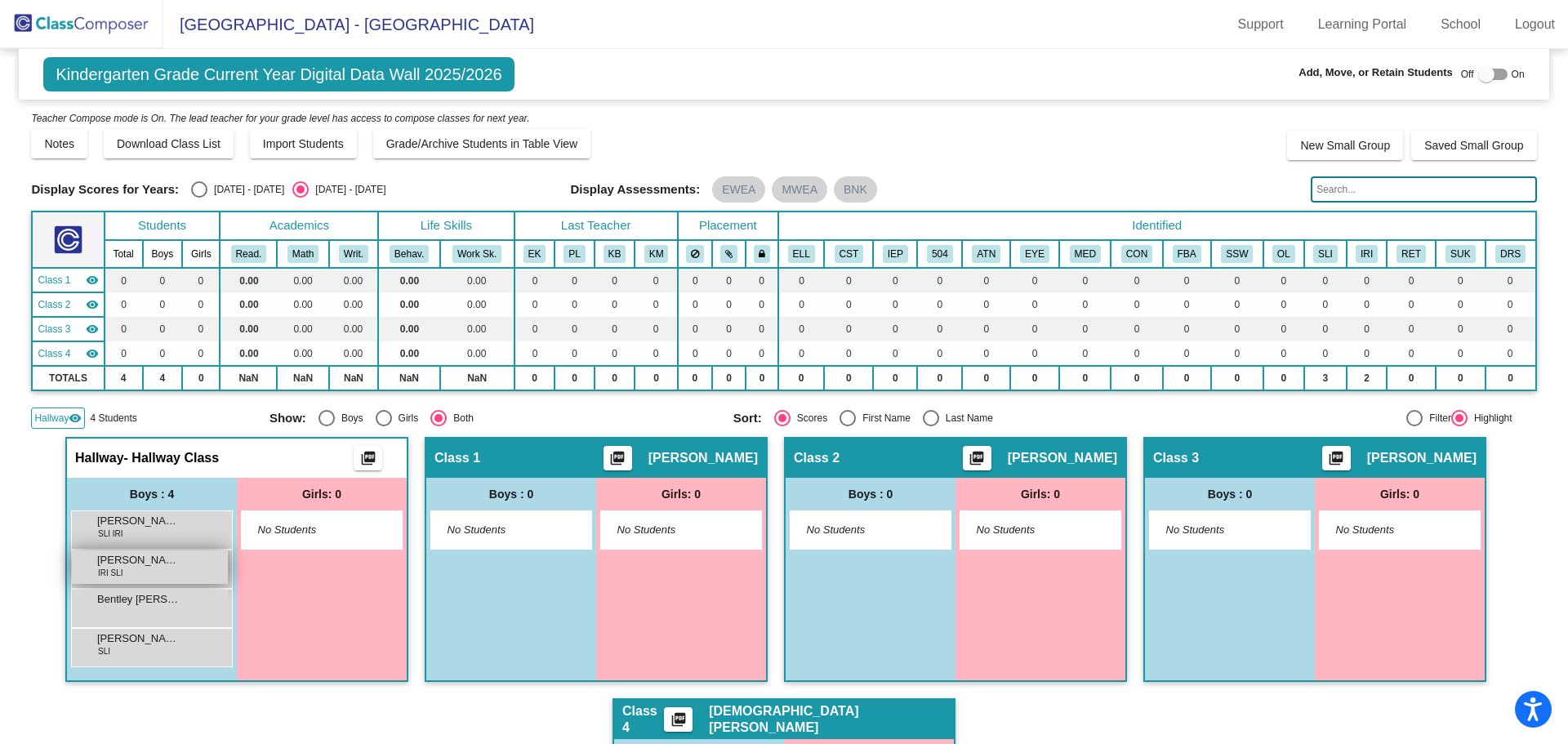
click at [138, 574] on div "Artimous Schoech IRI SLI lock do_not_disturb_alt" at bounding box center [150, 567] width 156 height 34
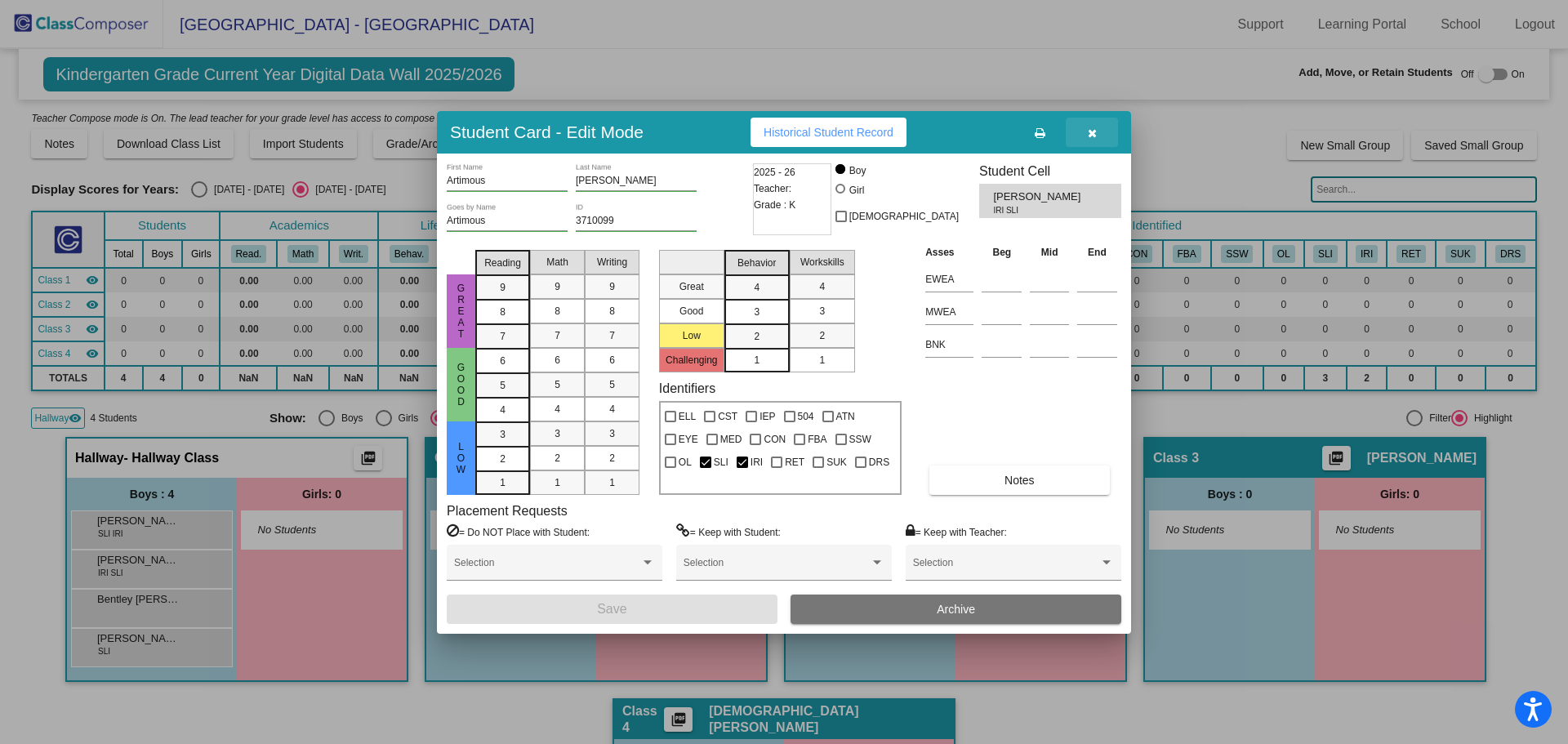
click at [1092, 133] on icon "button" at bounding box center [1092, 133] width 9 height 11
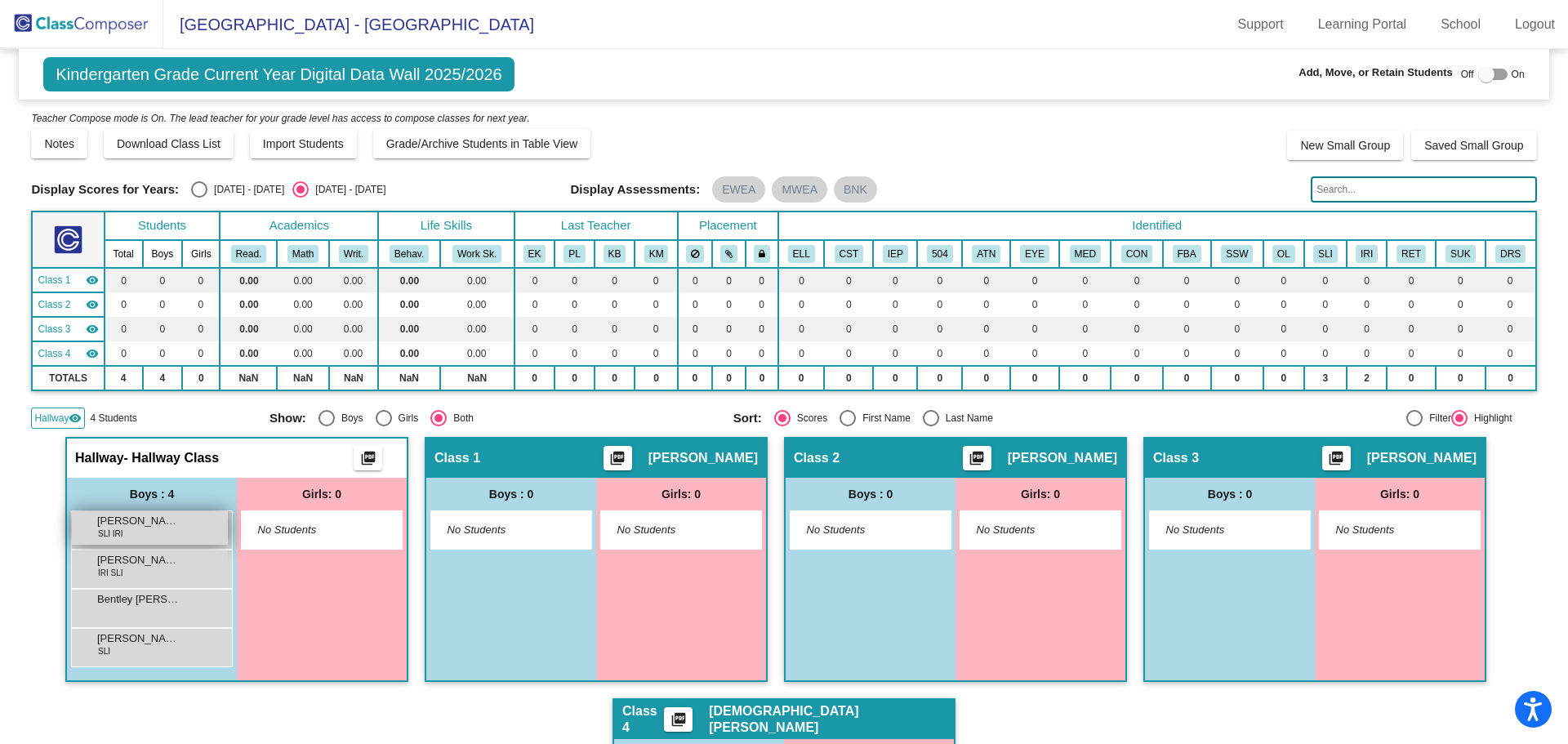
click at [154, 535] on div "Artimous Schoech SLI IRI lock do_not_disturb_alt" at bounding box center [150, 528] width 156 height 34
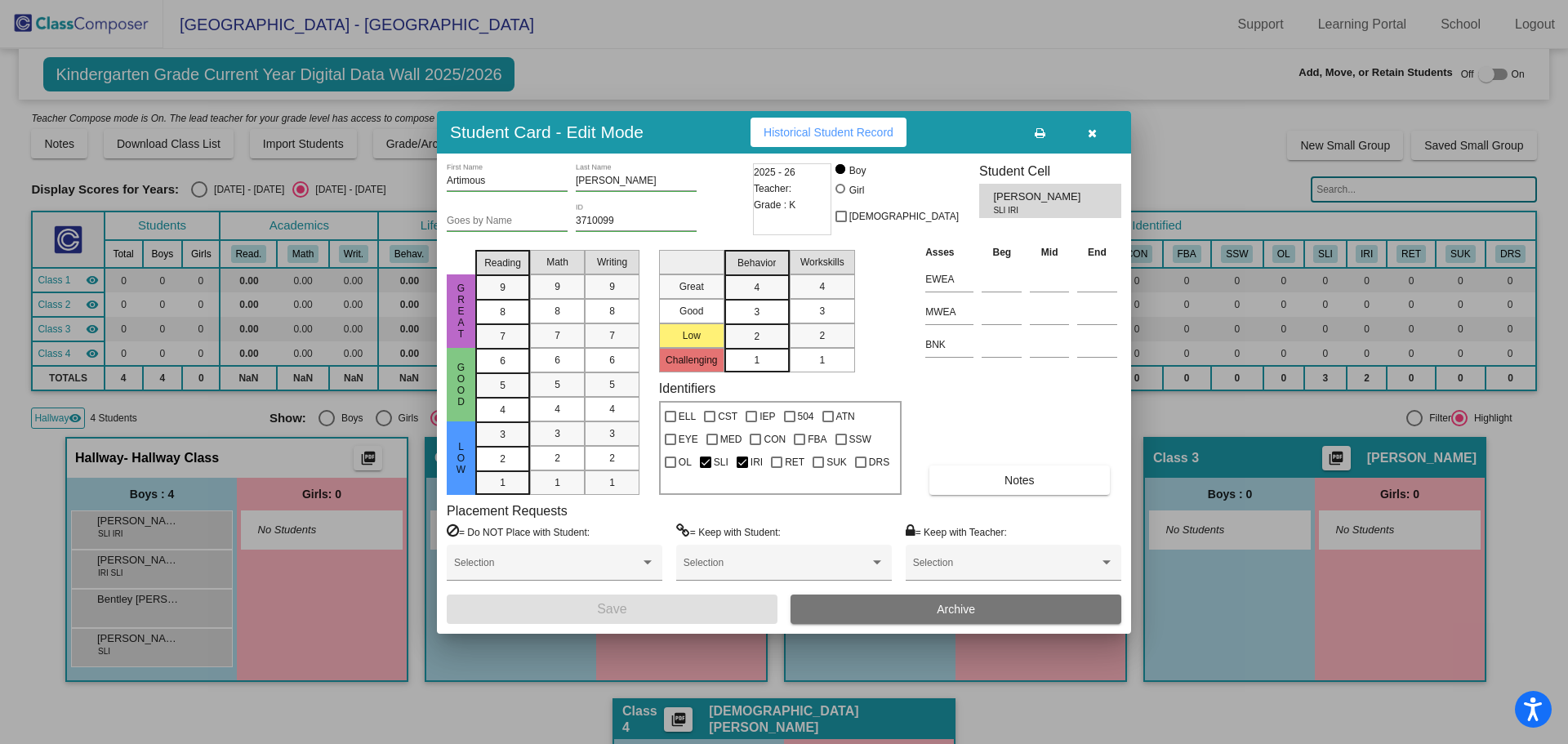
click at [928, 603] on button "Archive" at bounding box center [955, 610] width 330 height 30
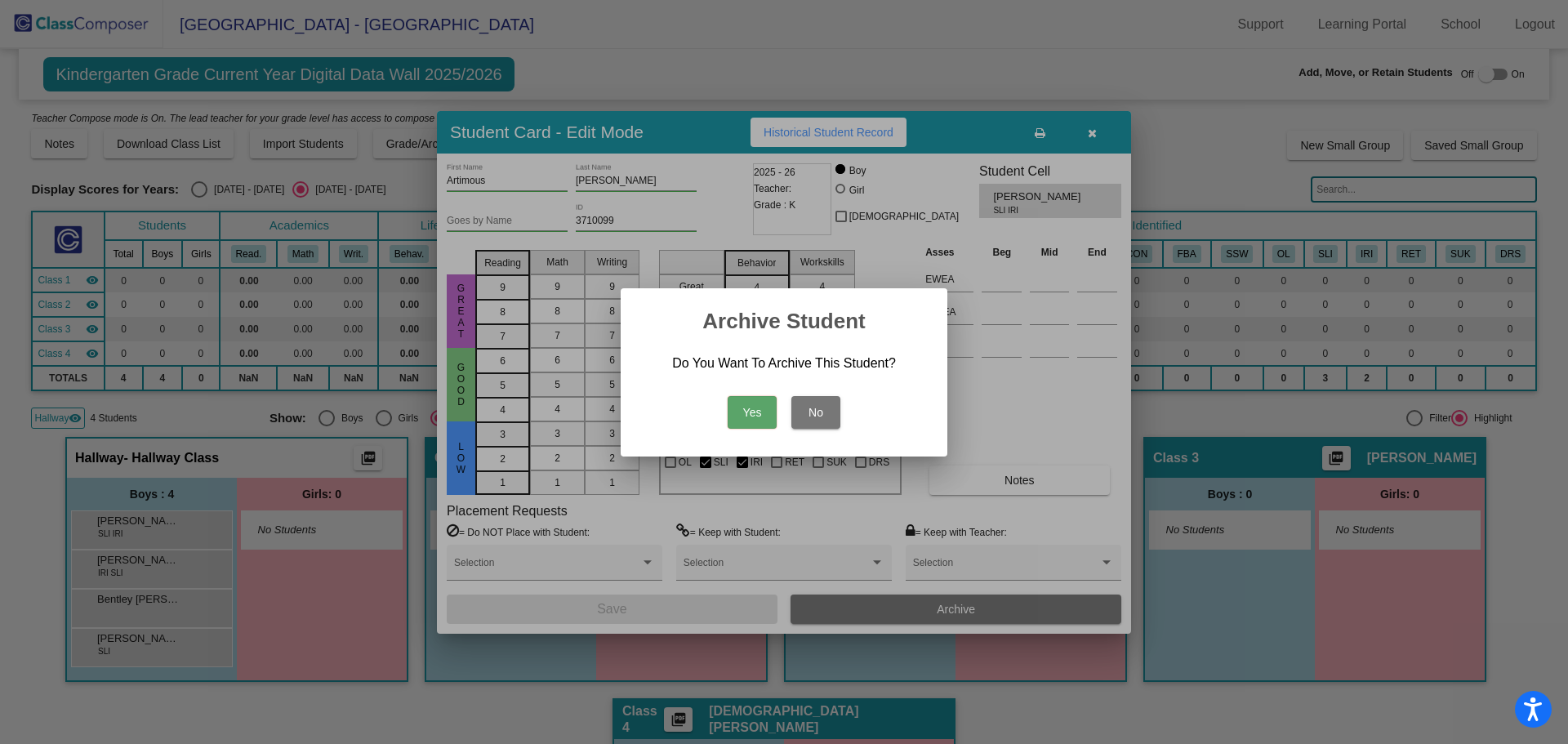
click at [752, 412] on button "Yes" at bounding box center [752, 413] width 49 height 33
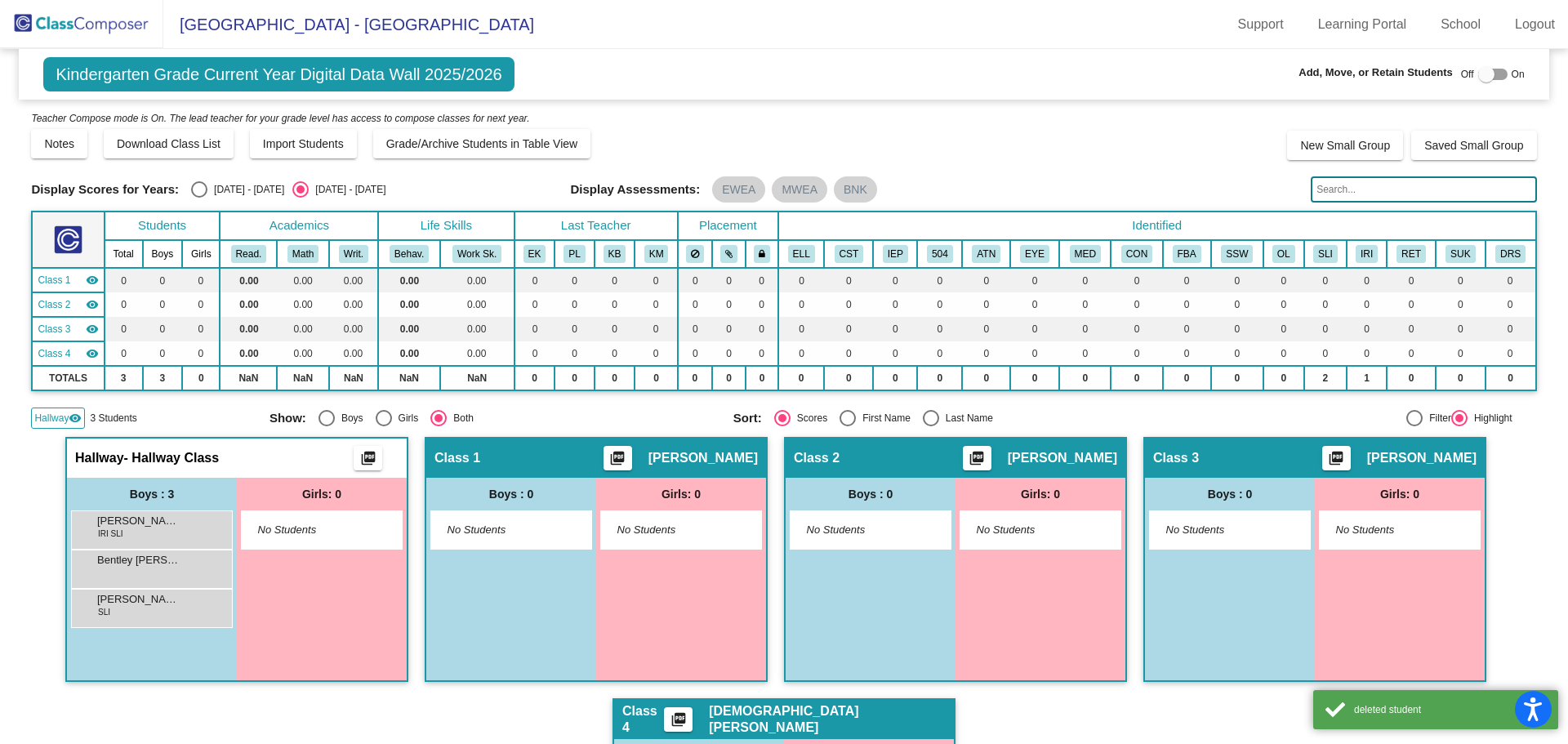
click at [46, 4] on img at bounding box center [82, 24] width 164 height 48
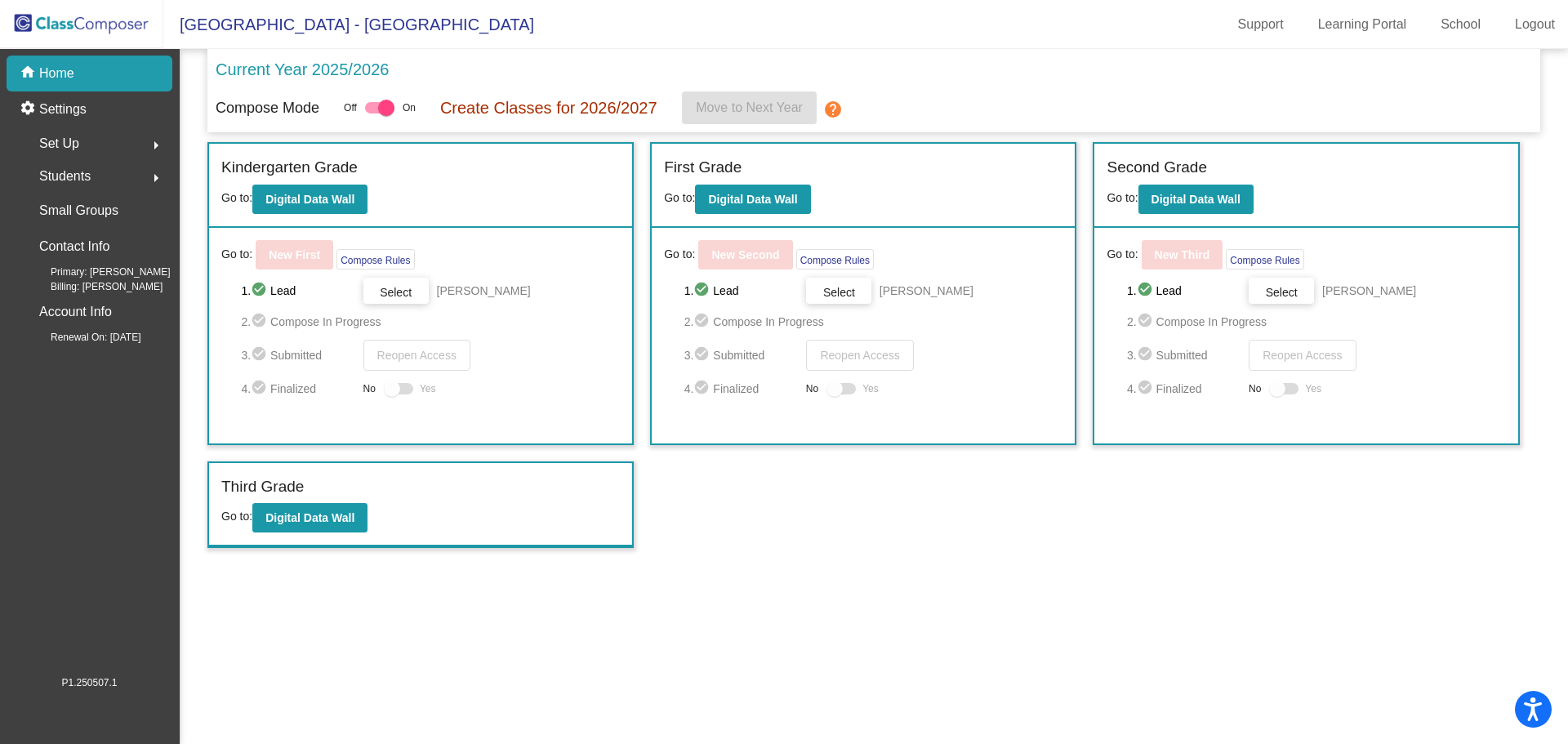
click at [69, 171] on span "Students" at bounding box center [64, 176] width 51 height 23
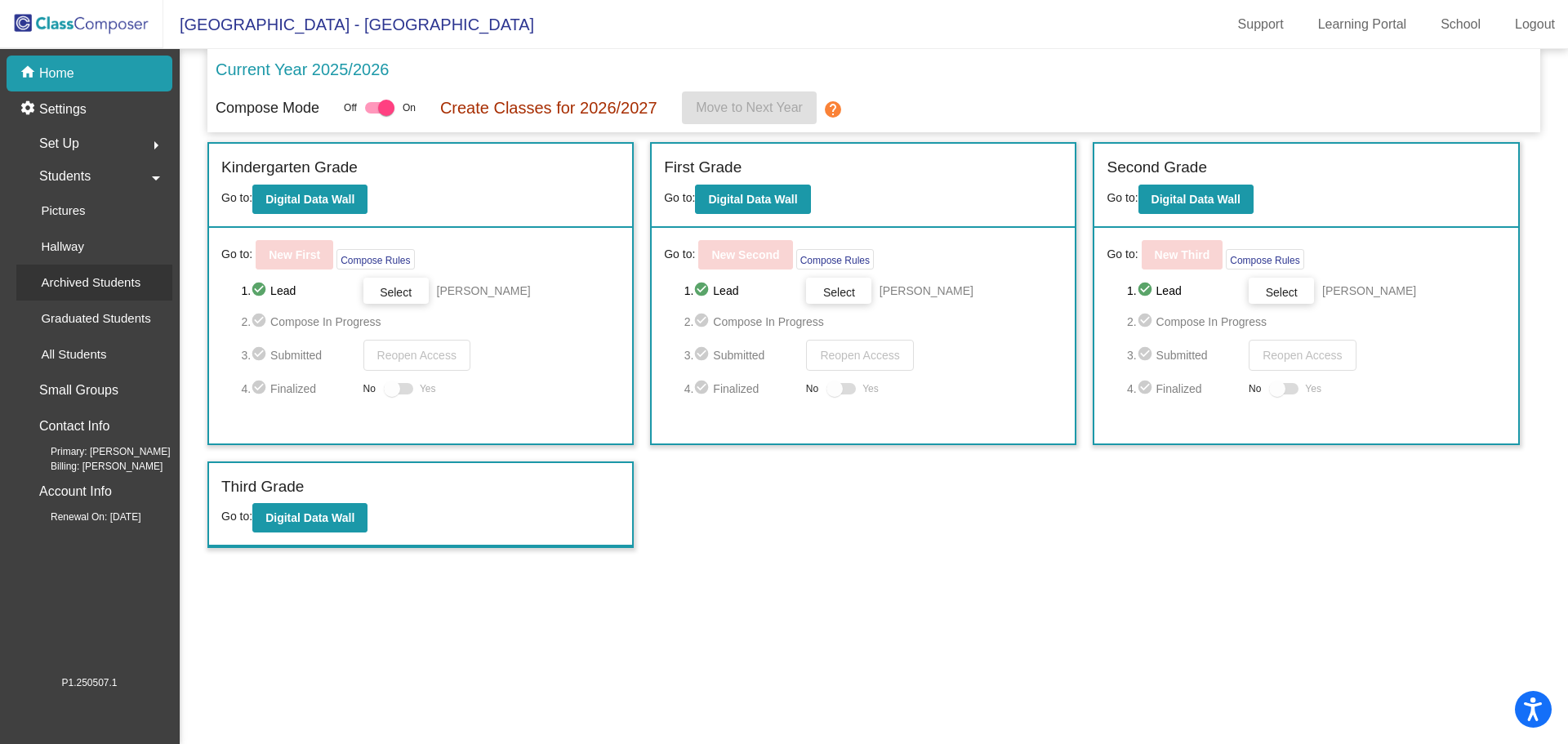
click at [82, 274] on p "Archived Students" at bounding box center [90, 282] width 100 height 20
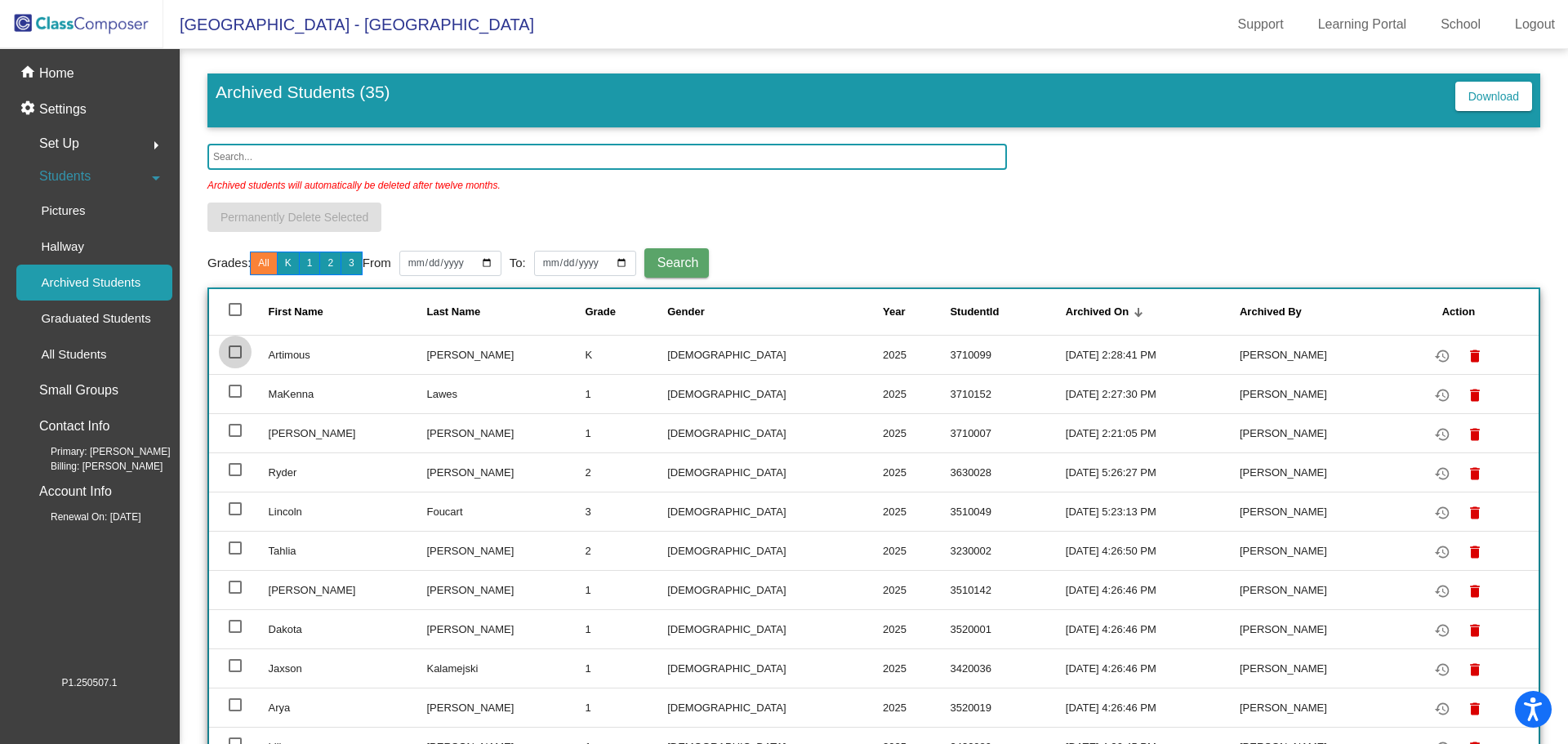
click at [234, 355] on div at bounding box center [235, 352] width 13 height 13
click at [235, 358] on input "select row 2" at bounding box center [235, 358] width 1 height 1
checkbox input "true"
click at [236, 387] on div at bounding box center [235, 391] width 13 height 13
click at [235, 398] on input "select row 3" at bounding box center [235, 398] width 1 height 1
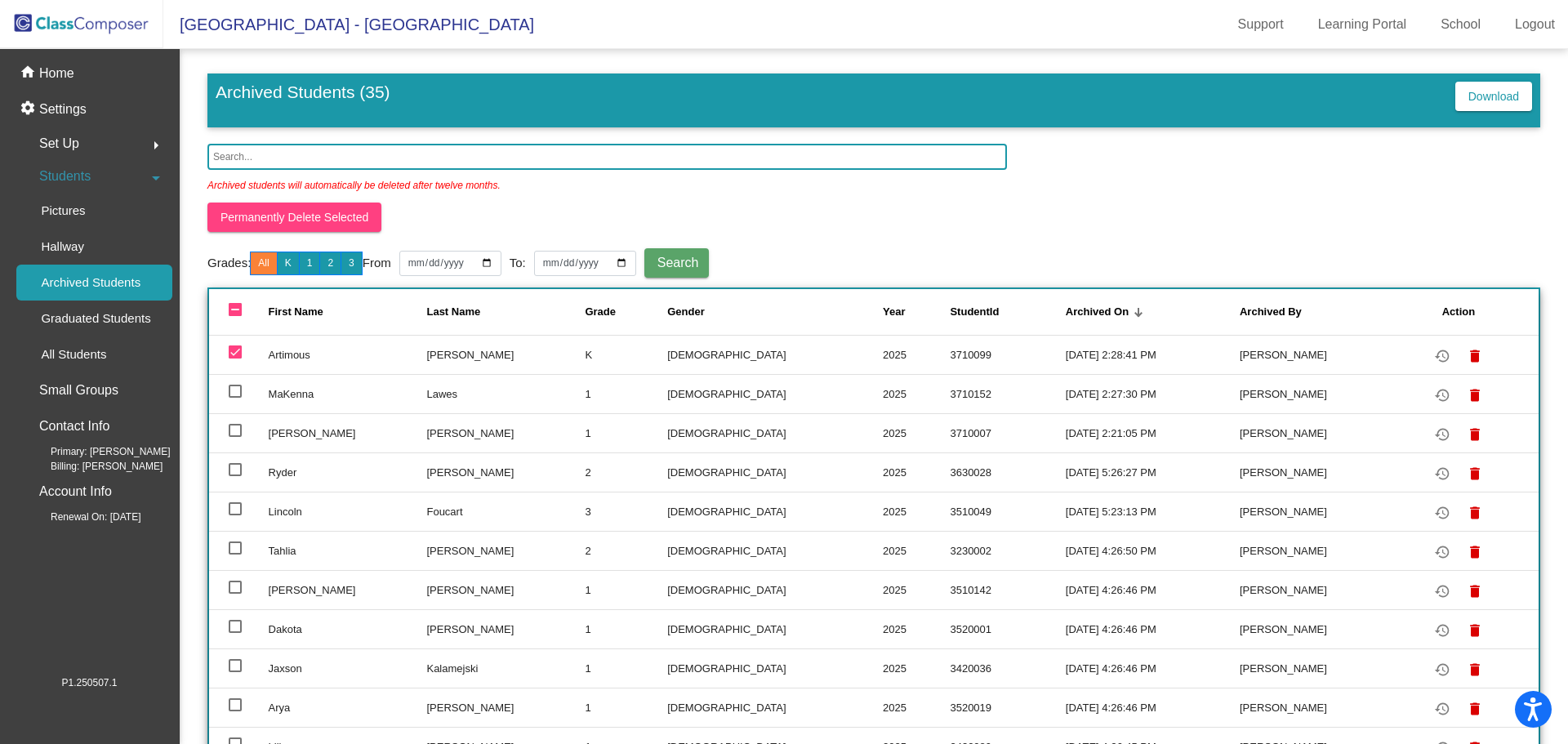
checkbox input "true"
click at [232, 433] on div at bounding box center [235, 430] width 13 height 13
click at [235, 437] on input "select row 4" at bounding box center [235, 437] width 1 height 1
checkbox input "true"
click at [320, 216] on span "Permanently Delete Selected" at bounding box center [294, 217] width 148 height 13
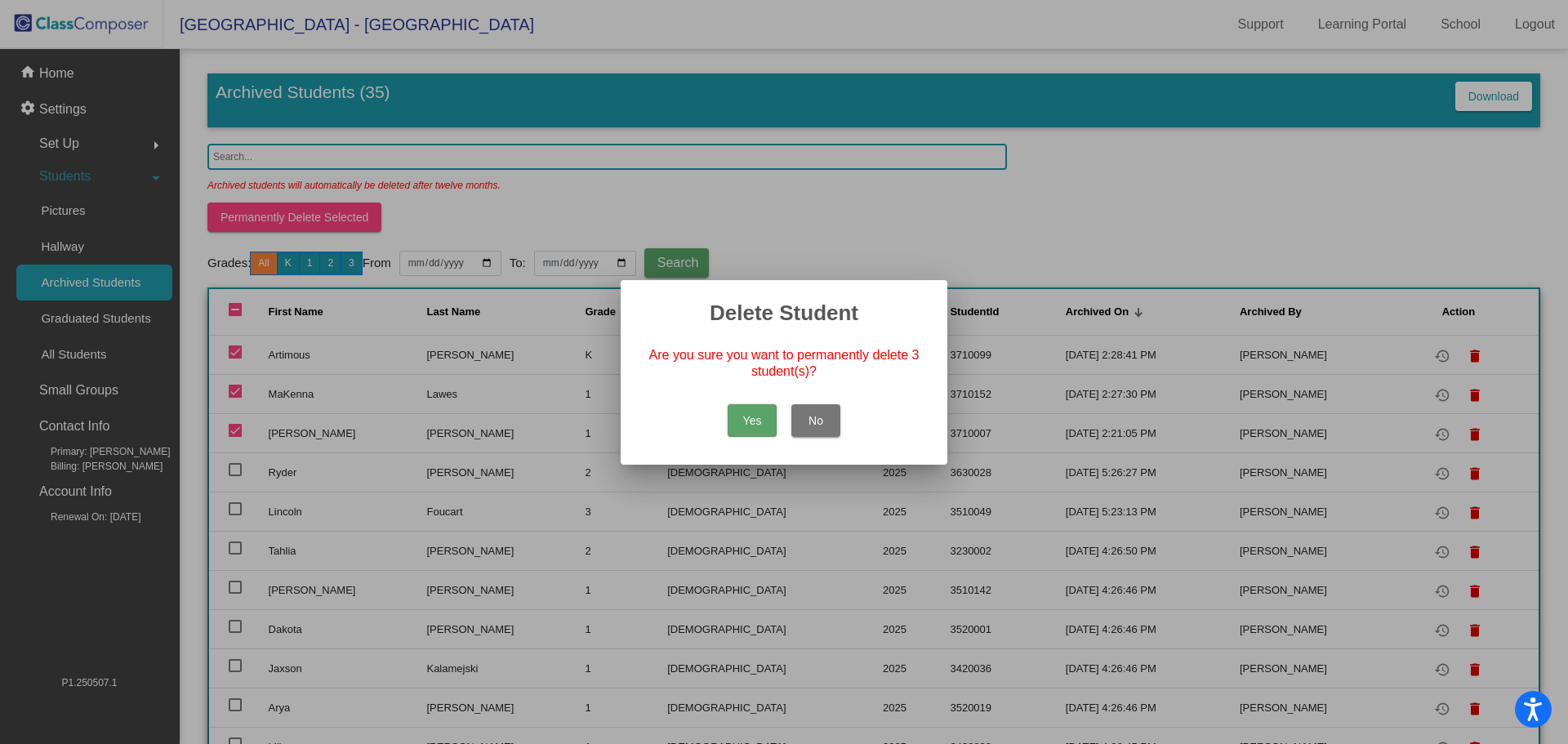
click at [746, 423] on button "Yes" at bounding box center [752, 420] width 49 height 33
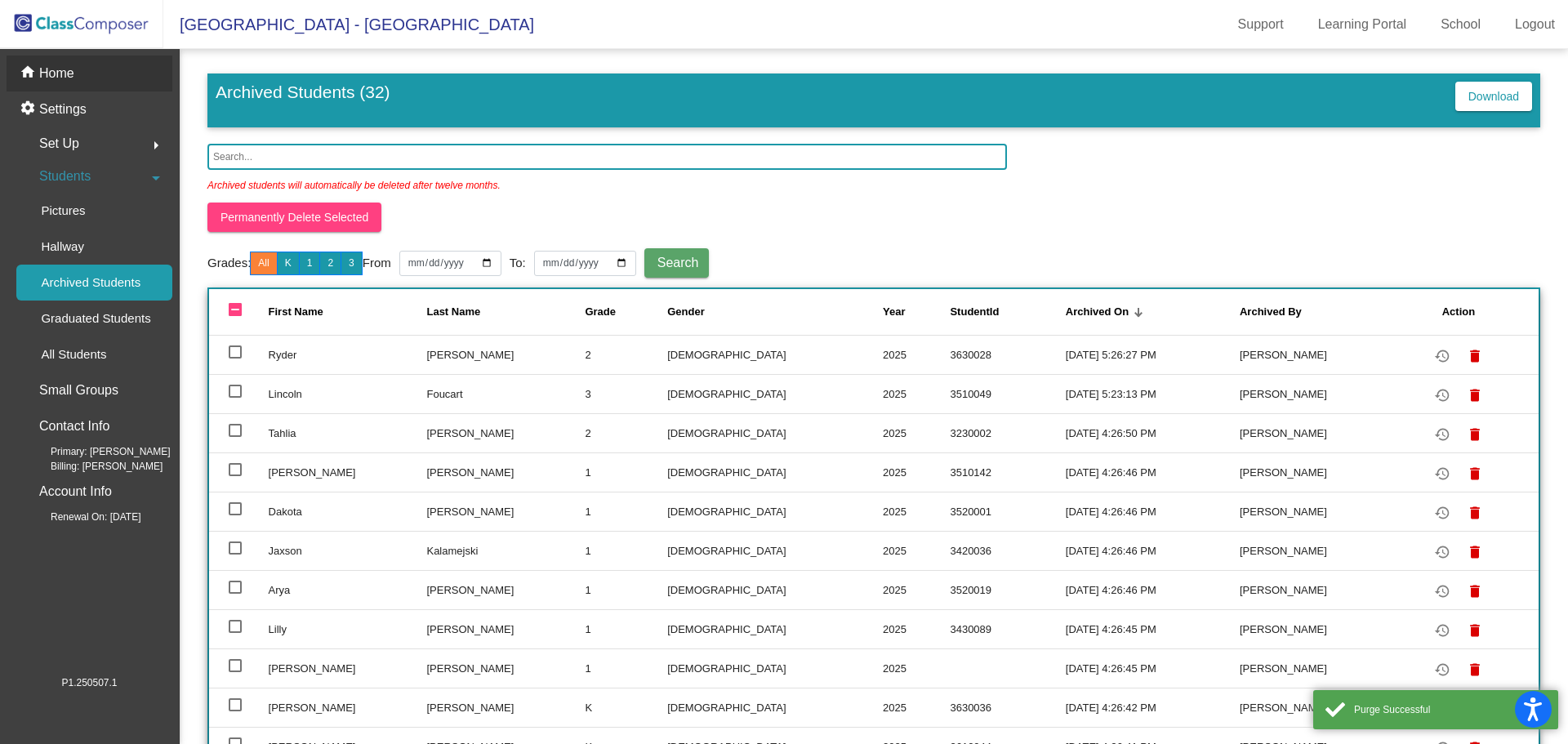
click at [42, 59] on div "home Home" at bounding box center [89, 74] width 166 height 36
